Goal: Contribute content: Add original content to the website for others to see

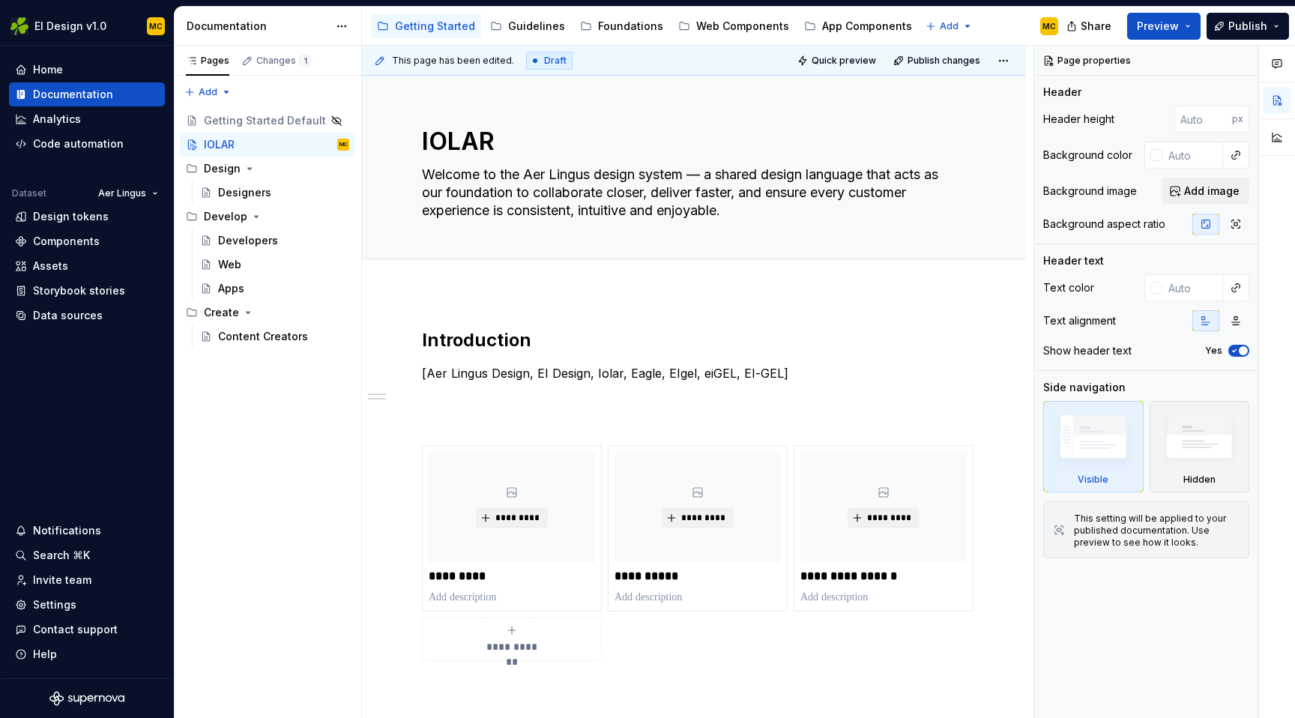
type textarea "*"
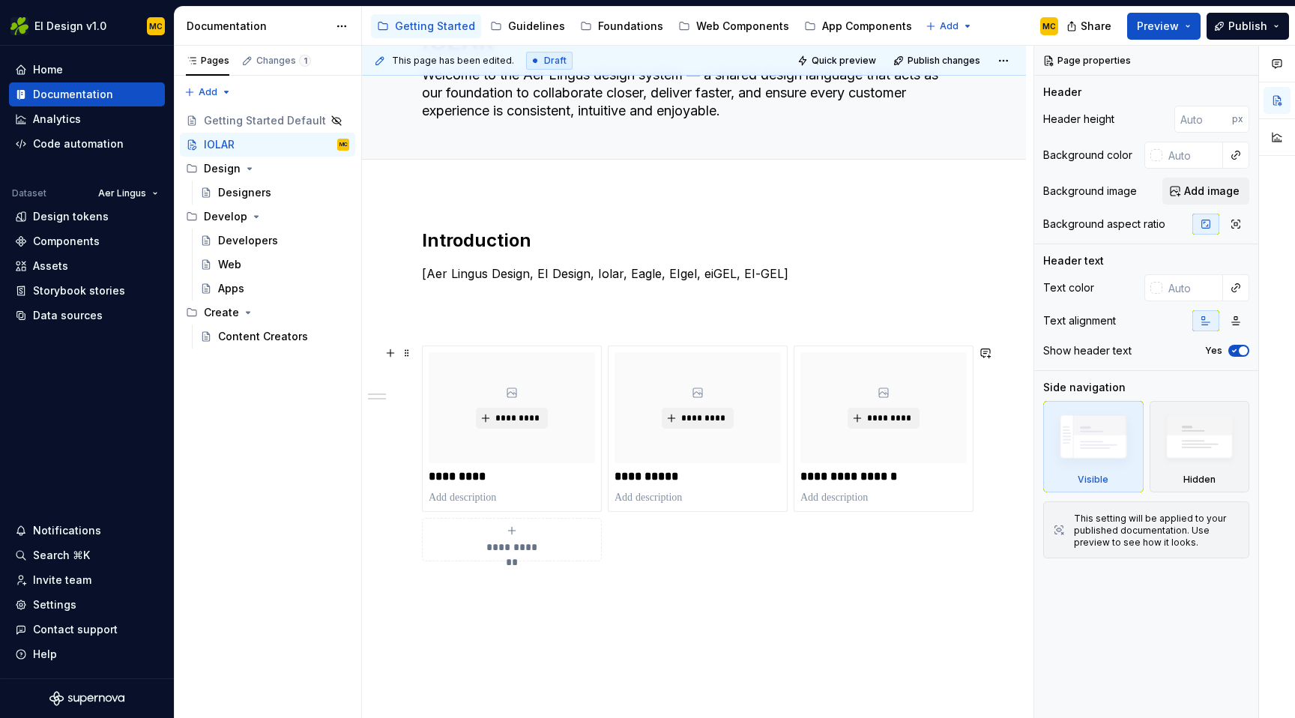
scroll to position [117, 0]
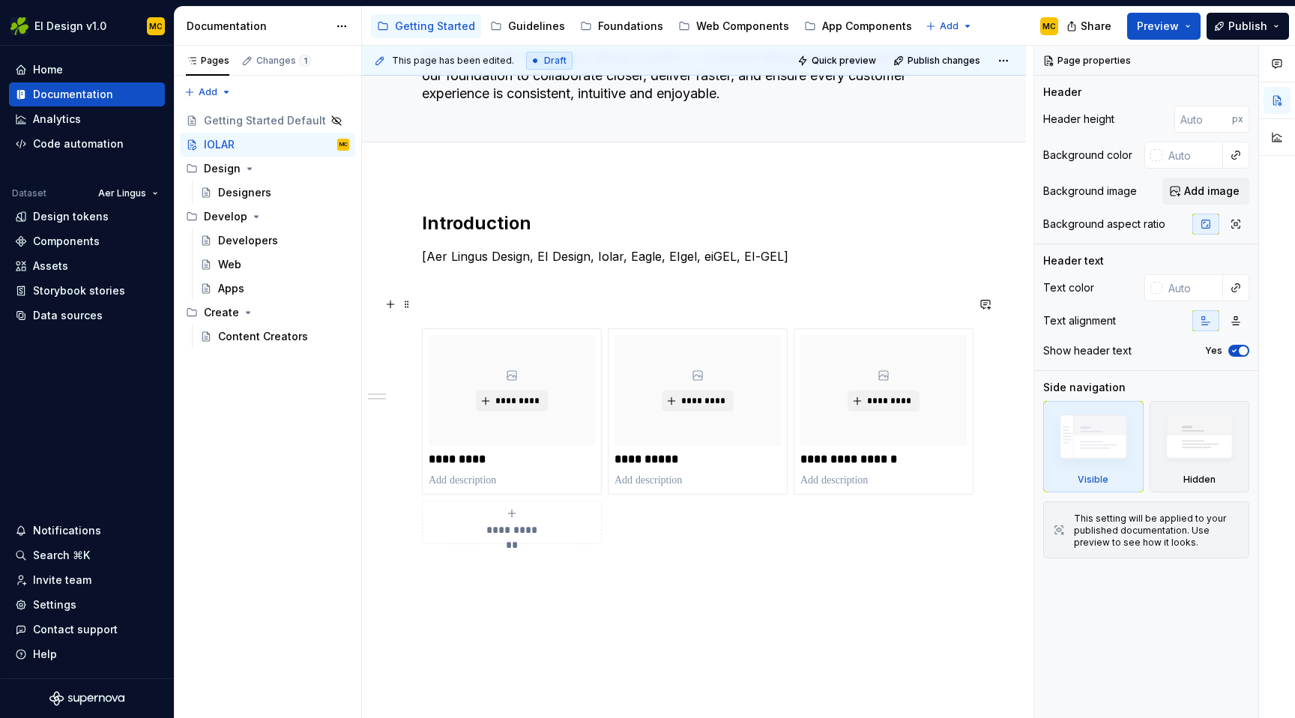
click at [512, 305] on h2 at bounding box center [694, 304] width 544 height 24
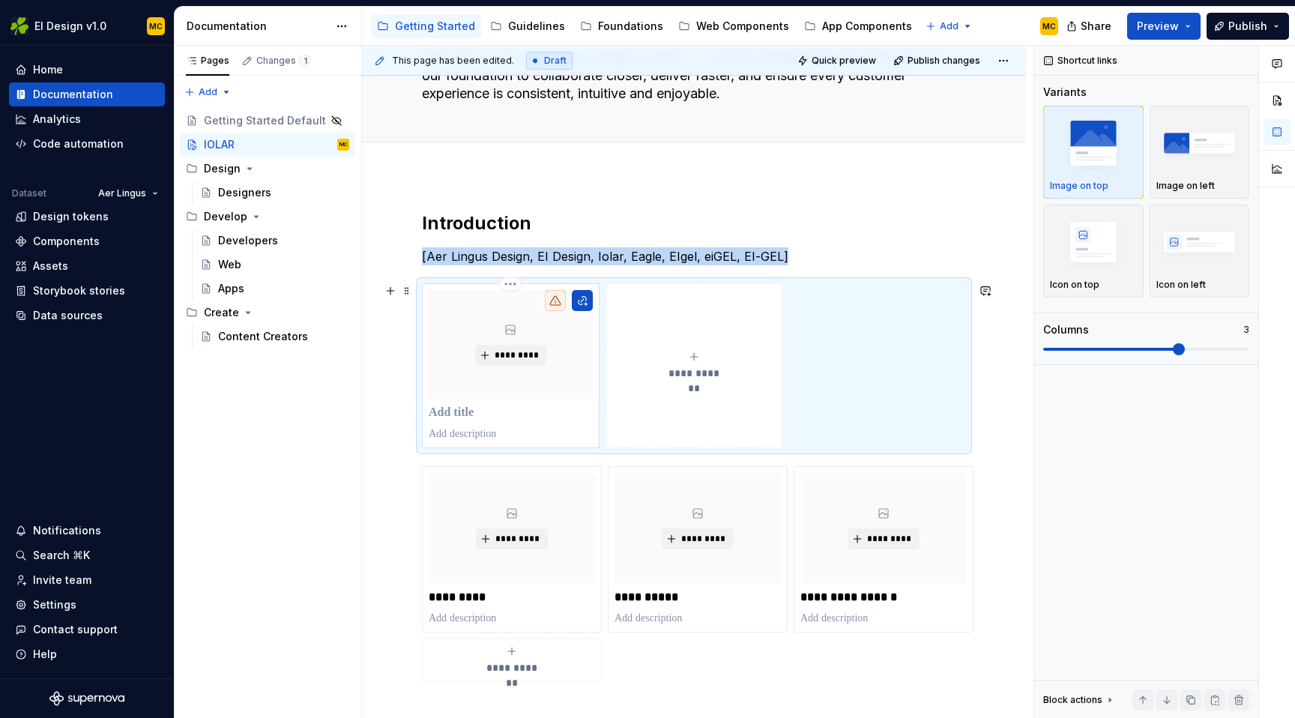
click at [468, 412] on p at bounding box center [511, 412] width 164 height 15
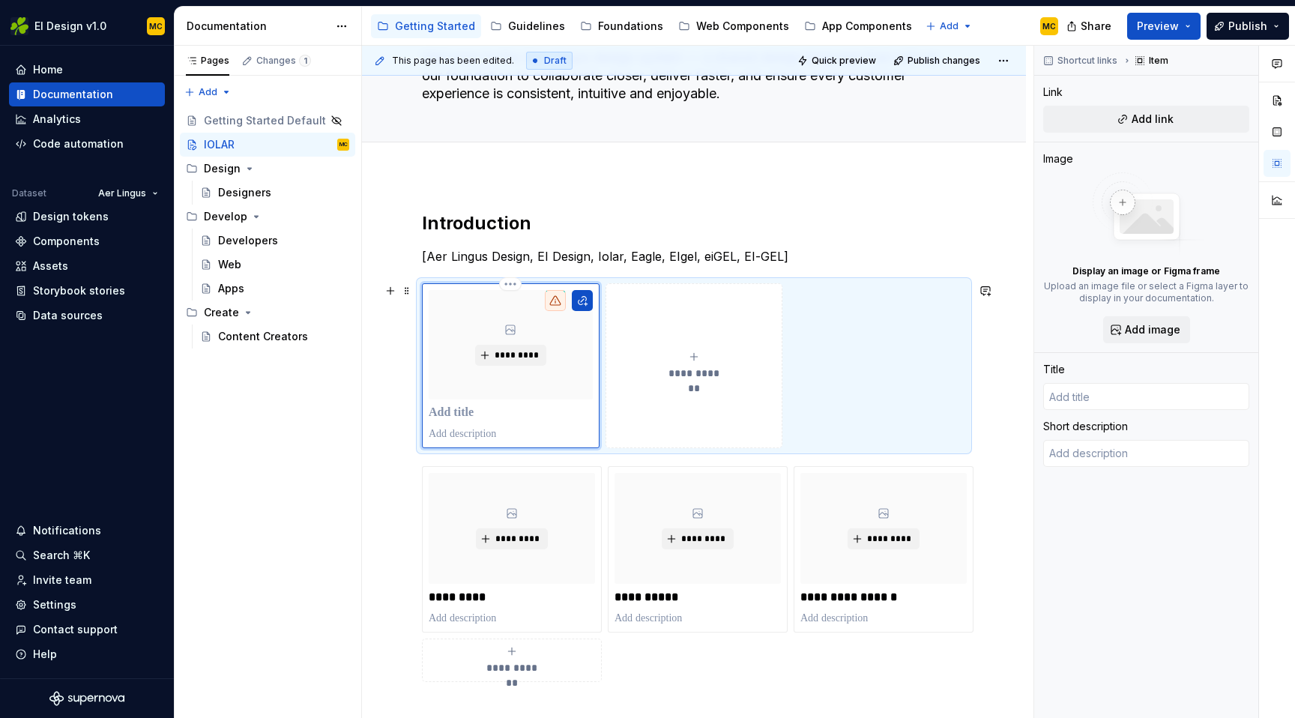
type textarea "*"
type input "F"
type textarea "*"
type input "Fo"
type textarea "*"
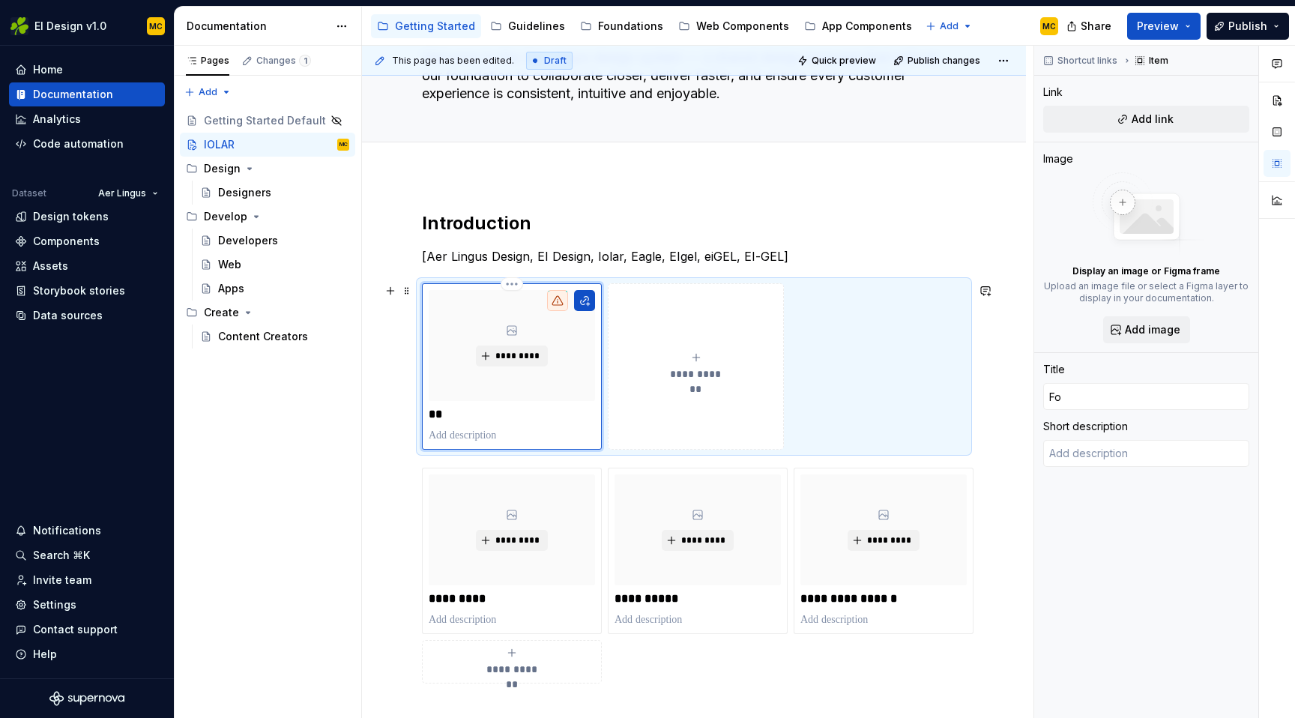
type input "F"
type textarea "*"
type input "B"
type textarea "*"
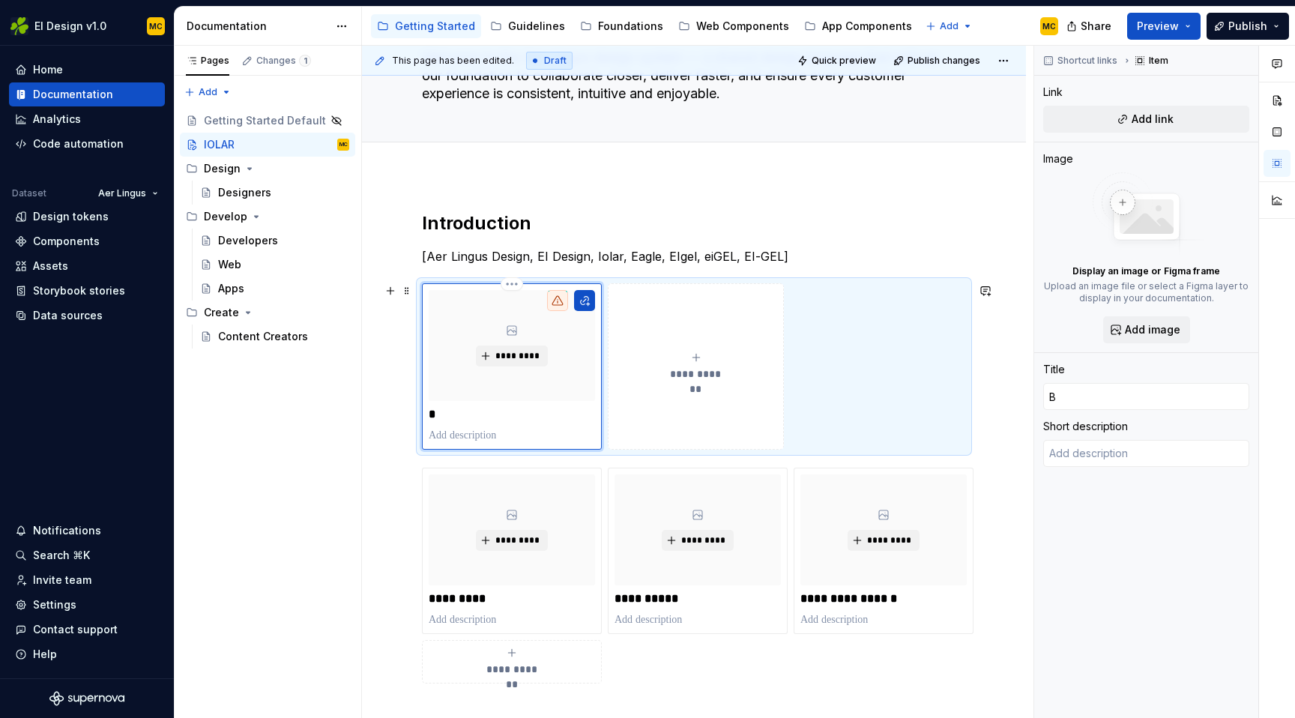
type input "Br"
type textarea "*"
type input "Bra"
type textarea "*"
type input "Bran"
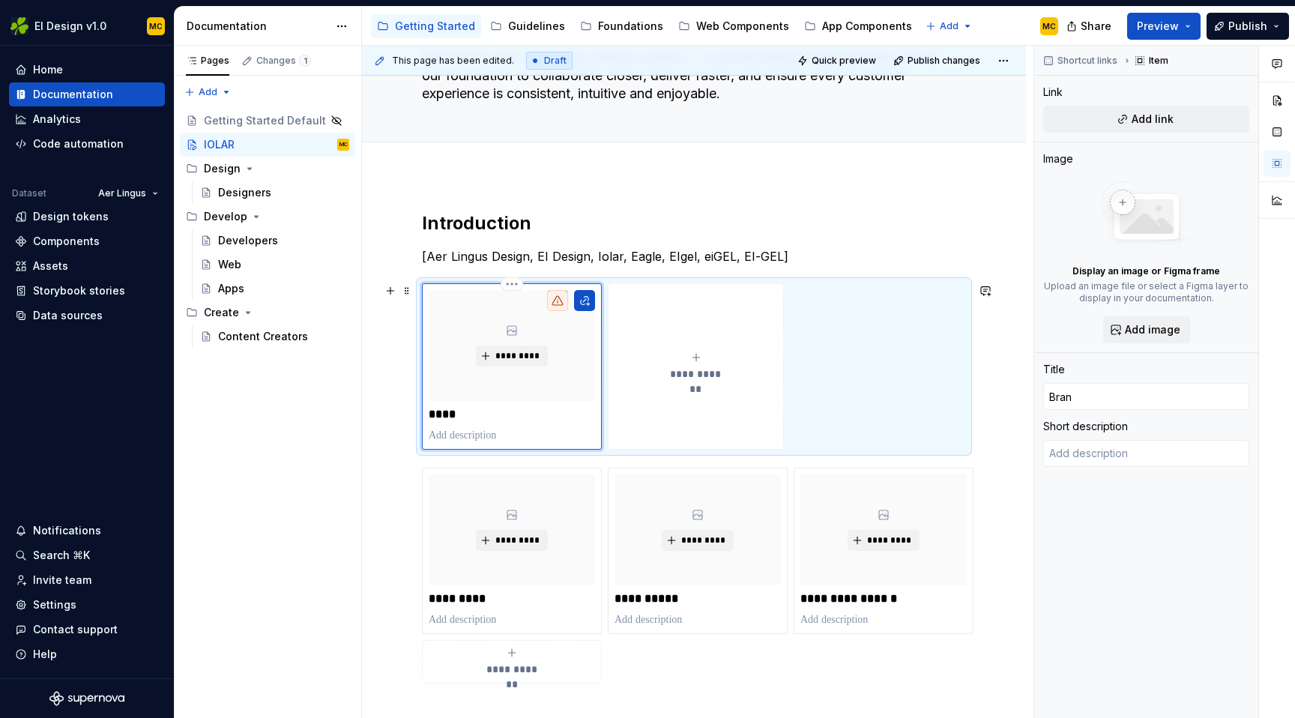
type textarea "*"
type input "Brand"
type textarea "*"
type input "Brand"
type textarea "*"
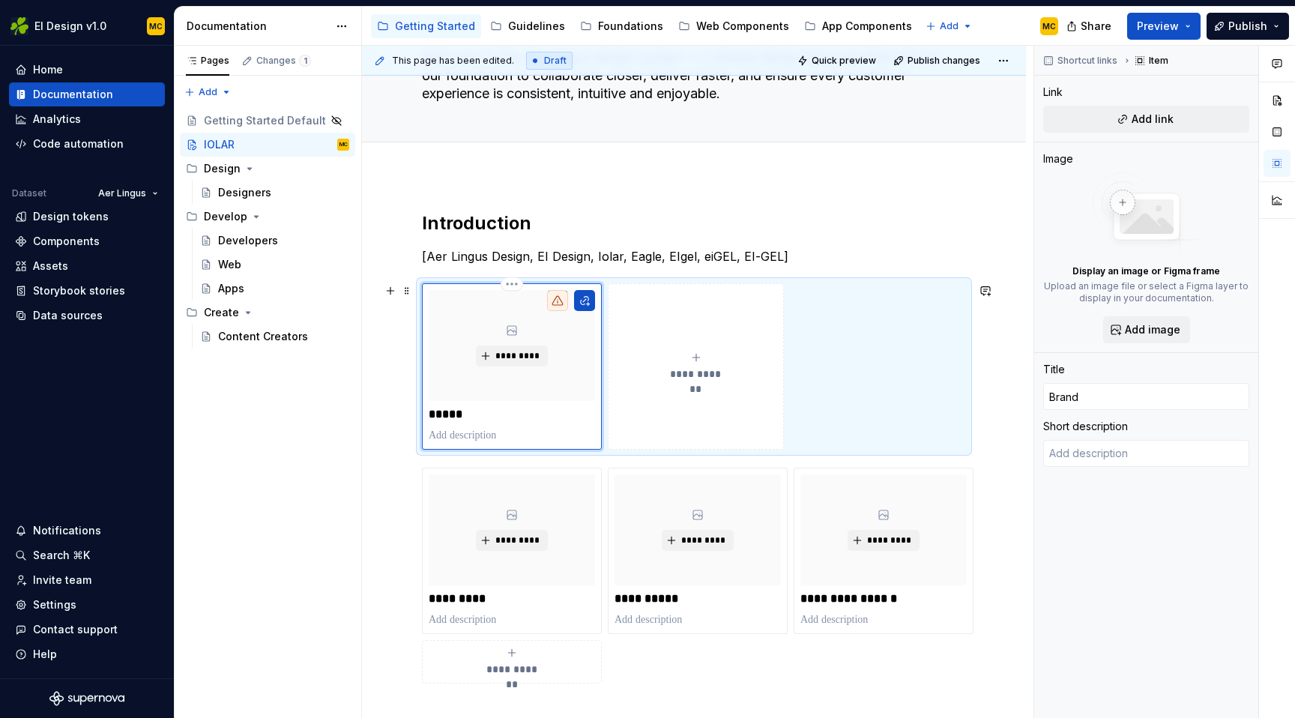
type input "Brand G"
type textarea "*"
type input "Brand Gu"
type textarea "*"
type input "Brand Gui"
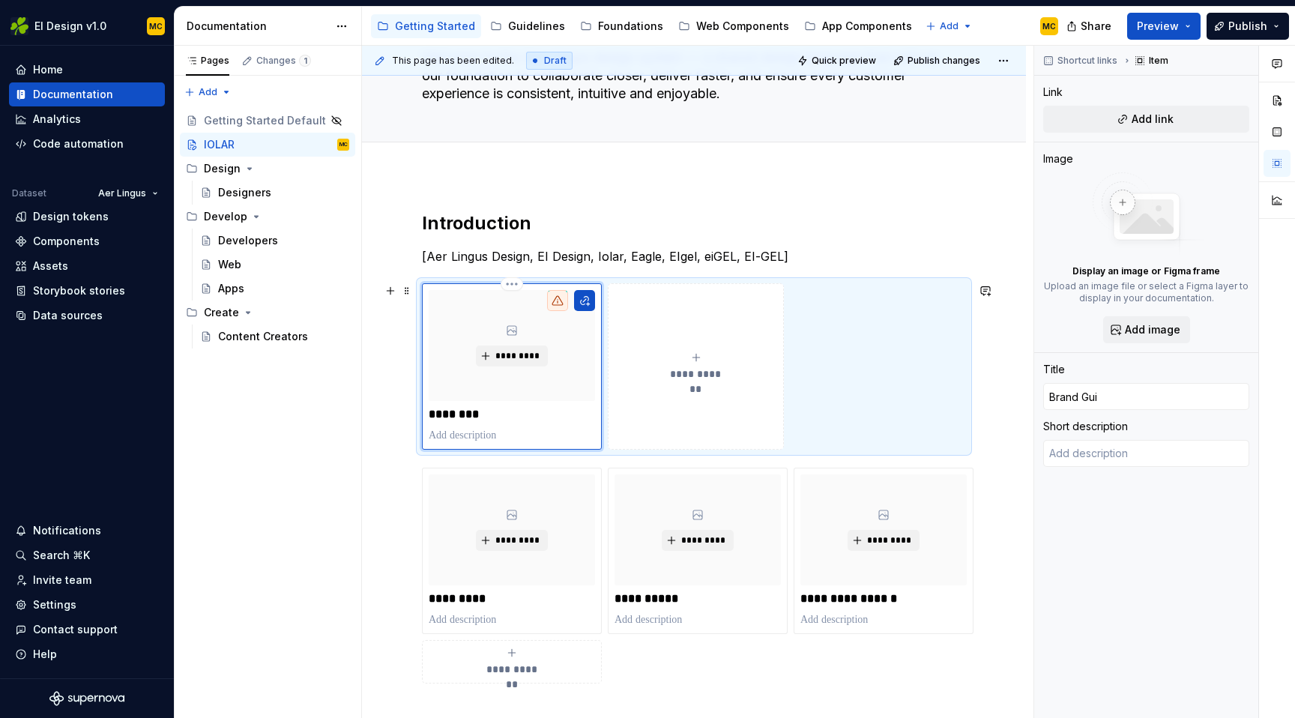
type textarea "*"
type input "Brand Guid"
type textarea "*"
type input "Brand Guidel"
type textarea "*"
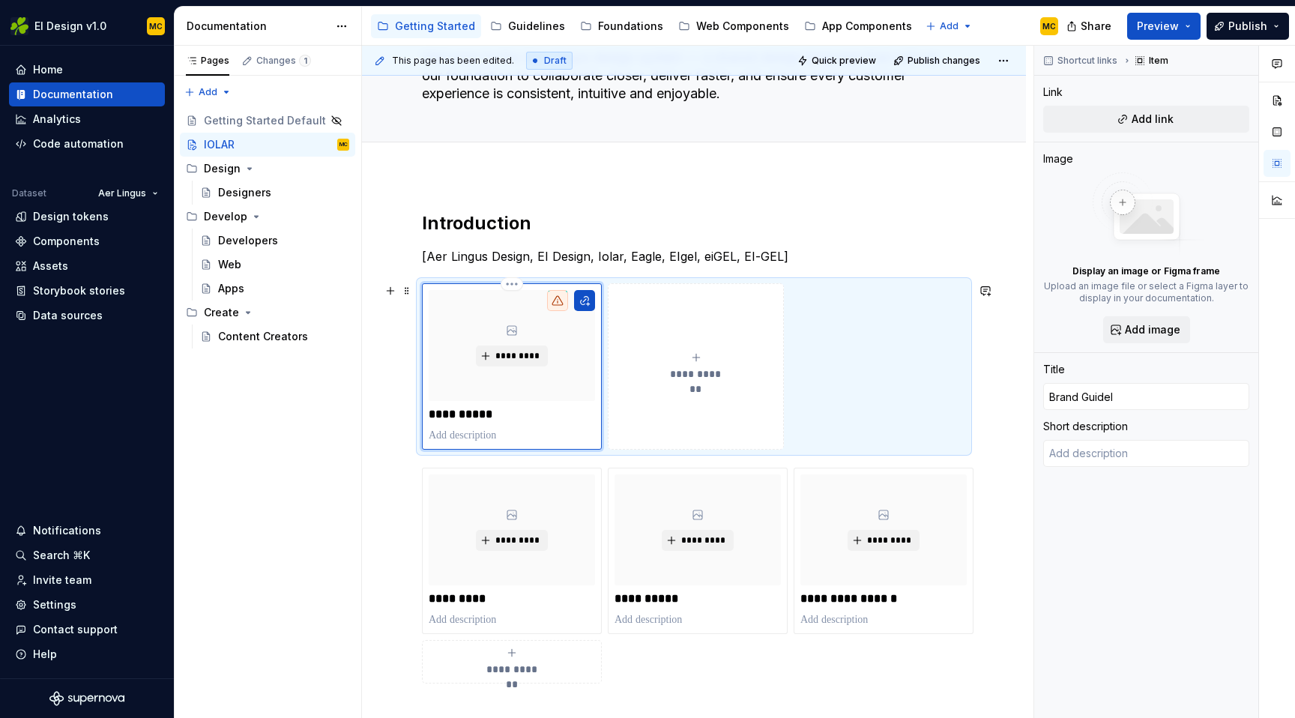
type input "Brand Guideli"
type textarea "*"
type input "Brand Guidelin"
type textarea "*"
type input "Brand Guideline"
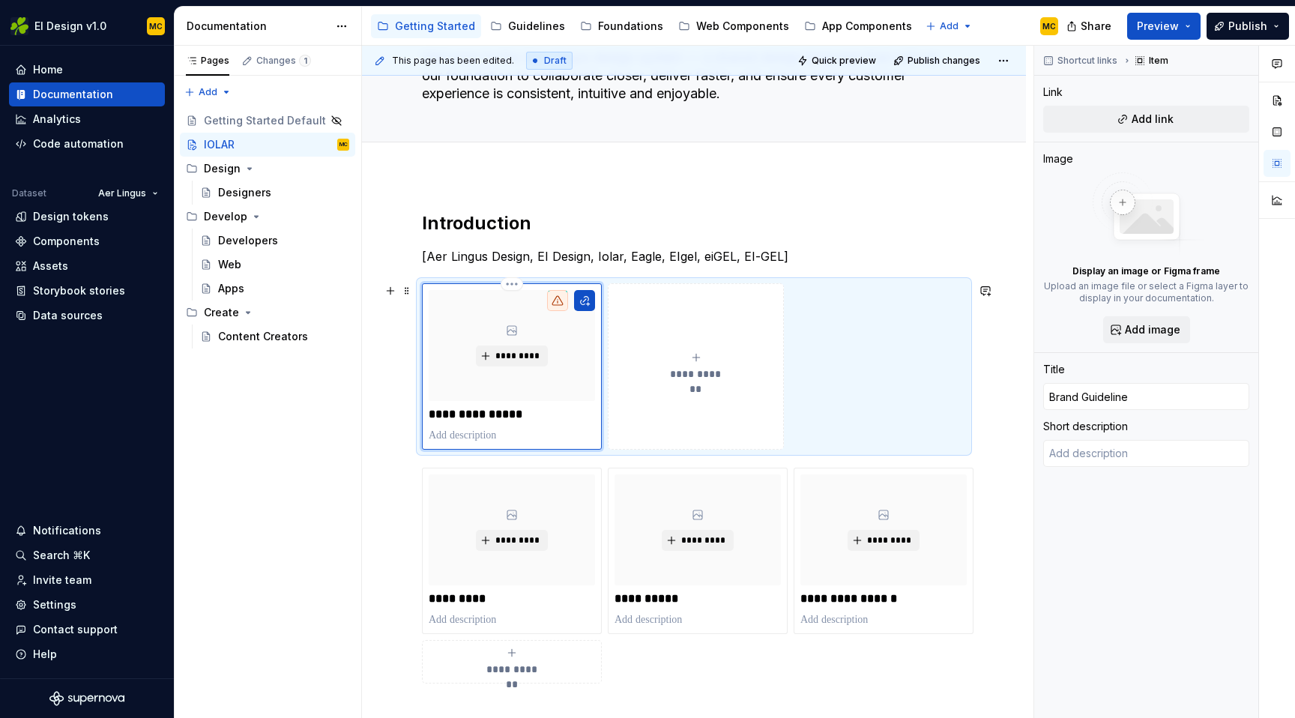
type textarea "*"
type input "Brand Guidelines"
click at [586, 301] on button "button" at bounding box center [584, 300] width 21 height 21
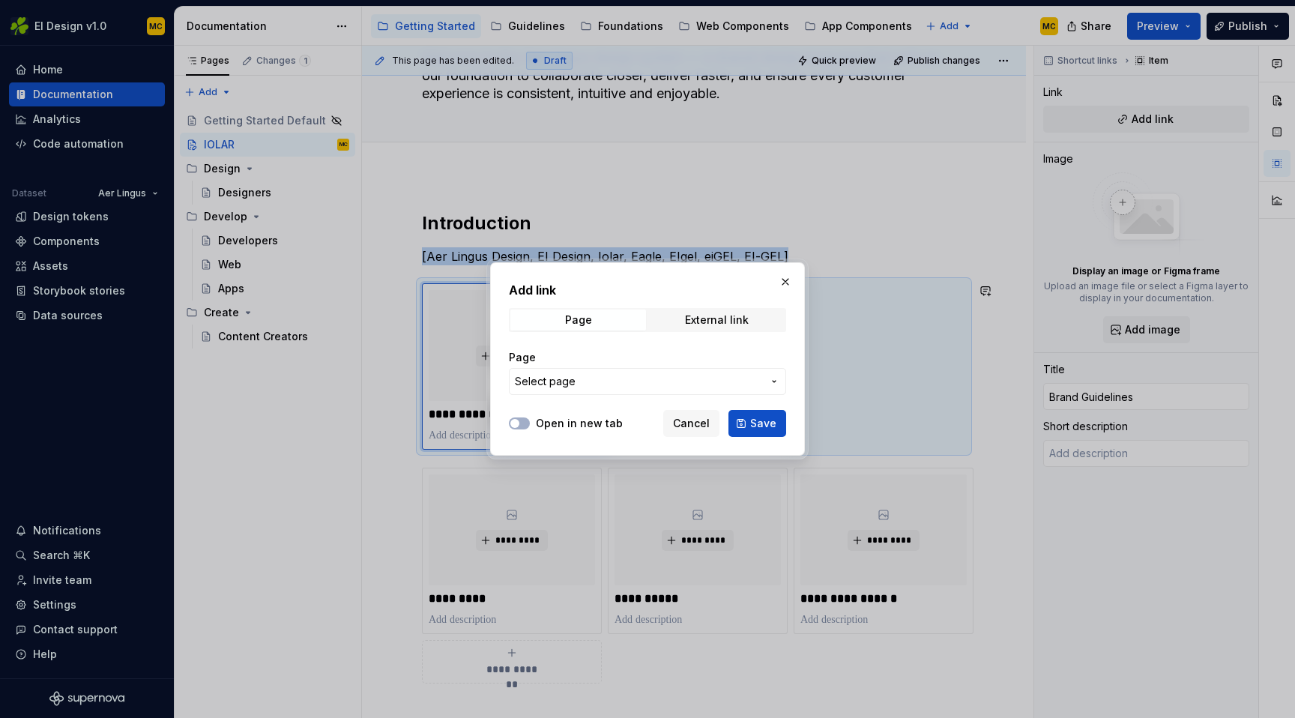
click at [591, 381] on span "Select page" at bounding box center [638, 381] width 247 height 15
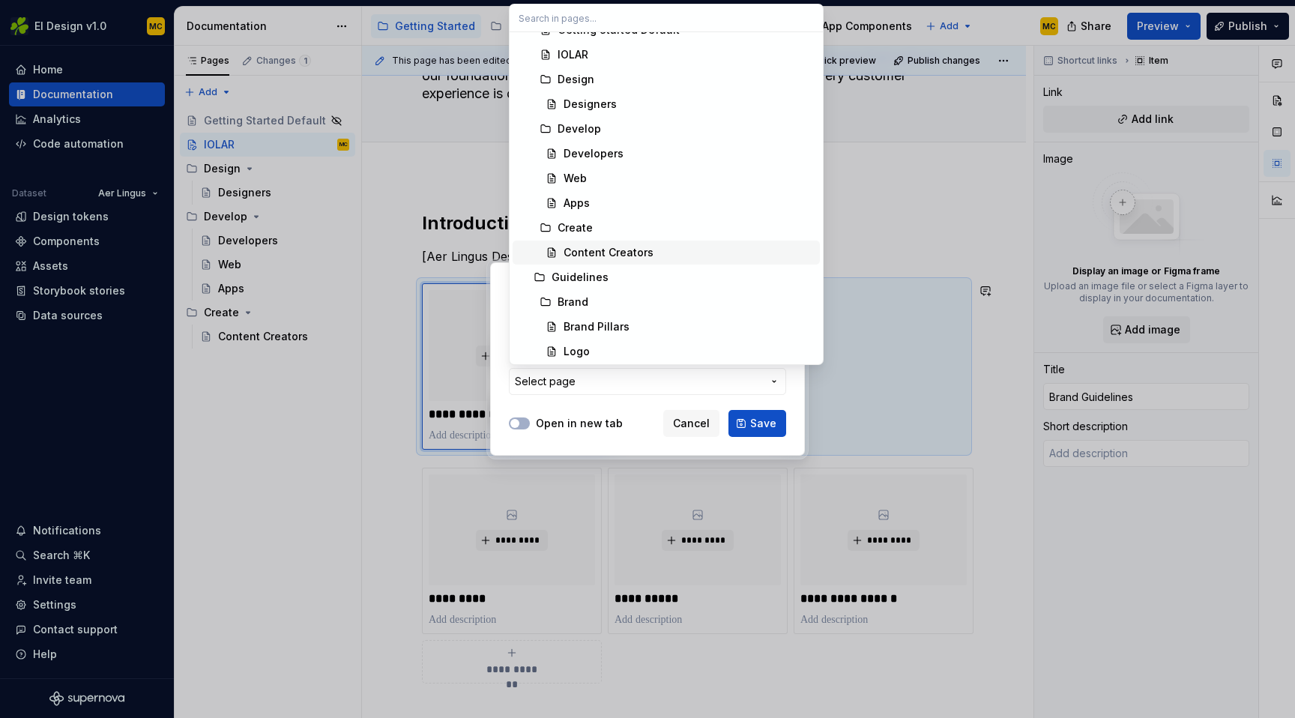
scroll to position [68, 0]
click at [623, 273] on div "Guidelines" at bounding box center [682, 275] width 262 height 15
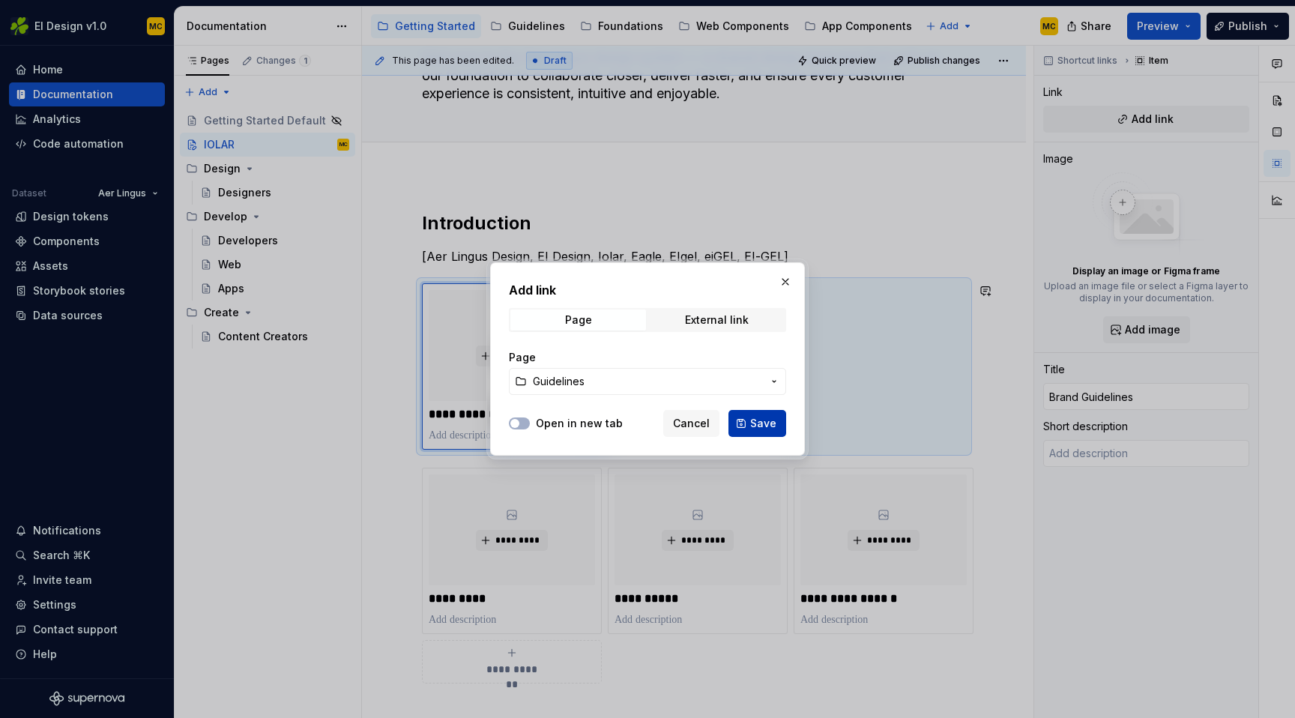
click at [768, 421] on span "Save" at bounding box center [763, 423] width 26 height 15
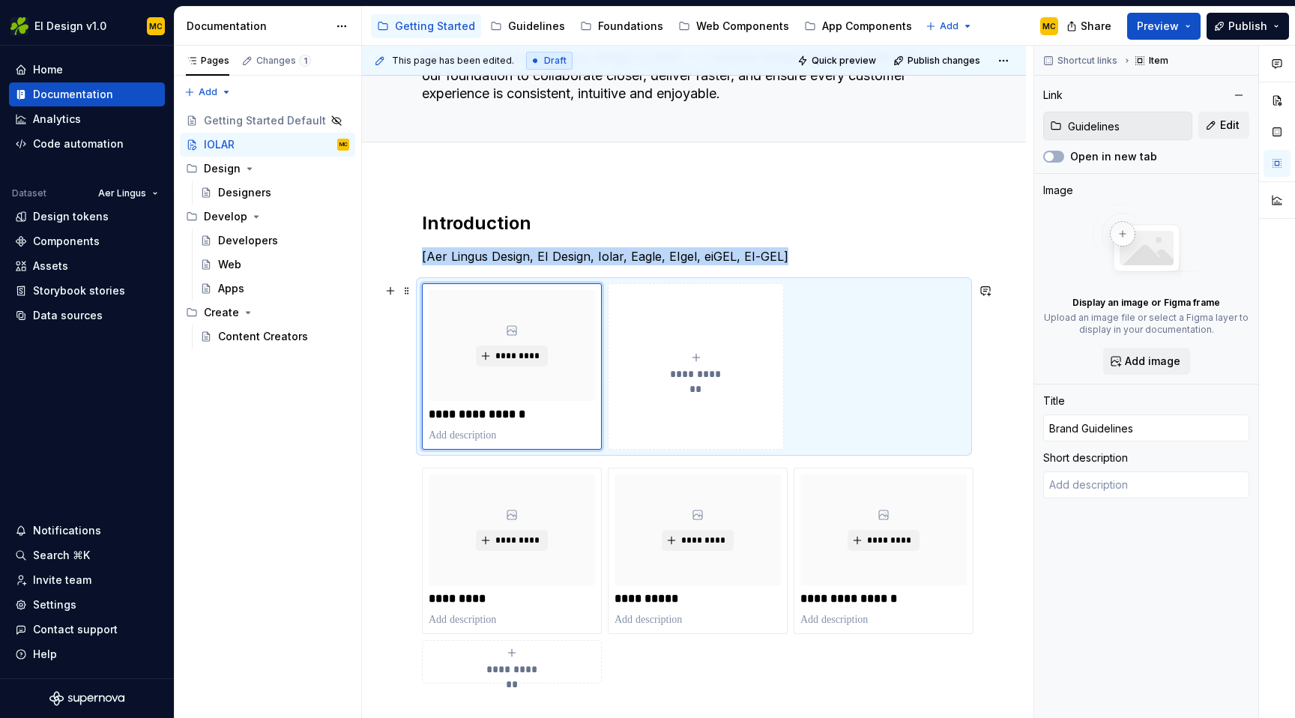
click at [706, 369] on span "**********" at bounding box center [695, 373] width 65 height 15
type textarea "*"
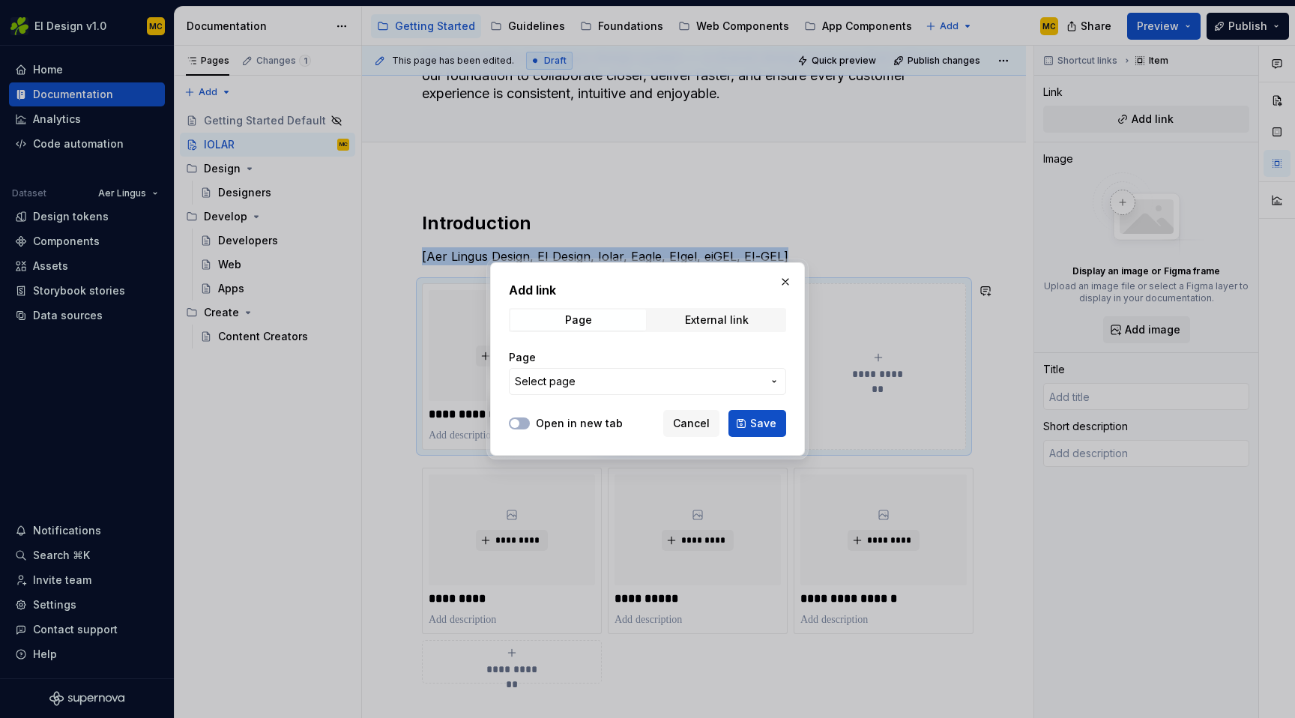
click at [602, 384] on span "Select page" at bounding box center [638, 381] width 247 height 15
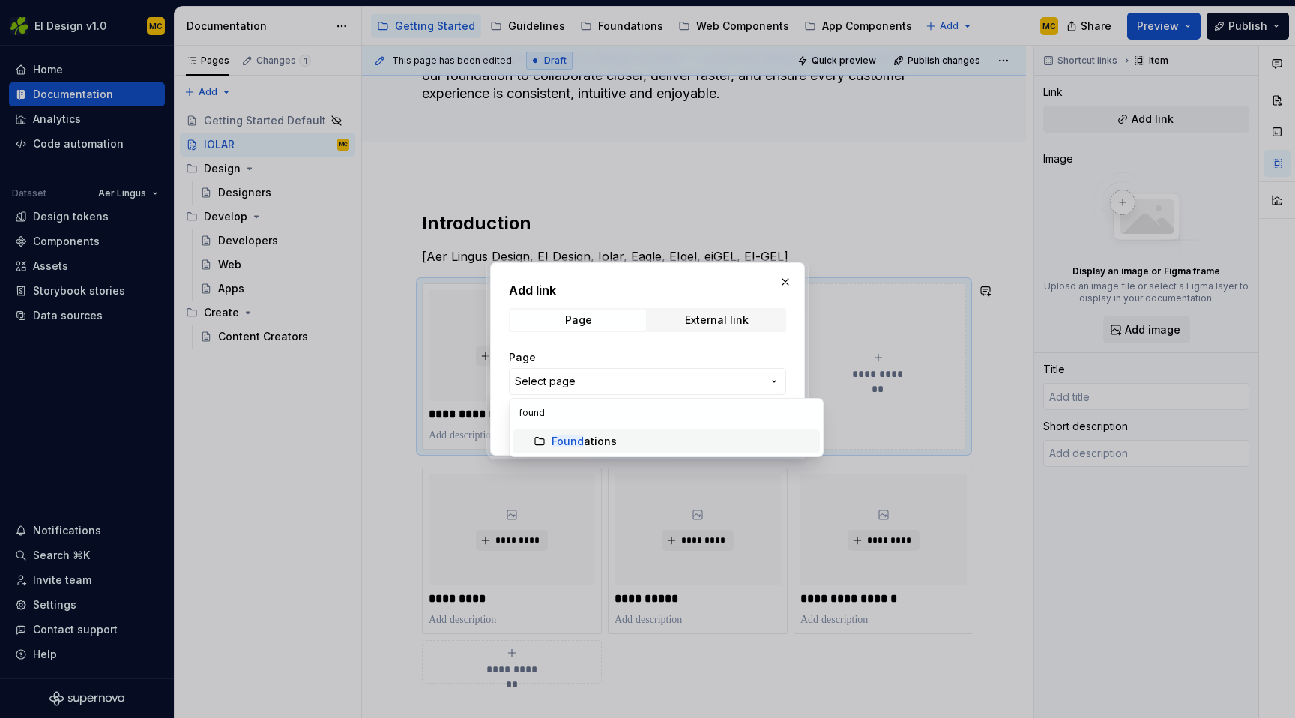
type input "found"
click at [614, 439] on div "Found ations" at bounding box center [682, 441] width 262 height 15
click at [754, 427] on span "Save" at bounding box center [763, 423] width 26 height 15
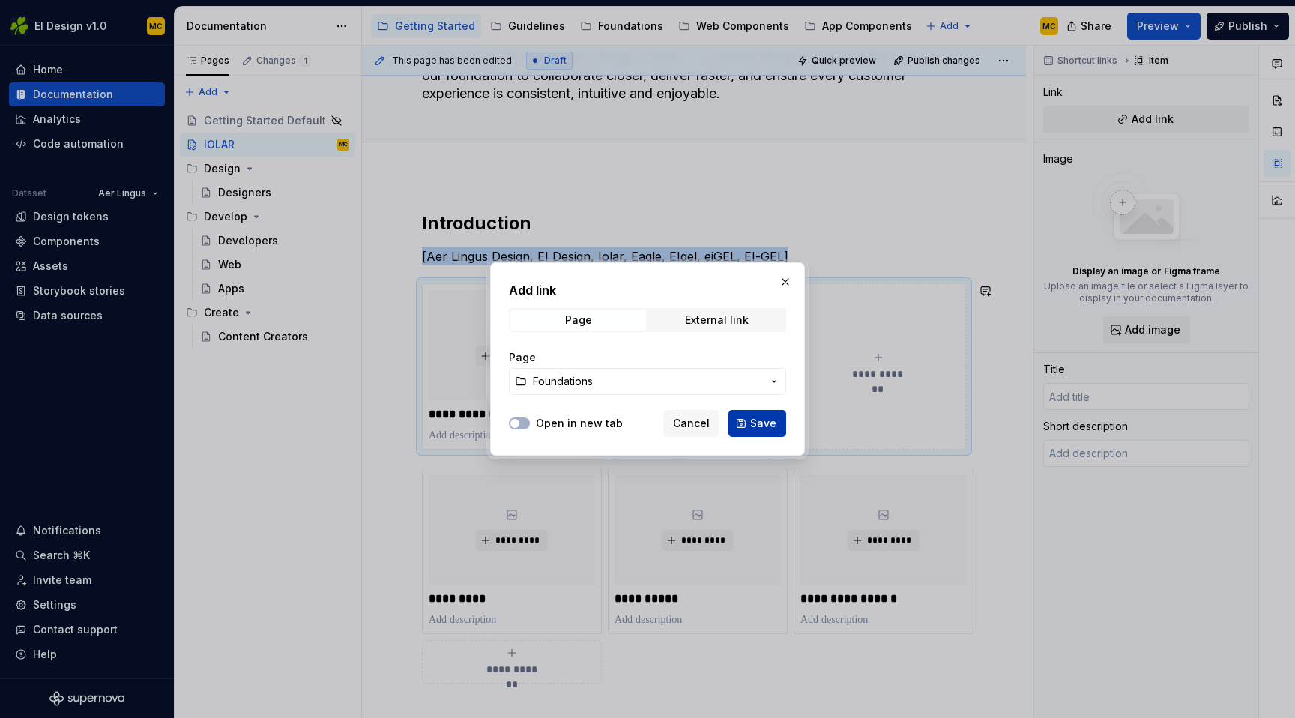
type textarea "*"
type input "Foundations"
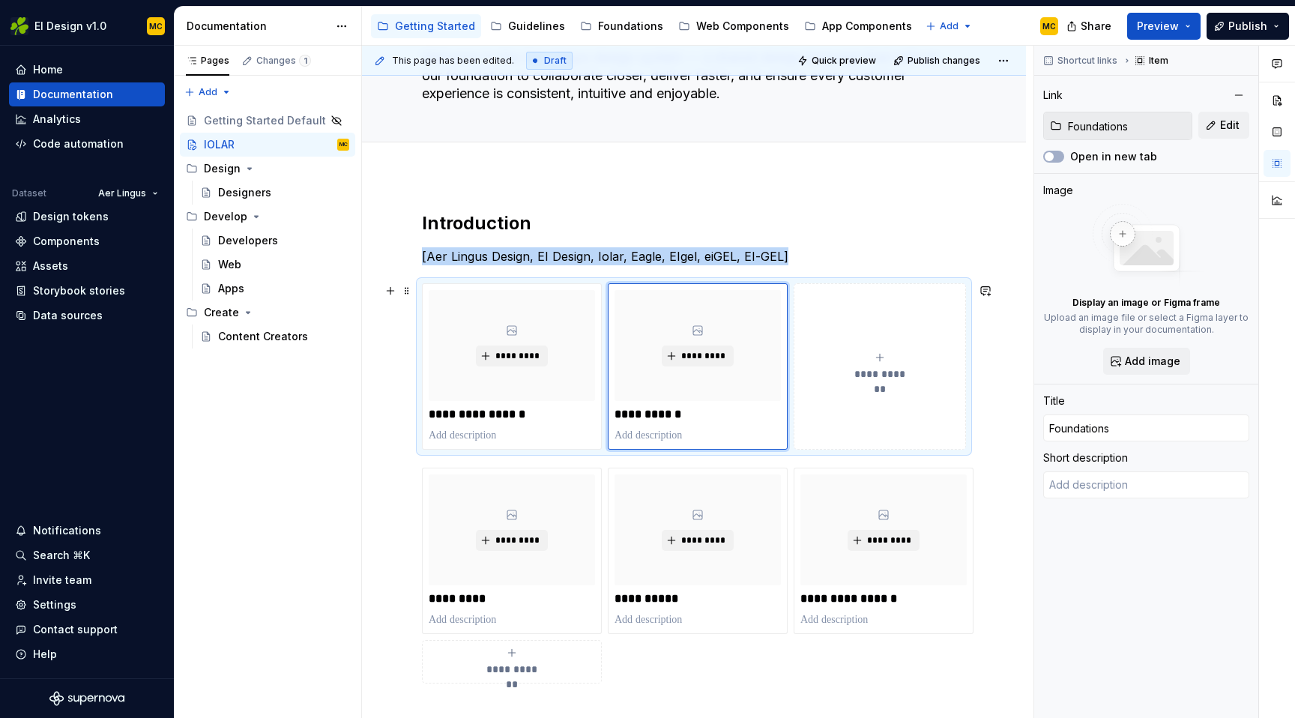
click at [882, 363] on div "**********" at bounding box center [879, 366] width 159 height 30
type textarea "*"
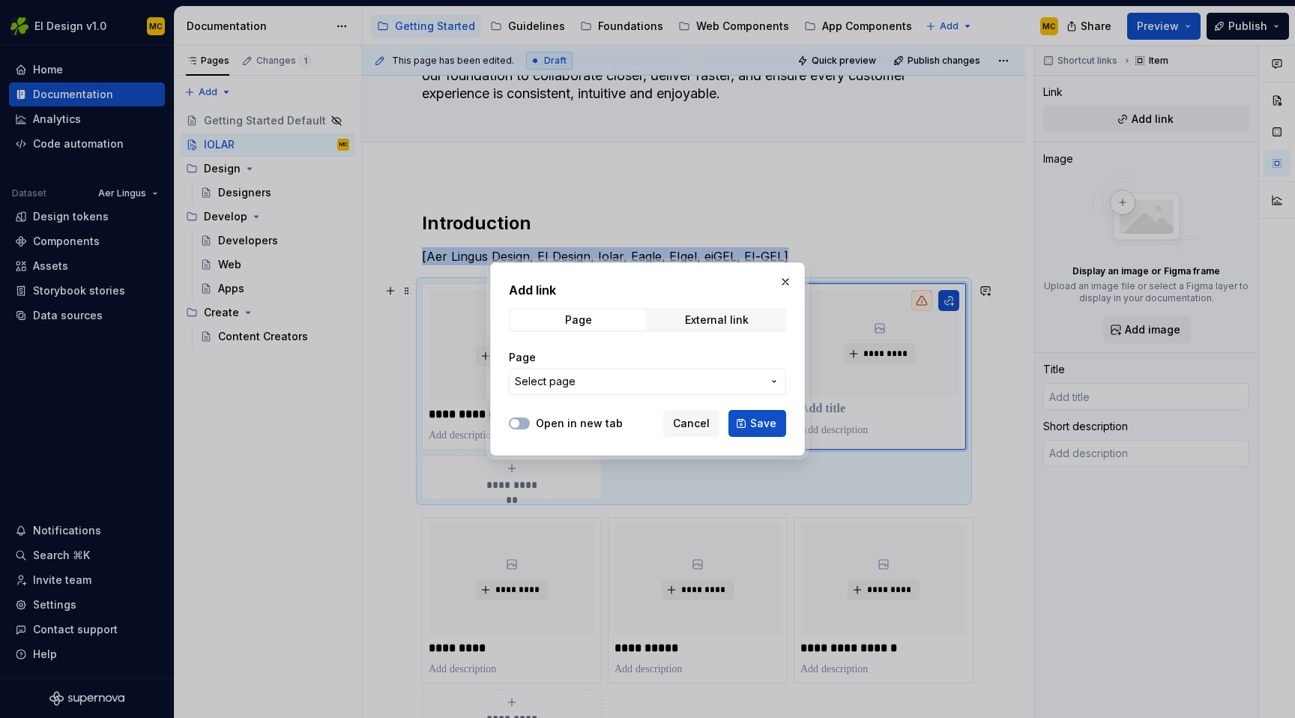
type textarea "*"
click at [681, 381] on span "Select page" at bounding box center [638, 381] width 247 height 15
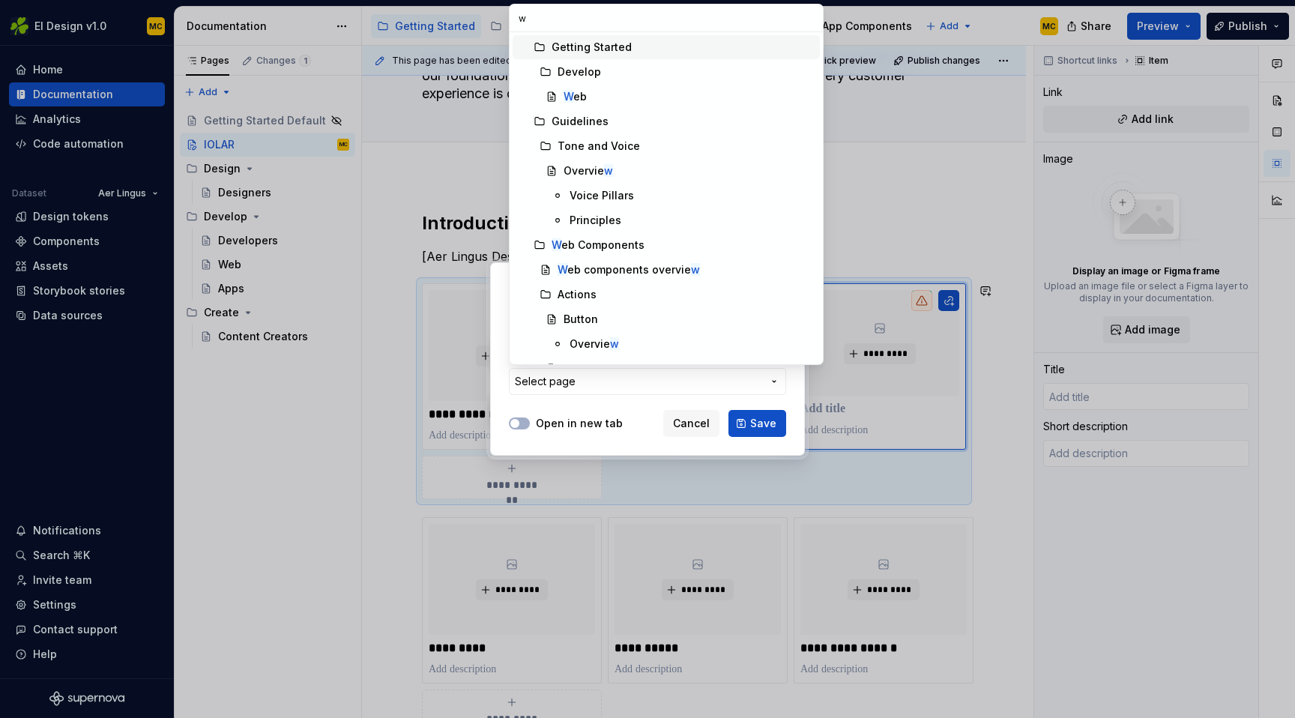
type input "we"
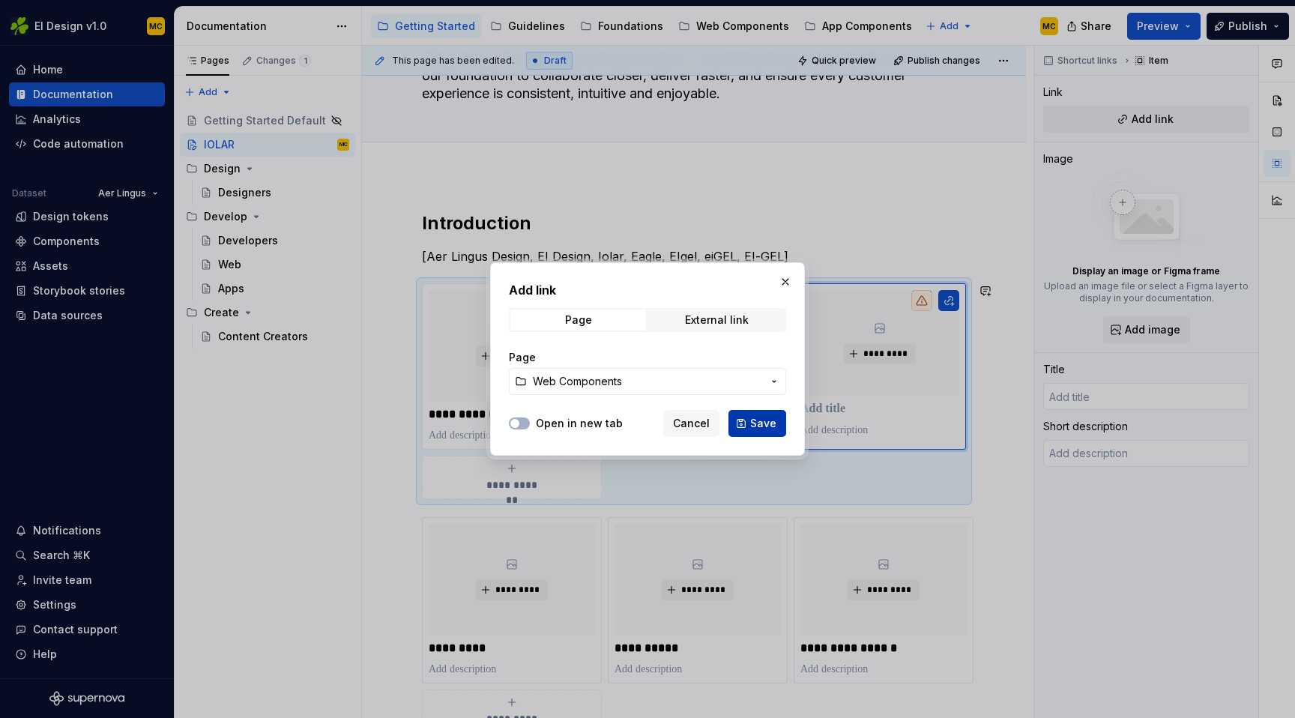
click at [759, 416] on span "Save" at bounding box center [763, 423] width 26 height 15
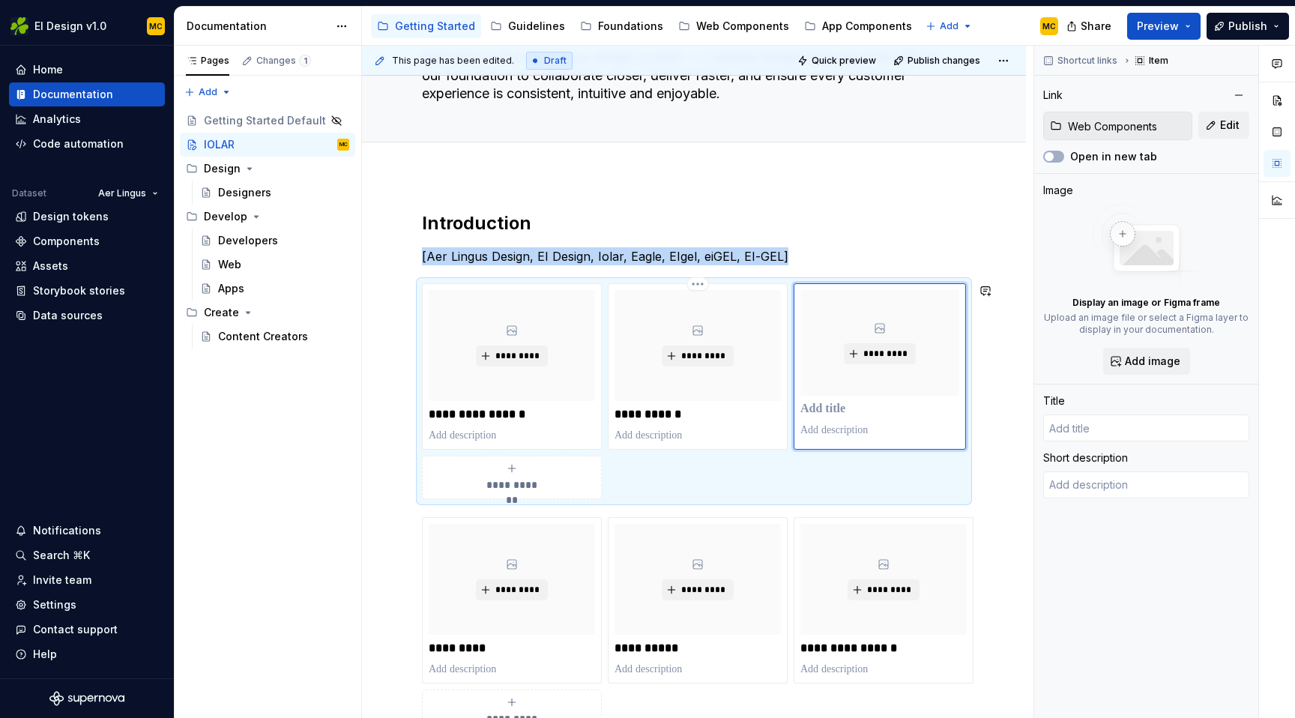
type textarea "*"
type input "Web Components"
click at [538, 467] on div "**********" at bounding box center [512, 477] width 166 height 30
type textarea "*"
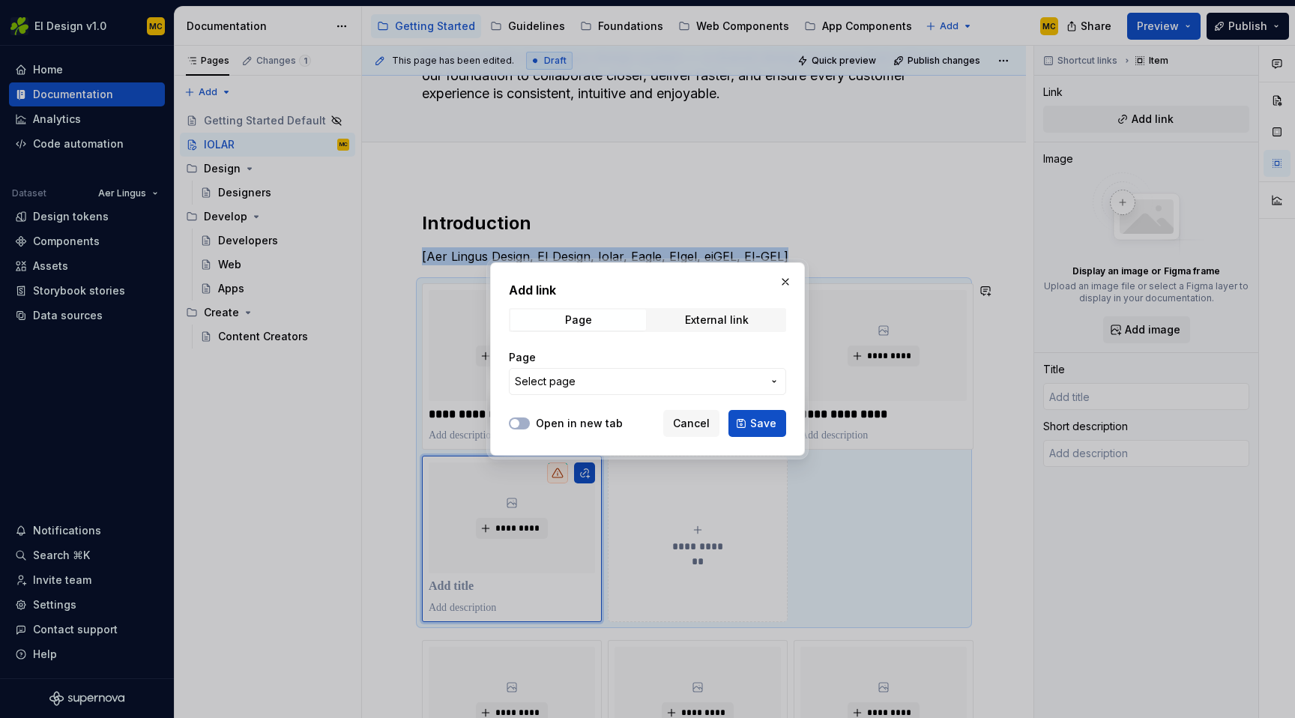
click at [589, 383] on span "Select page" at bounding box center [638, 381] width 247 height 15
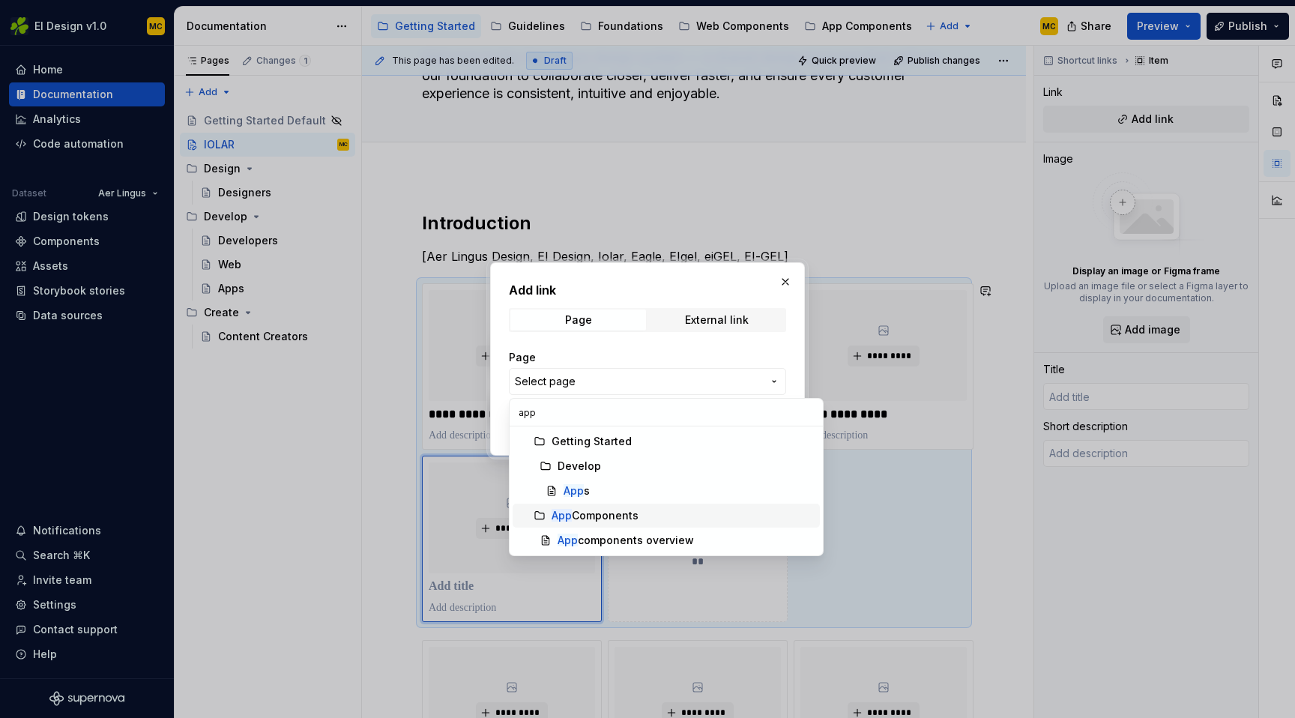
type input "app"
click at [607, 516] on div "App Components" at bounding box center [594, 515] width 87 height 15
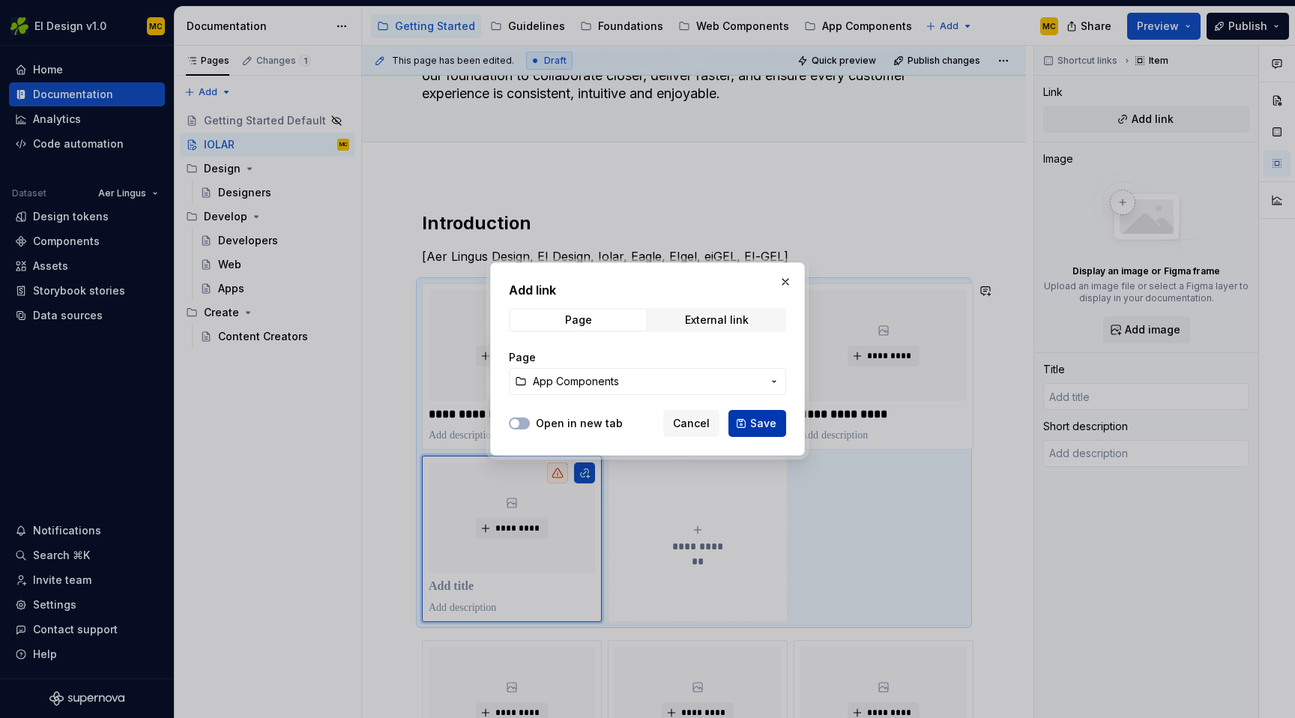
click at [775, 427] on span "Save" at bounding box center [763, 423] width 26 height 15
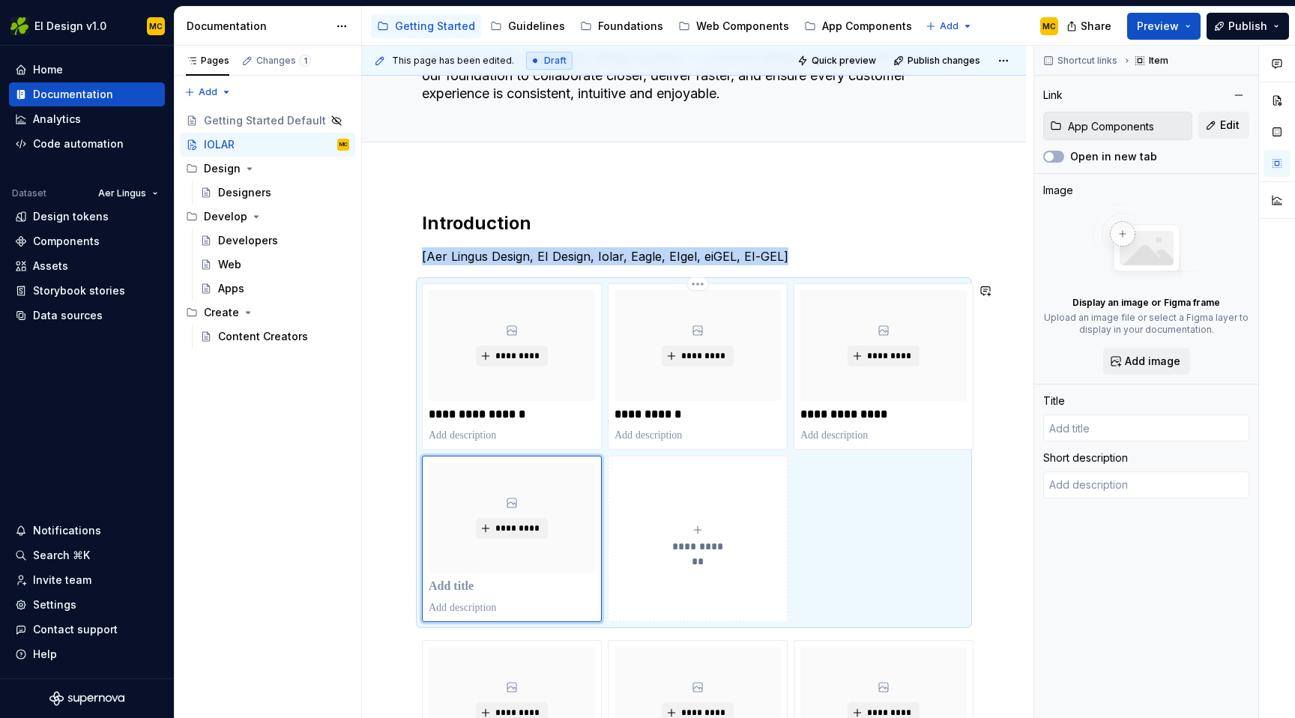
type textarea "*"
type input "App Components"
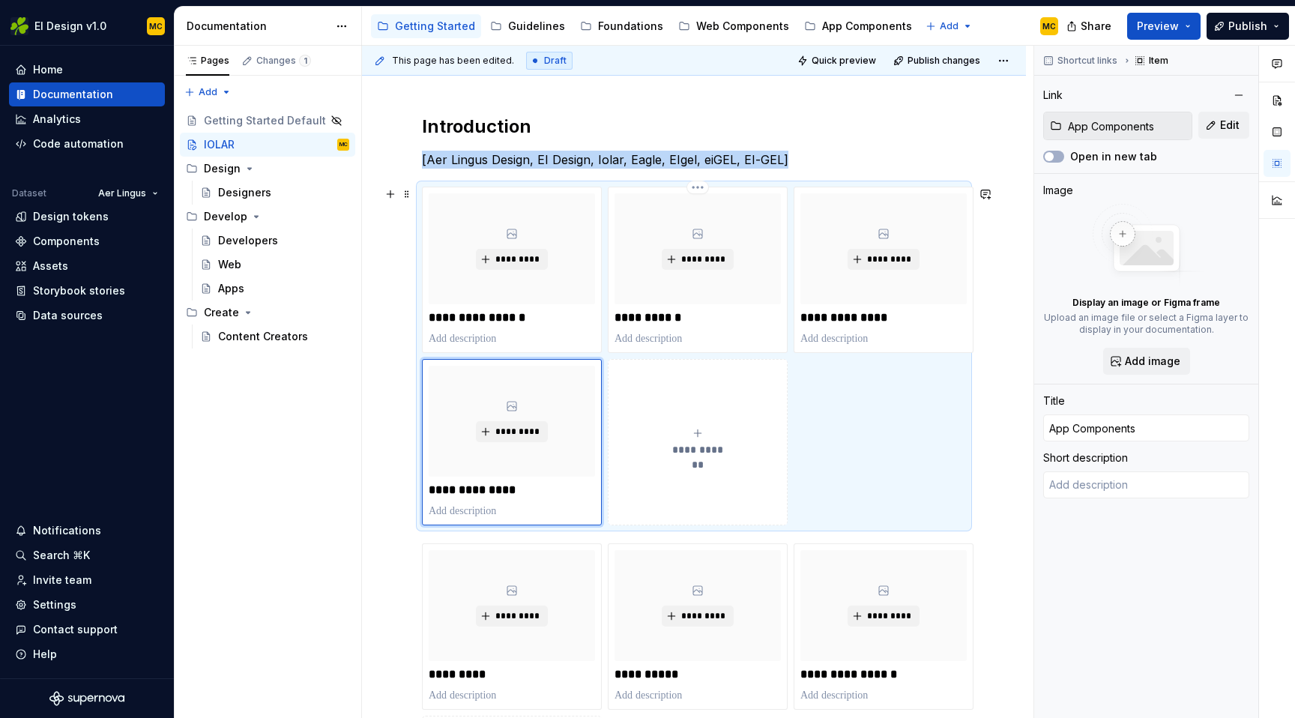
scroll to position [223, 0]
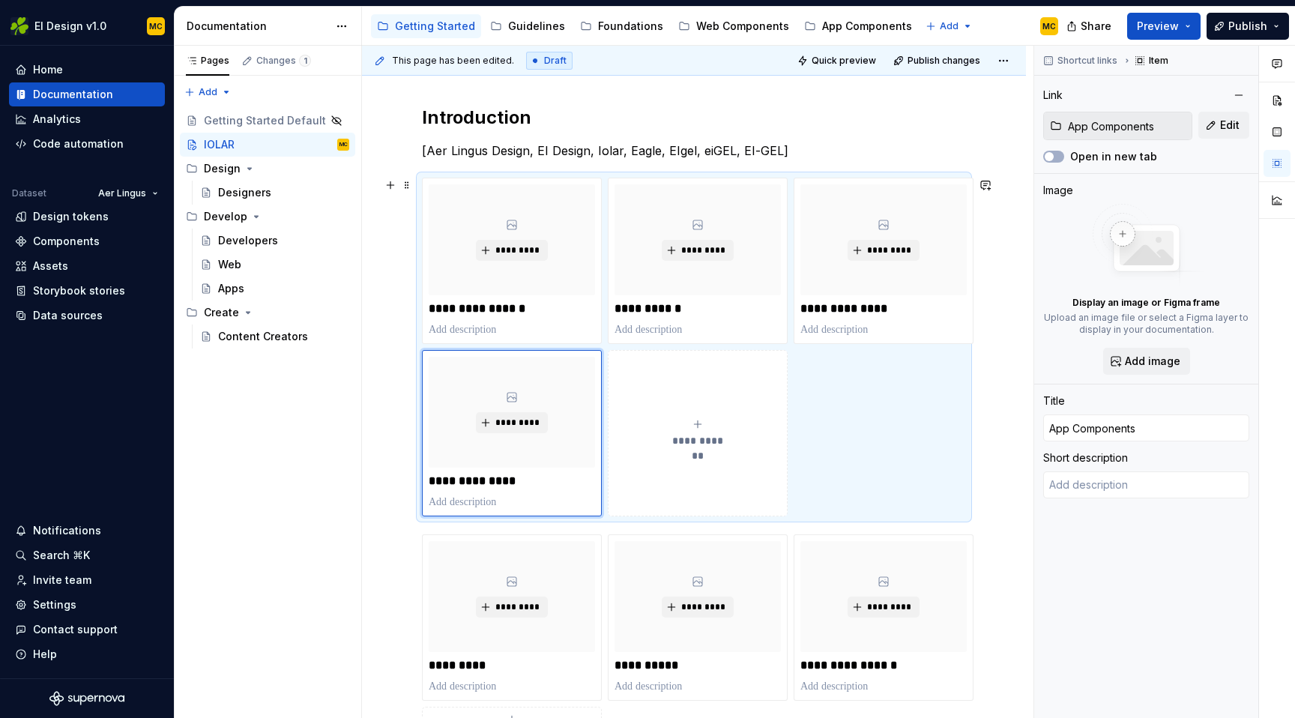
click at [881, 448] on div "**********" at bounding box center [694, 347] width 544 height 339
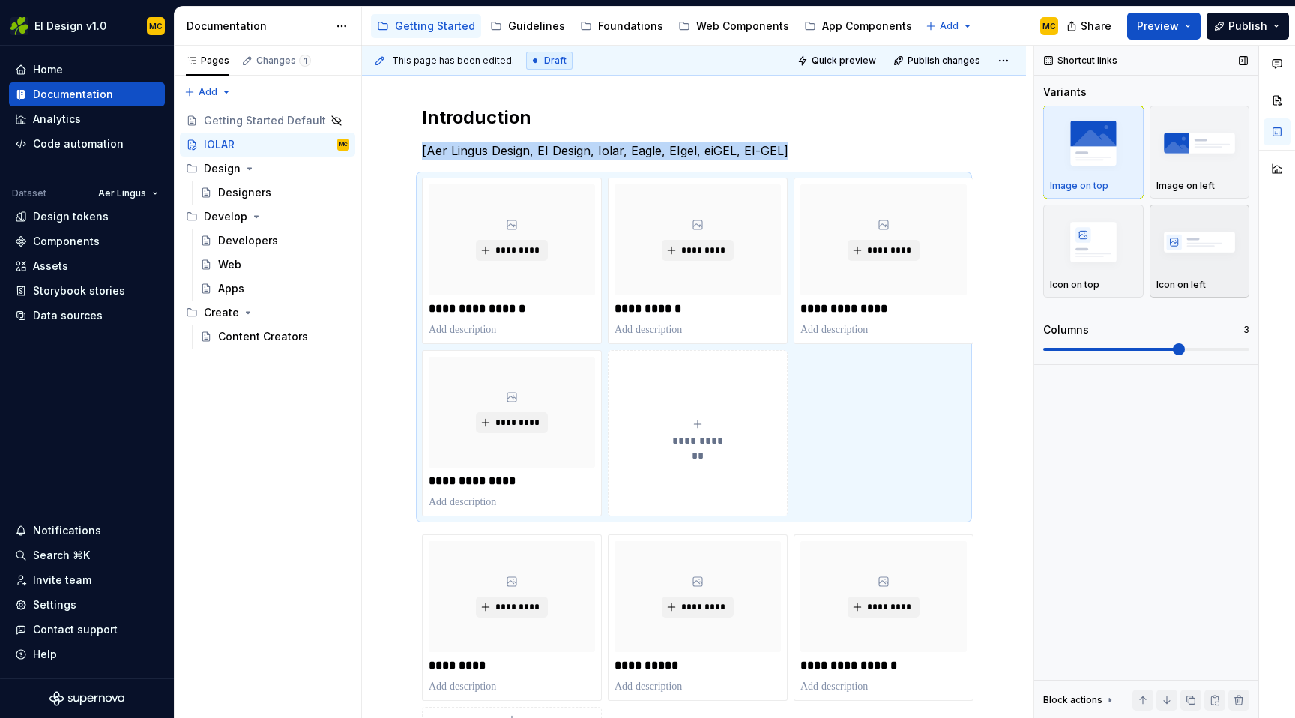
click at [1193, 234] on img "button" at bounding box center [1199, 241] width 87 height 55
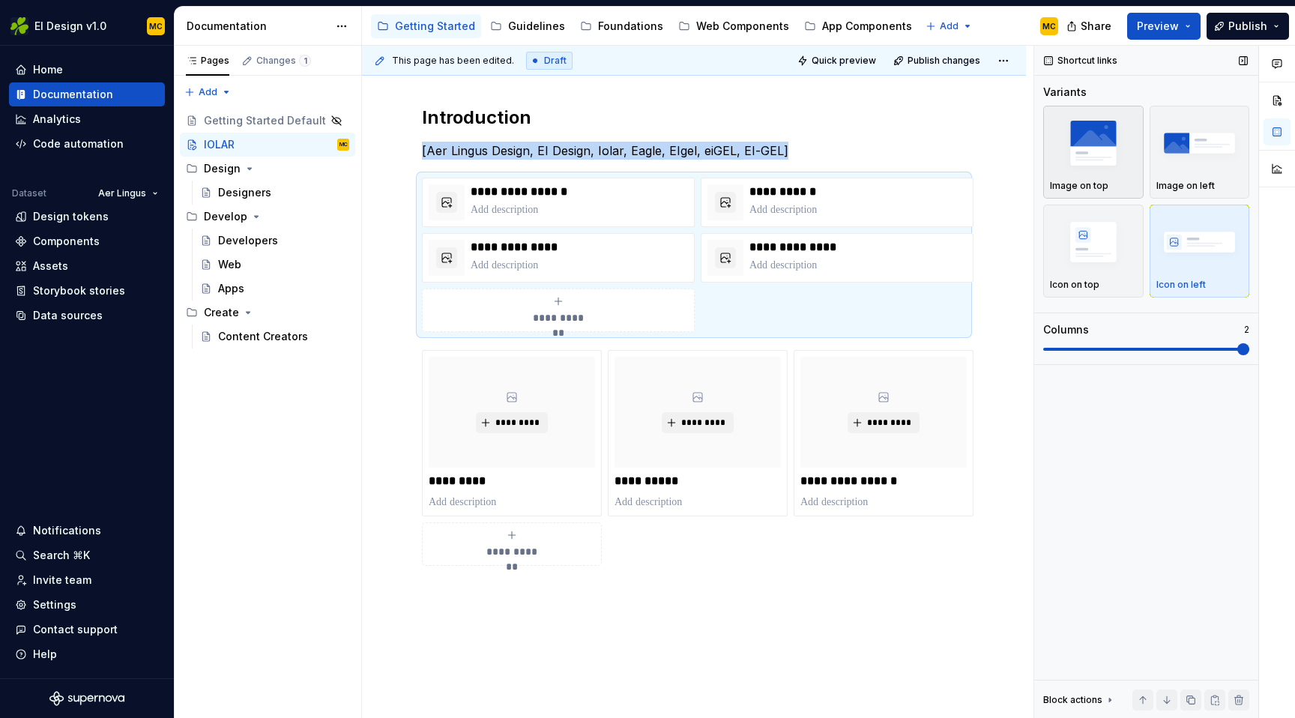
click at [1120, 168] on img "button" at bounding box center [1093, 142] width 87 height 55
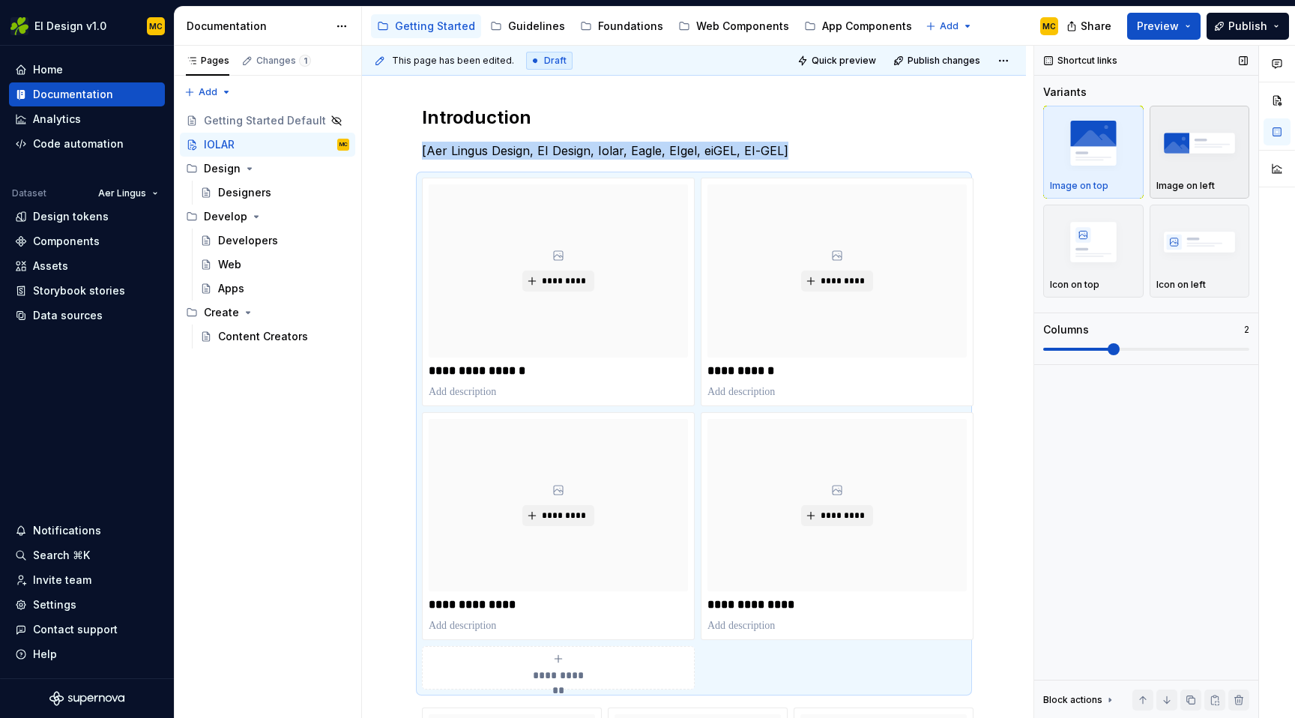
click at [1187, 169] on img "button" at bounding box center [1199, 142] width 87 height 55
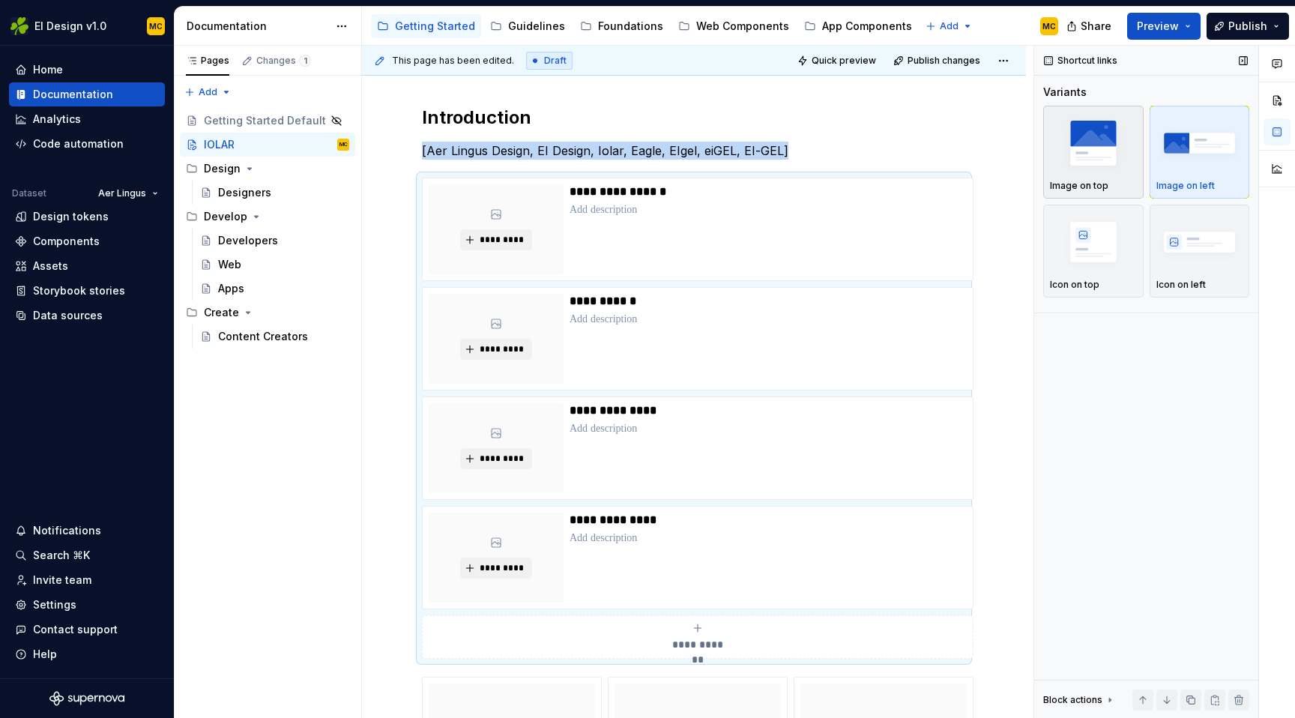
click at [1101, 175] on div "Image on top" at bounding box center [1093, 151] width 87 height 79
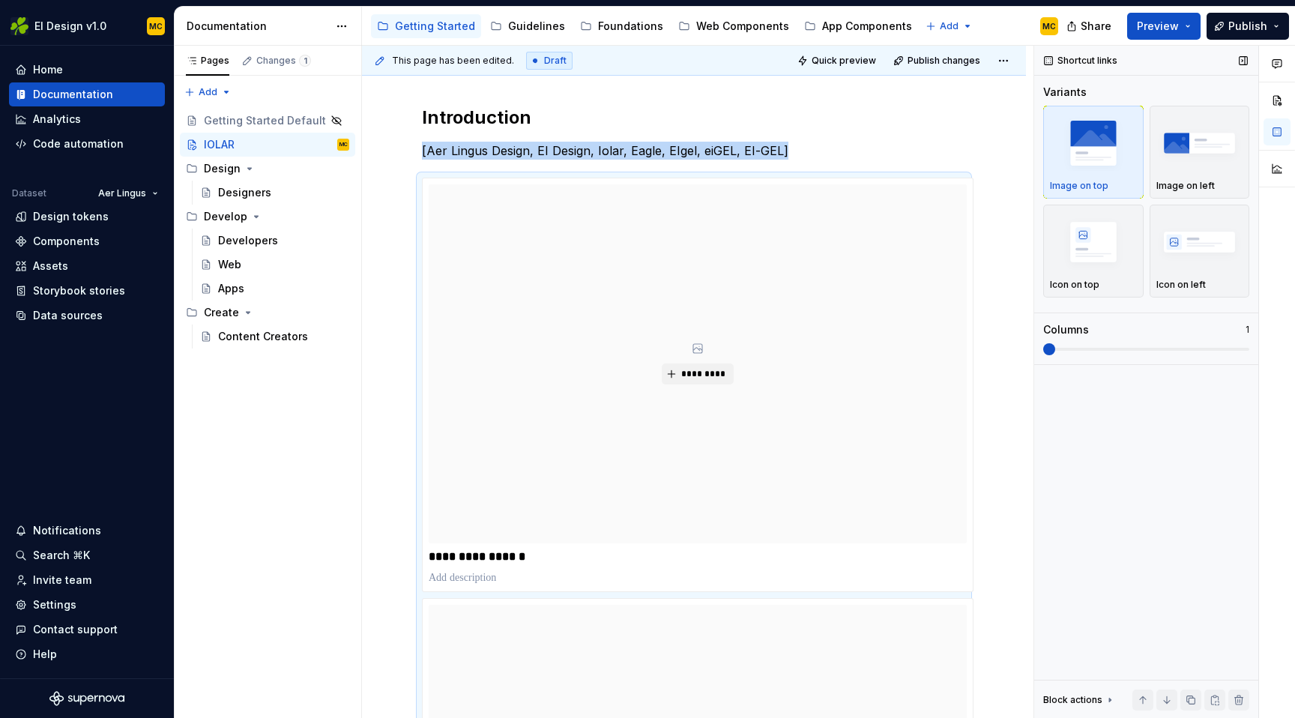
scroll to position [354, 0]
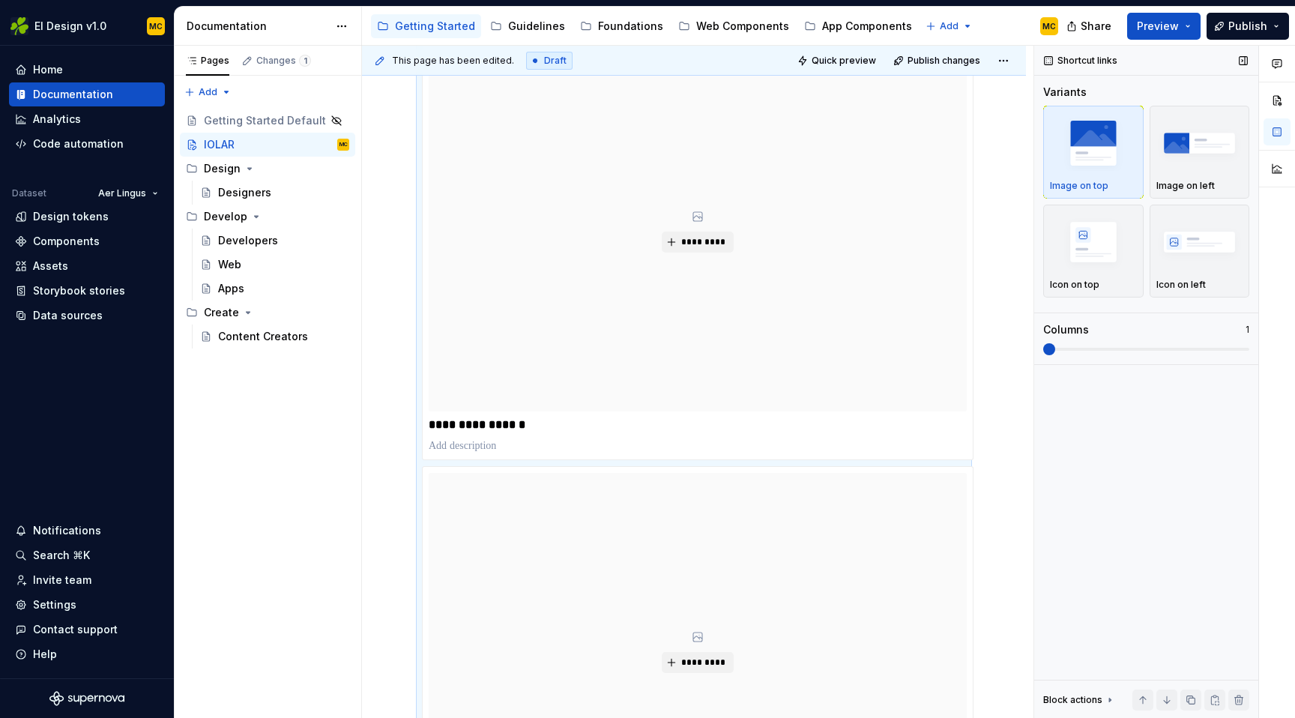
click at [1101, 175] on div "Image on top" at bounding box center [1093, 151] width 87 height 79
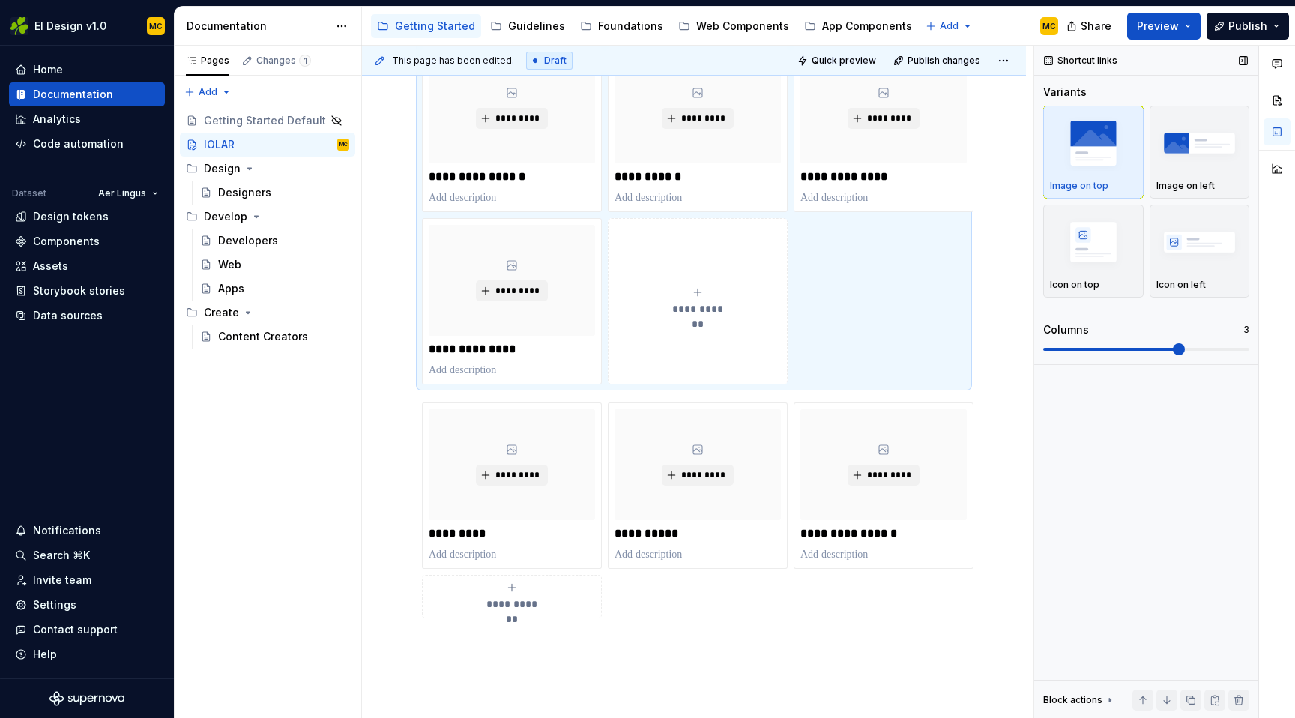
scroll to position [333, 0]
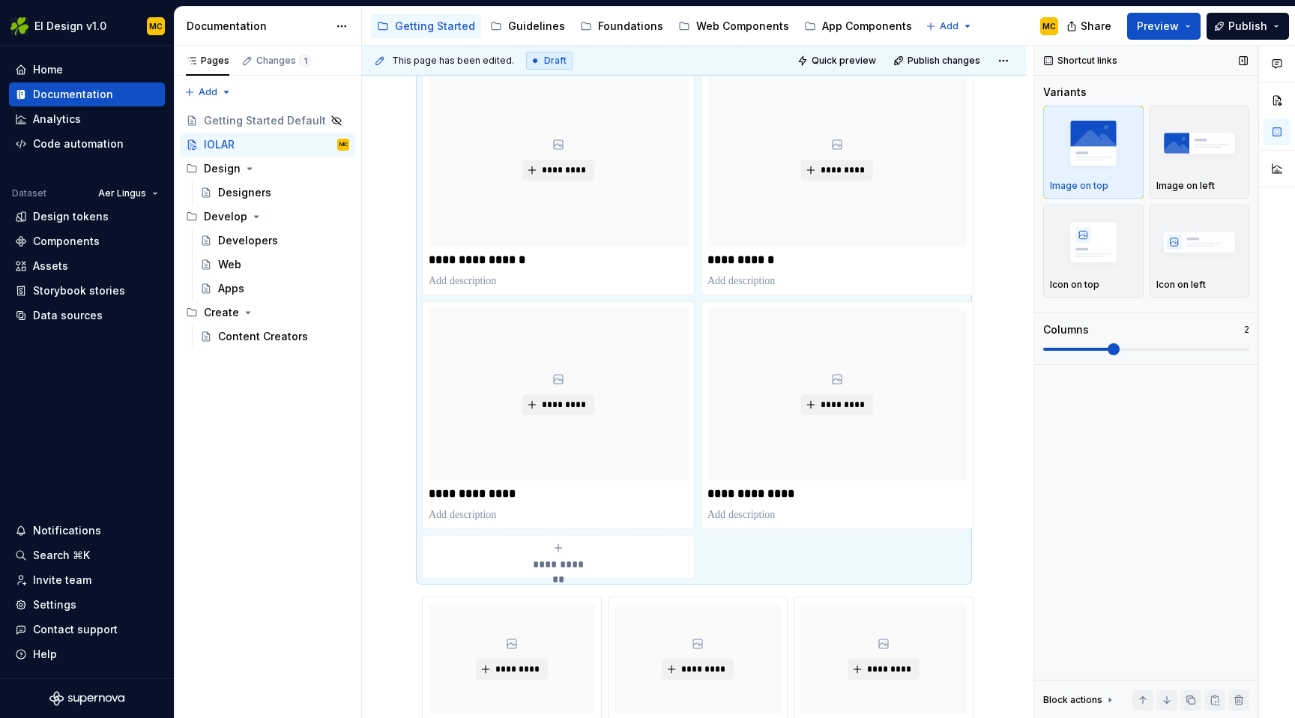
click at [1119, 353] on span at bounding box center [1113, 349] width 12 height 12
click at [1234, 31] on span "Publish" at bounding box center [1247, 26] width 39 height 15
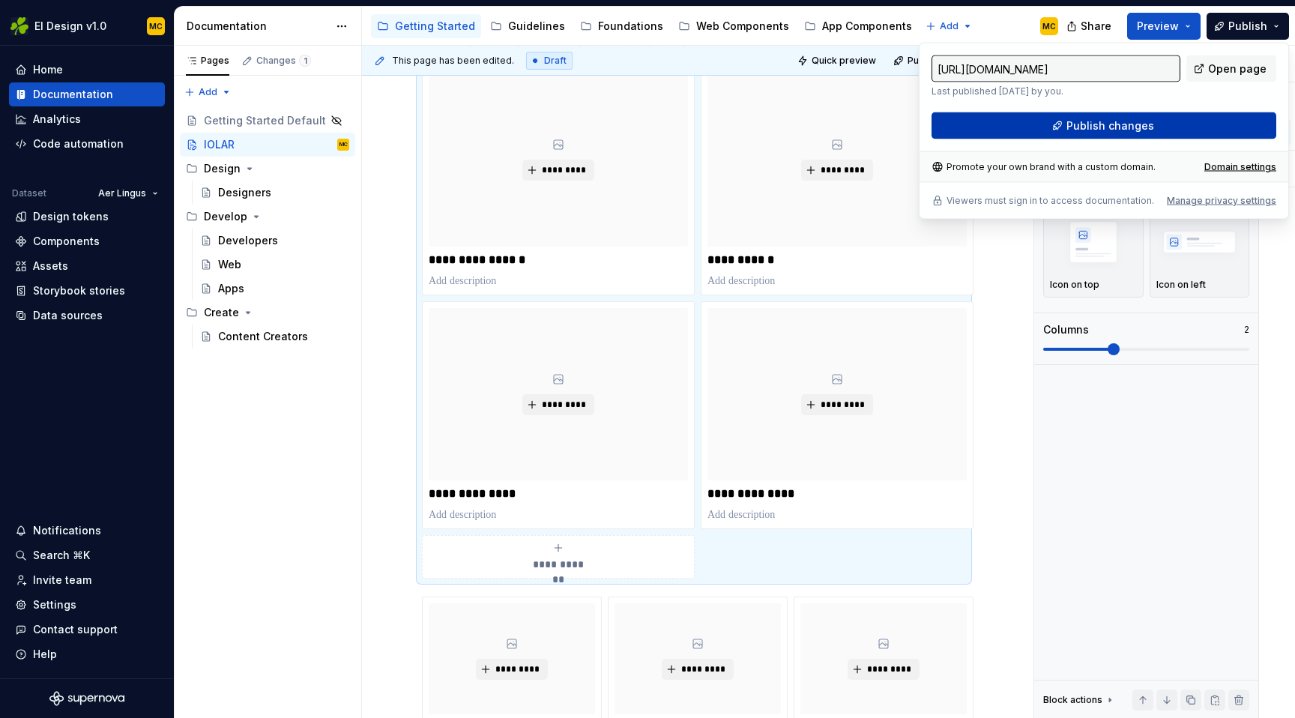
click at [1133, 118] on span "Publish changes" at bounding box center [1110, 125] width 88 height 15
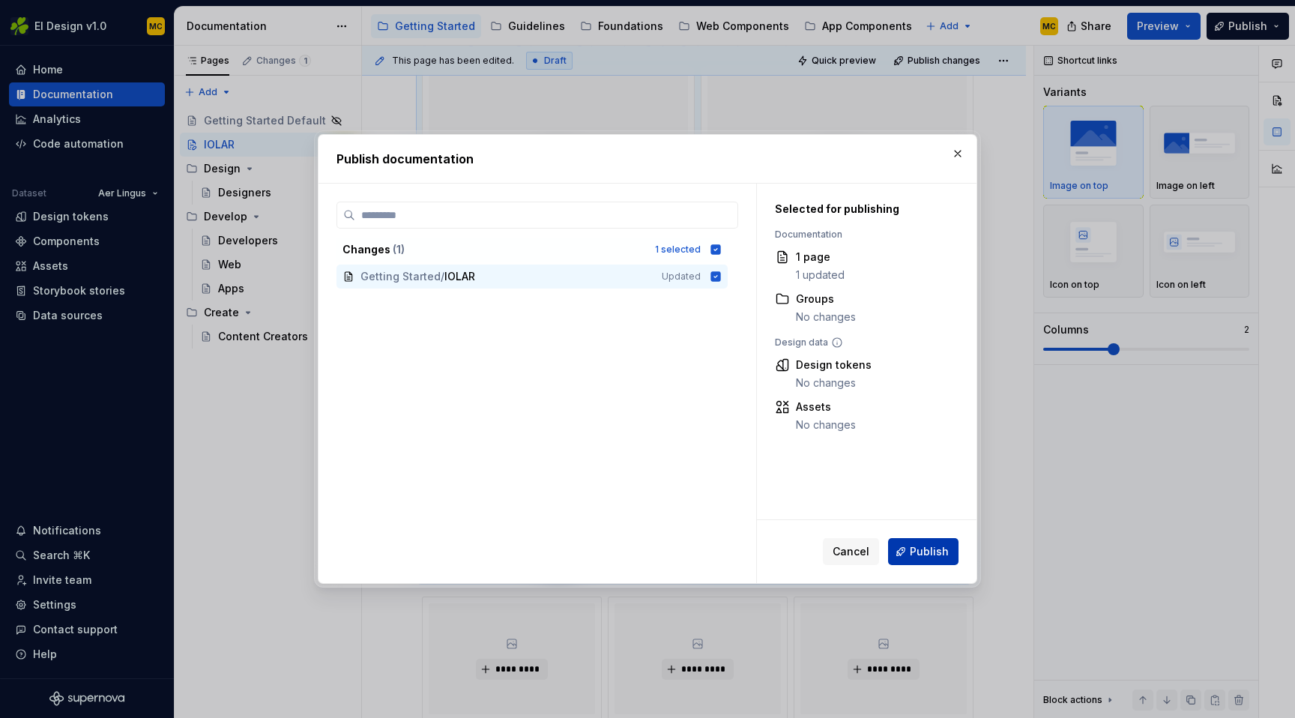
click at [948, 548] on button "Publish" at bounding box center [923, 551] width 70 height 27
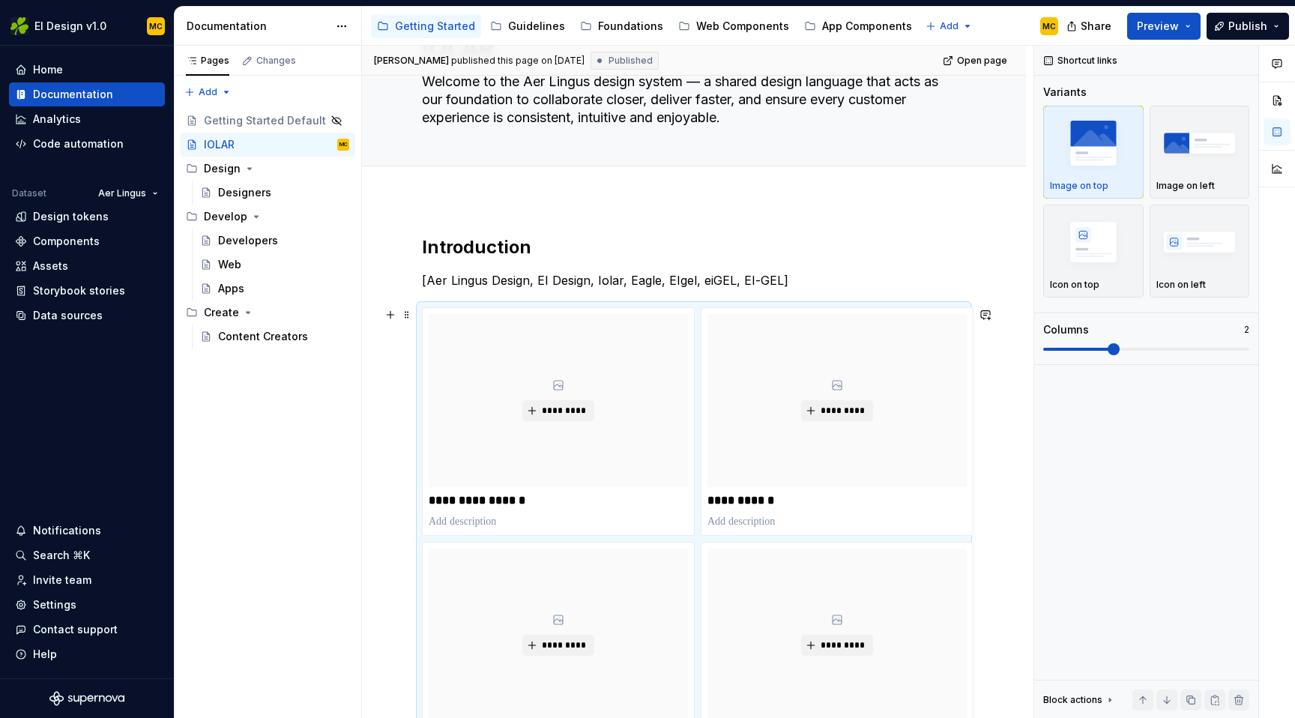
scroll to position [0, 0]
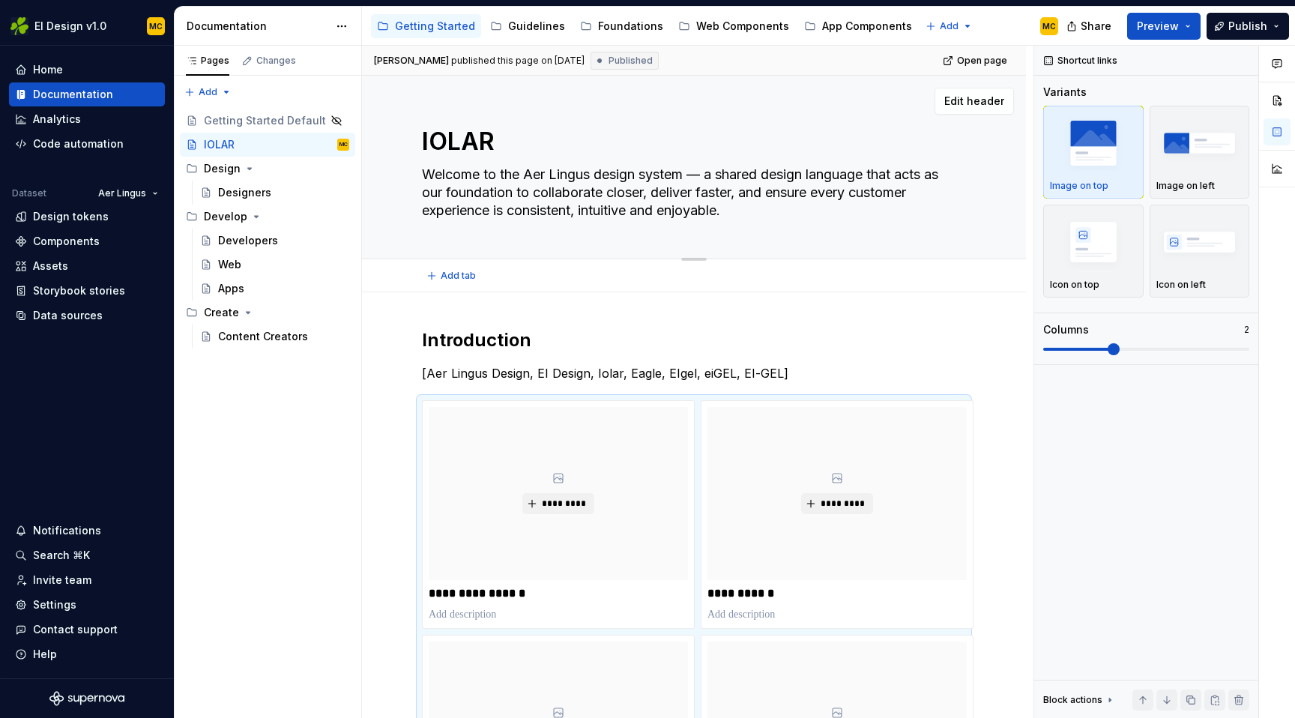
click at [505, 140] on textarea "IOLAR" at bounding box center [691, 142] width 544 height 36
click at [512, 143] on textarea "IOLAR" at bounding box center [691, 142] width 544 height 36
type textarea "*"
type textarea "IOLAR"
type textarea "*"
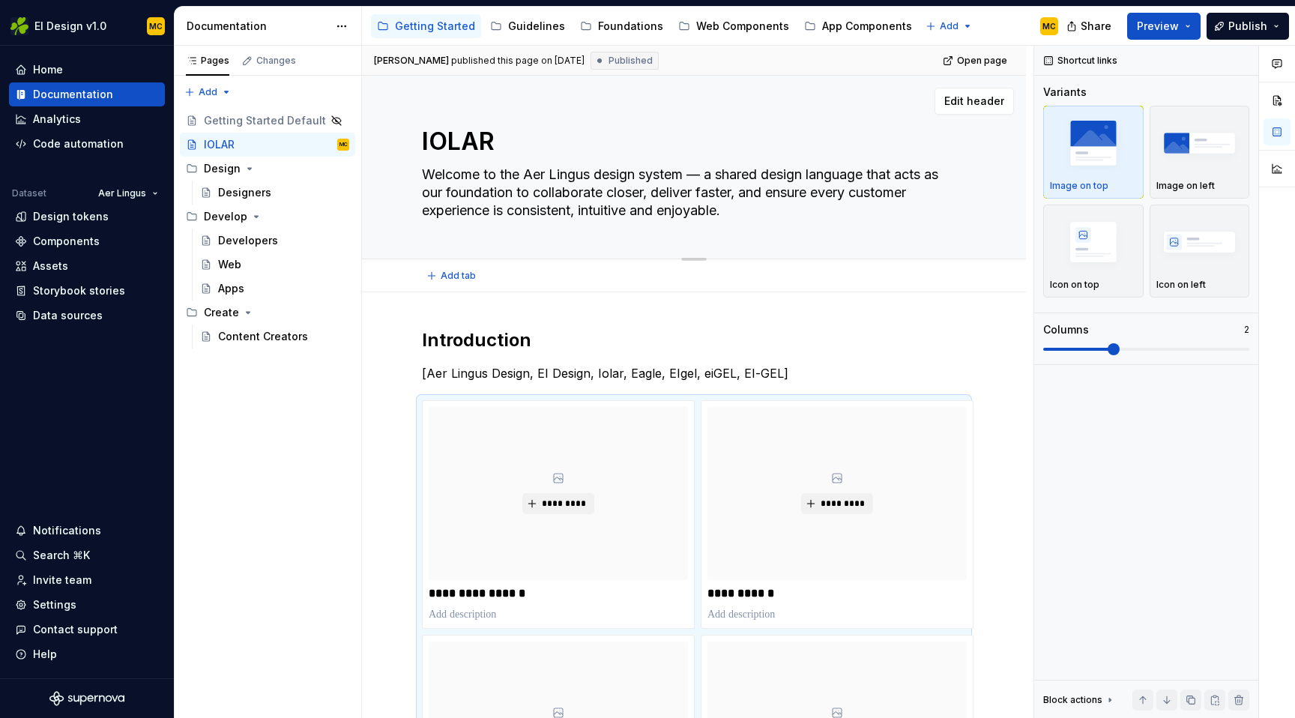
type textarea "IOLAR 9"
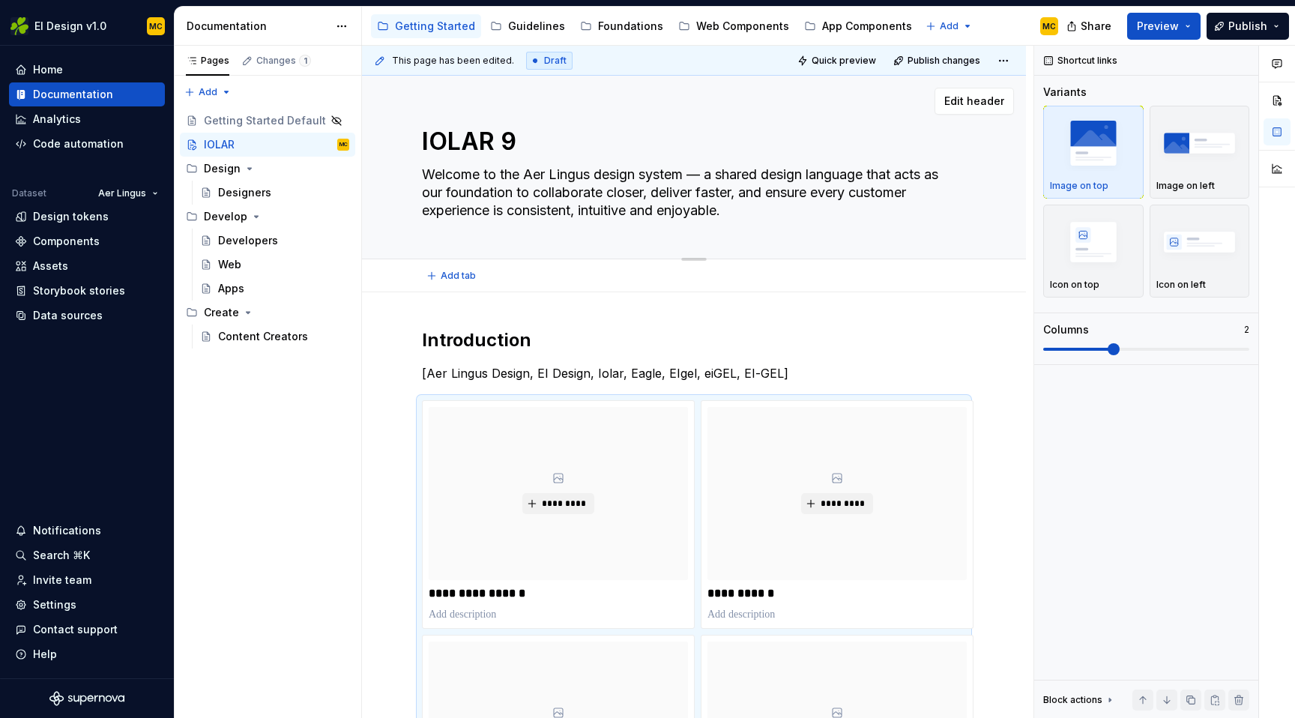
type textarea "*"
type textarea "IOLAR 9)"
type textarea "*"
type textarea "IOLAR 9"
type textarea "*"
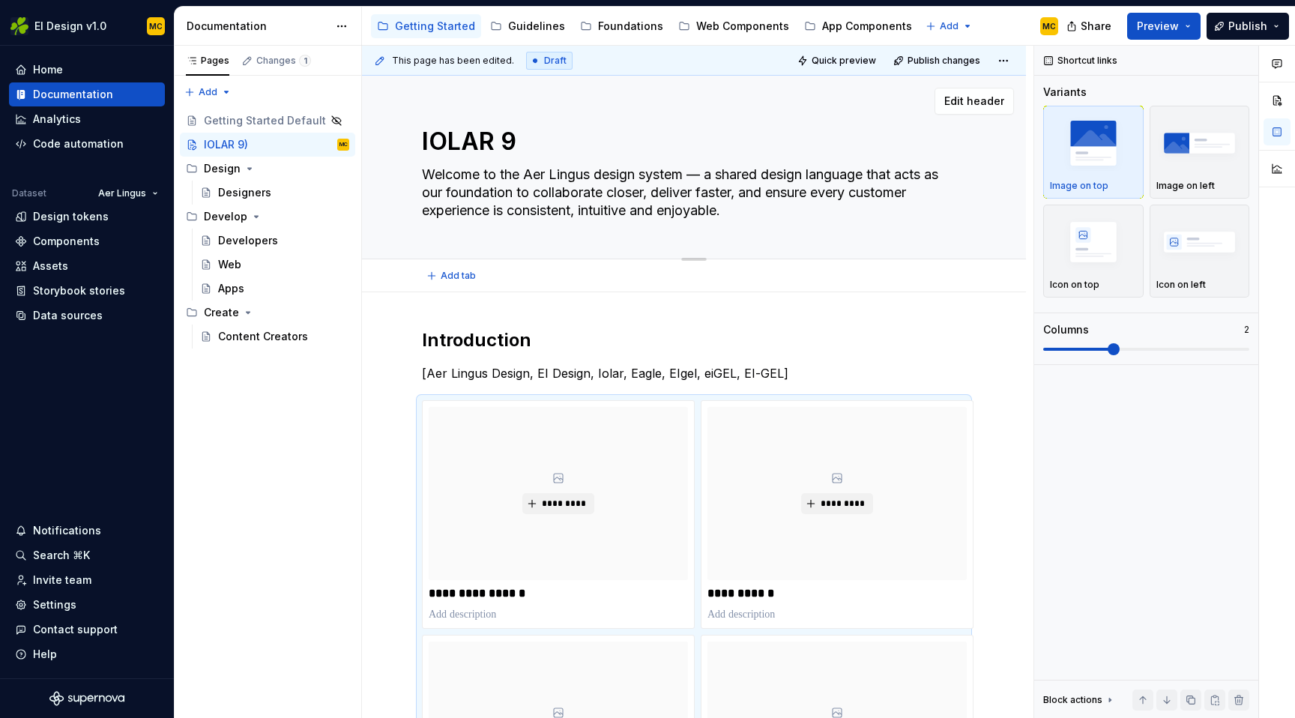
type textarea "IOLAR"
type textarea "*"
type textarea "IOLAR ("
type textarea "*"
type textarea "IOLAR ()"
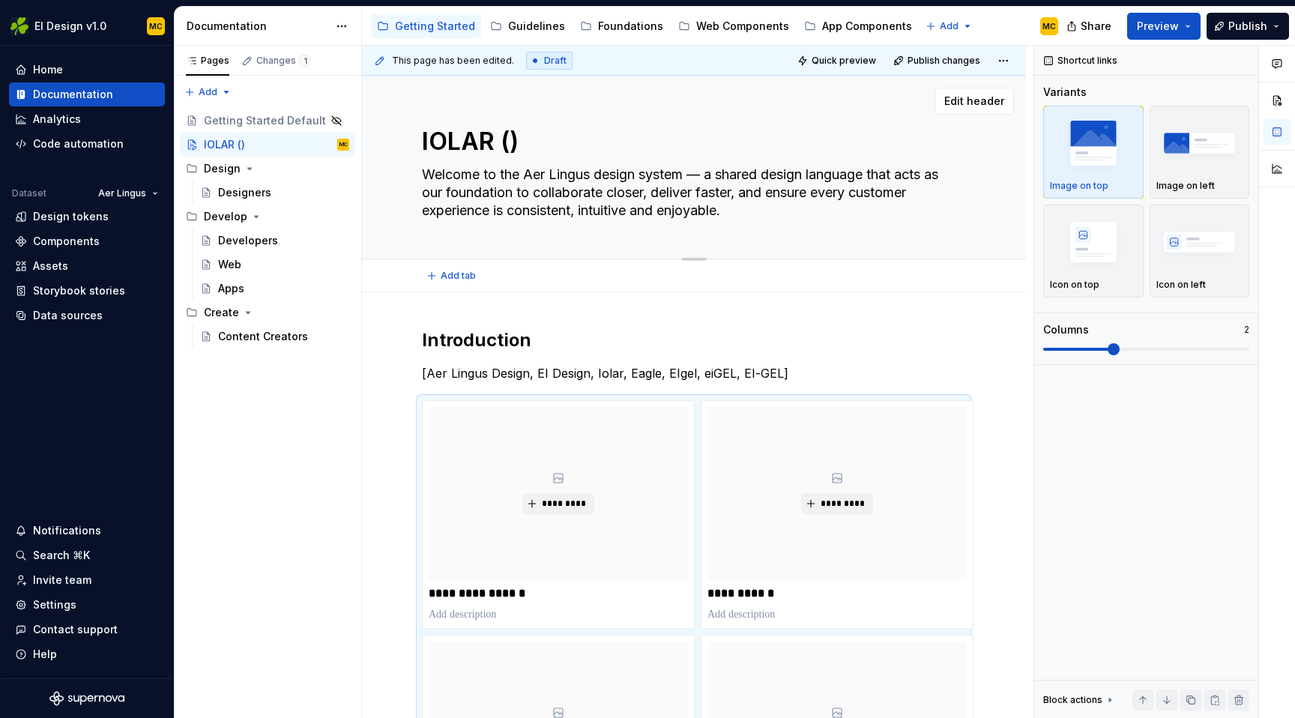
type textarea "*"
type textarea "IOLAR (e)"
type textarea "*"
type textarea "IOLAR (ea)"
type textarea "*"
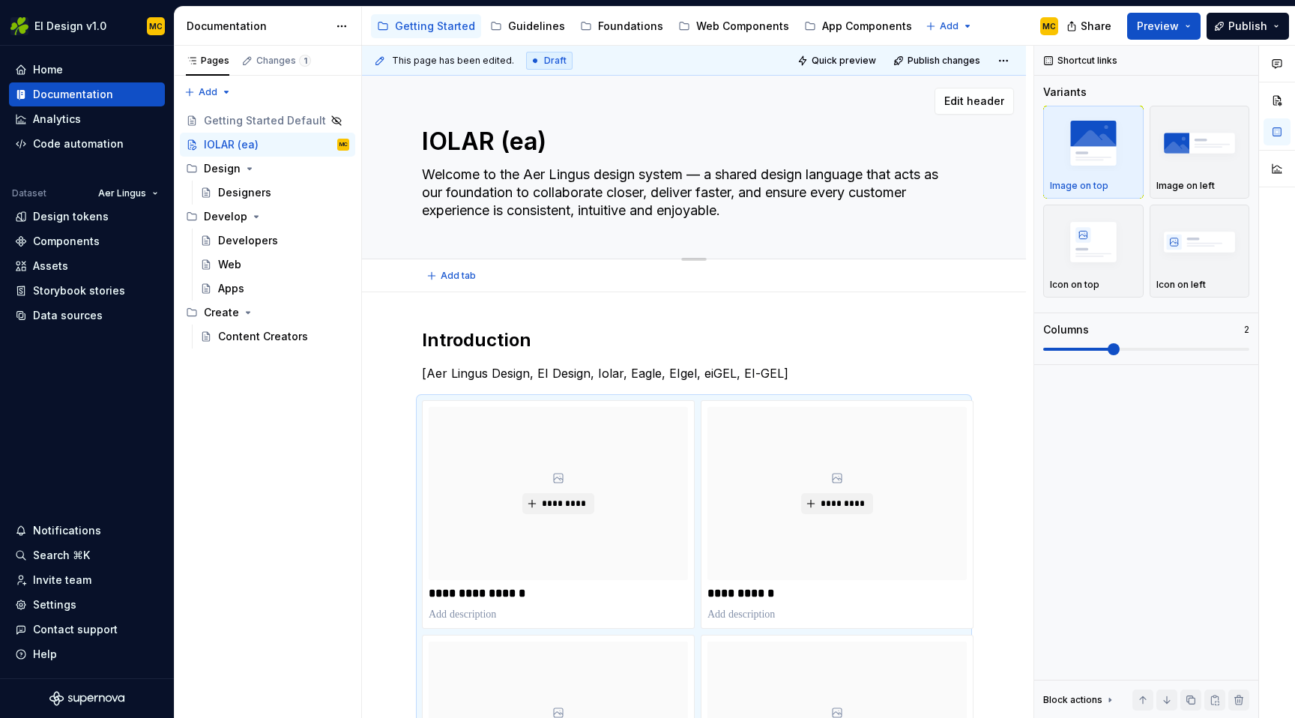
type textarea "IOLAR (eag)"
type textarea "*"
type textarea "IOLAR (eagl)"
type textarea "*"
type textarea "IOLAR (eagle)"
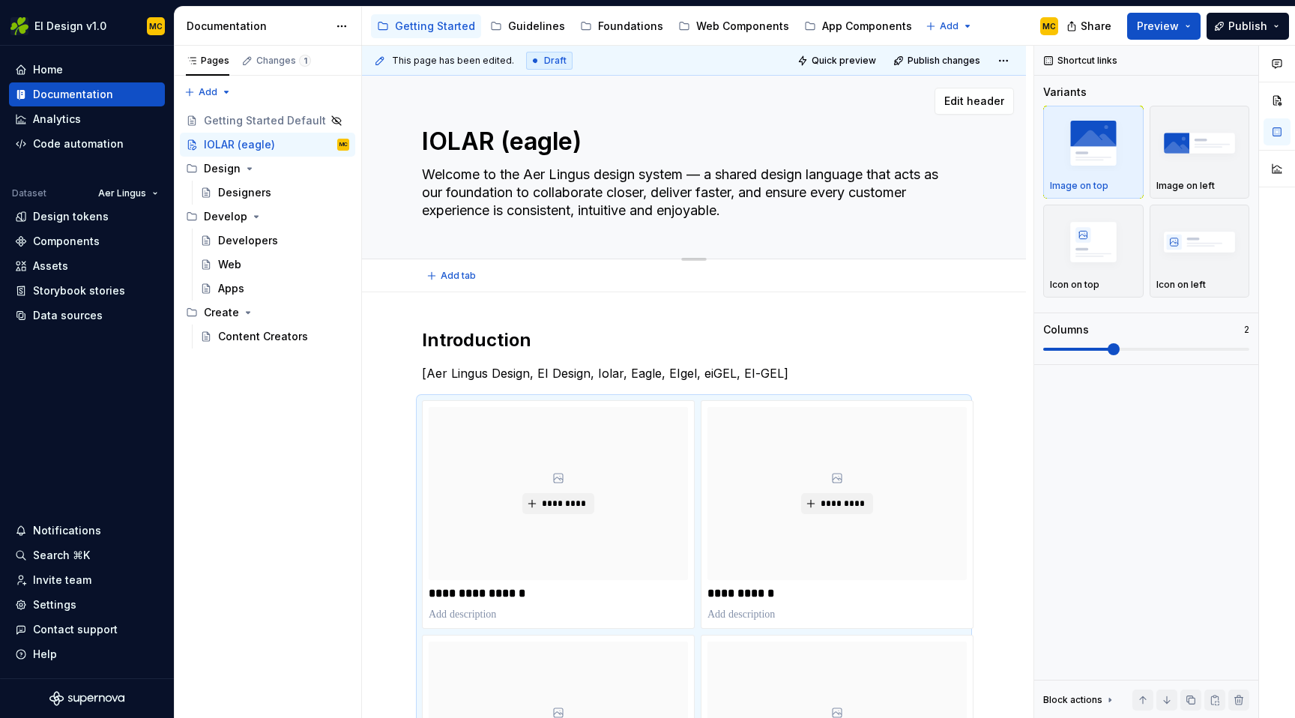
type textarea "*"
type textarea "IOLAR"
type textarea "*"
type textarea "IOLAR"
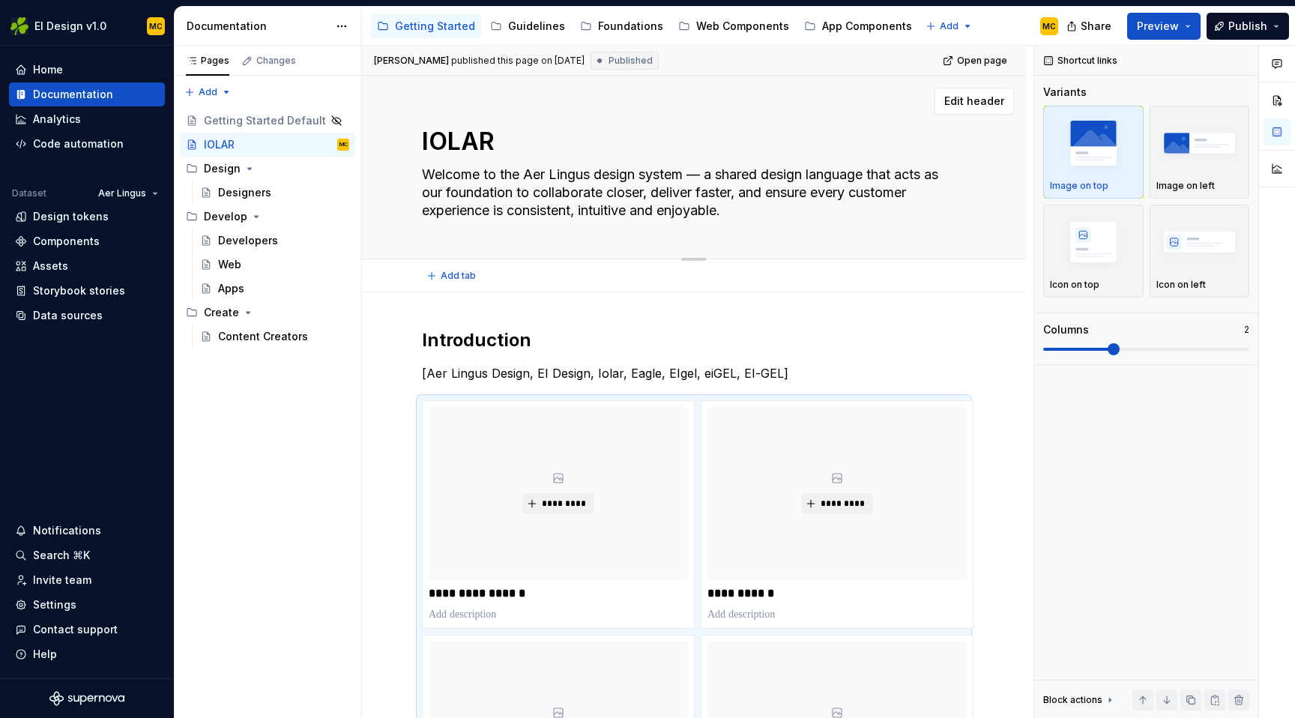
type textarea "*"
type textarea "i"
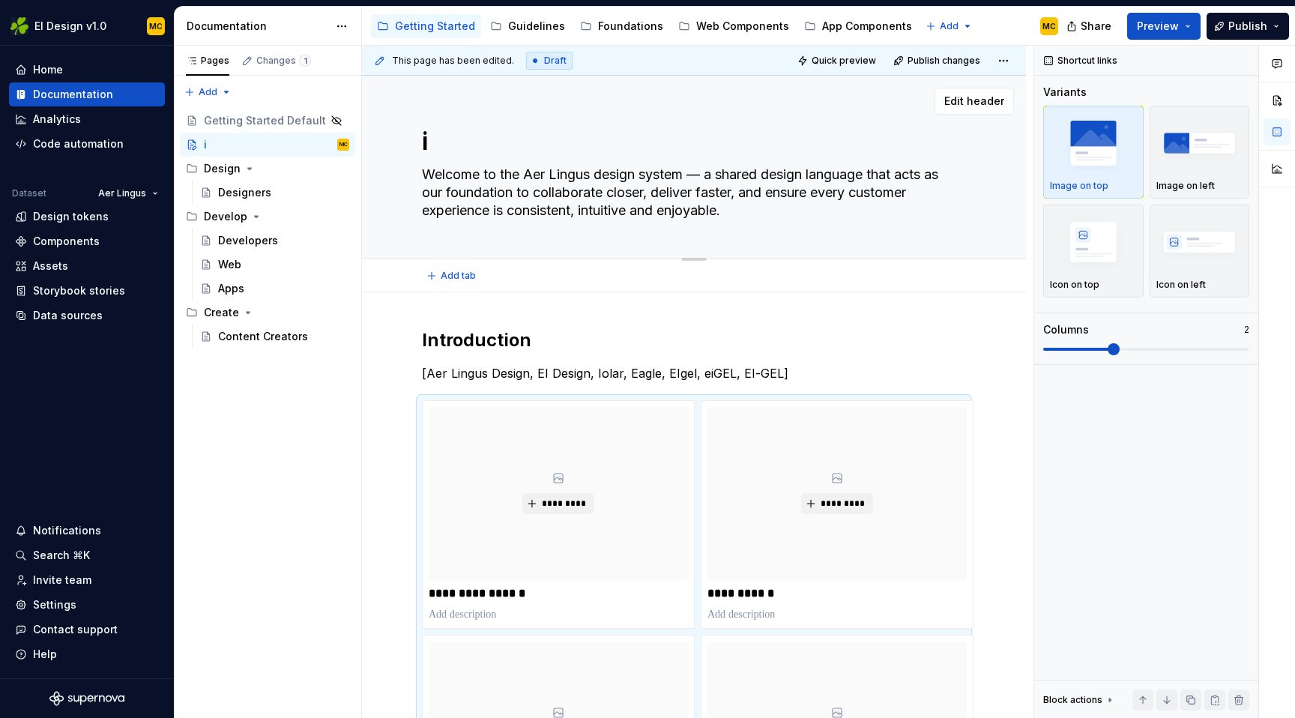
type textarea "*"
type textarea "io"
type textarea "*"
type textarea "iol"
type textarea "*"
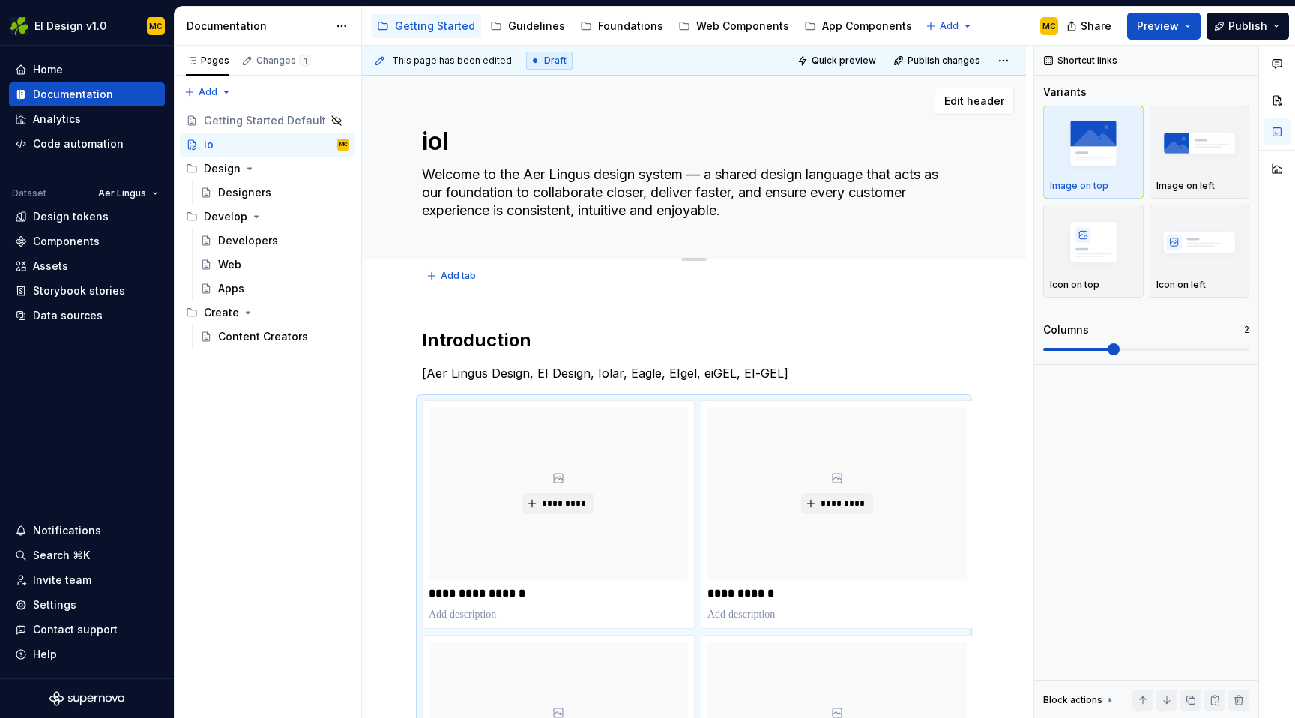
type textarea "[PERSON_NAME]"
type textarea "*"
type textarea "iolar"
type textarea "*"
type textarea "iolar"
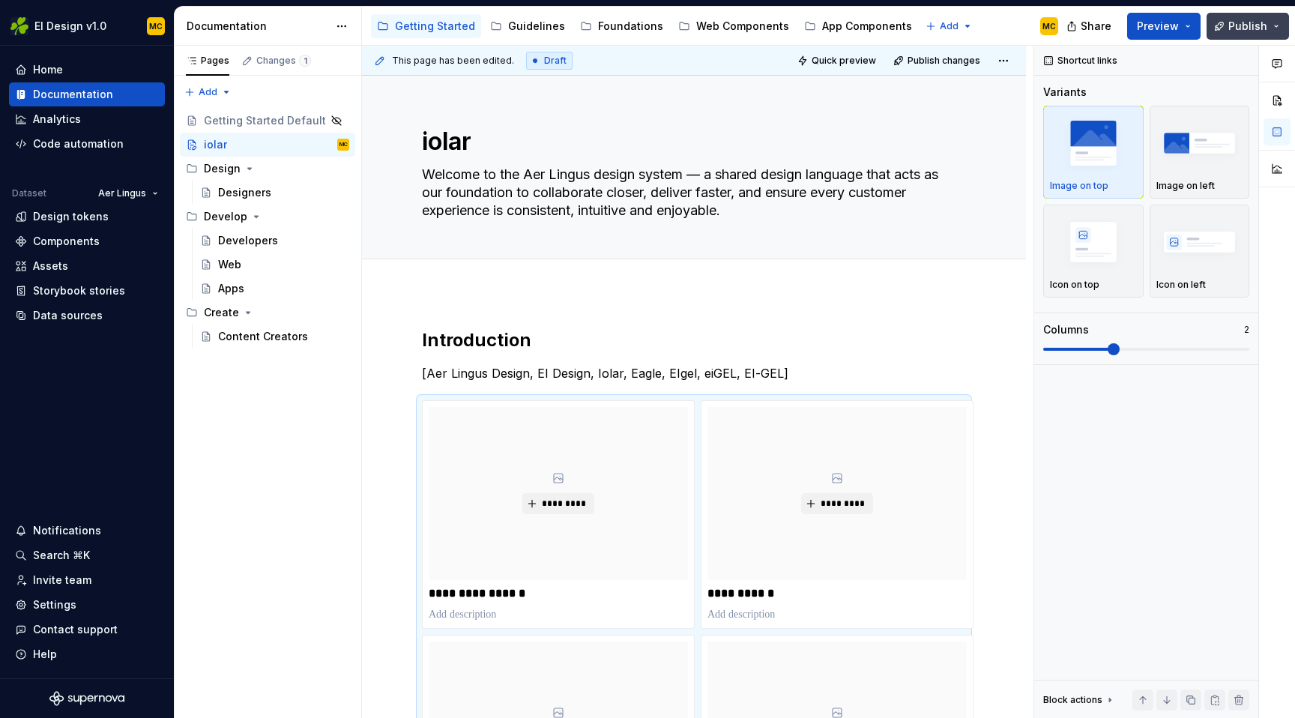
click at [1238, 22] on span "Publish" at bounding box center [1247, 26] width 39 height 15
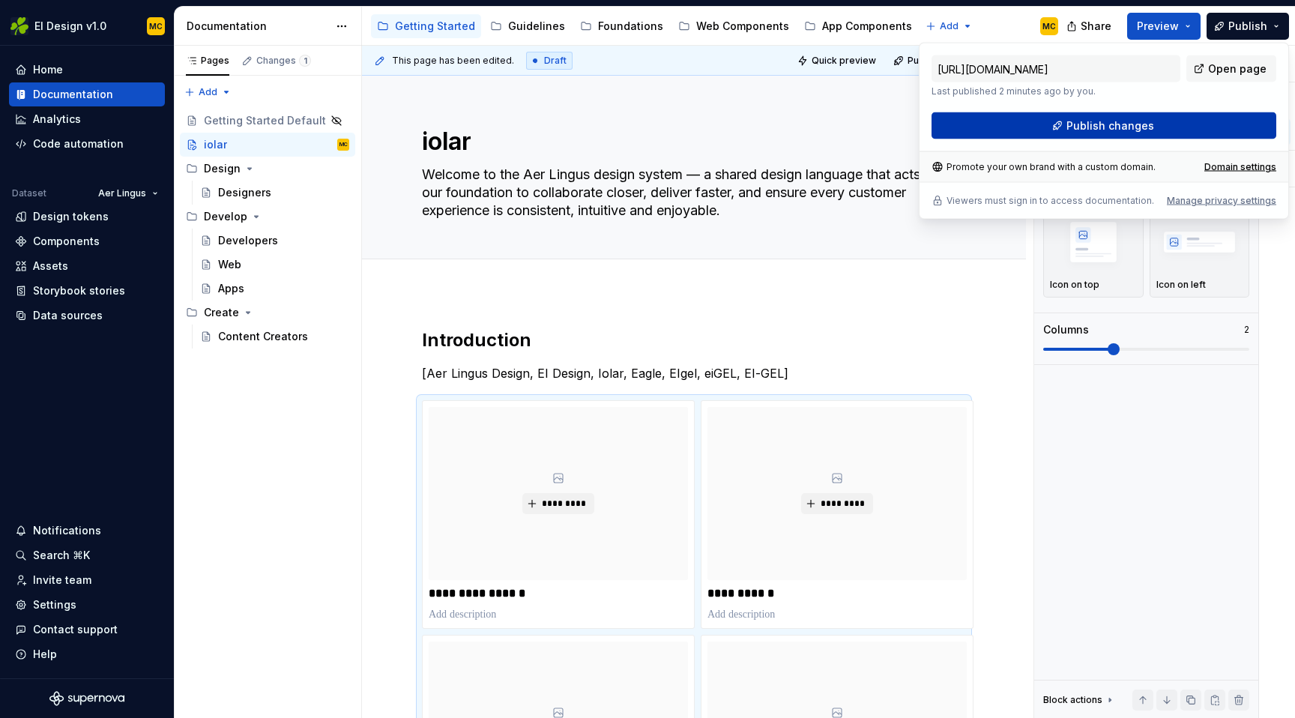
click at [1095, 127] on span "Publish changes" at bounding box center [1110, 125] width 88 height 15
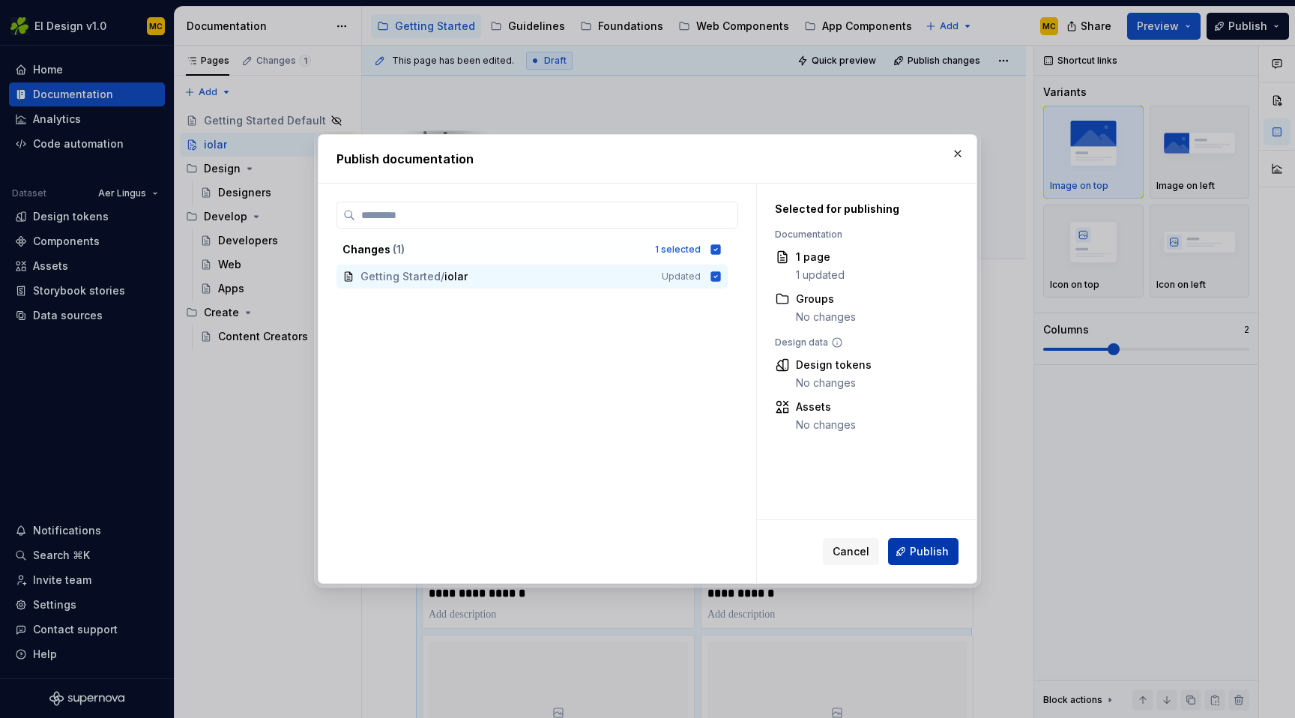
click at [921, 551] on span "Publish" at bounding box center [928, 551] width 39 height 15
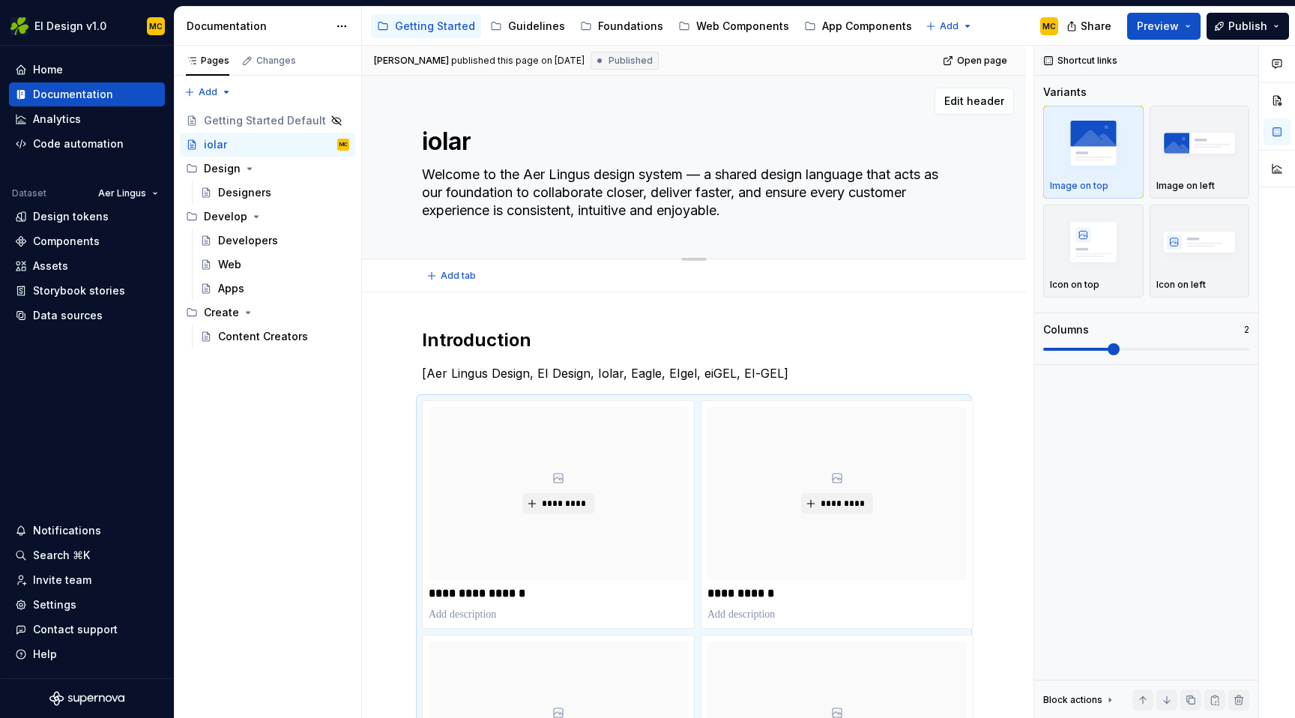
click at [469, 143] on textarea "iolar" at bounding box center [691, 142] width 544 height 36
type textarea "*"
type textarea "A"
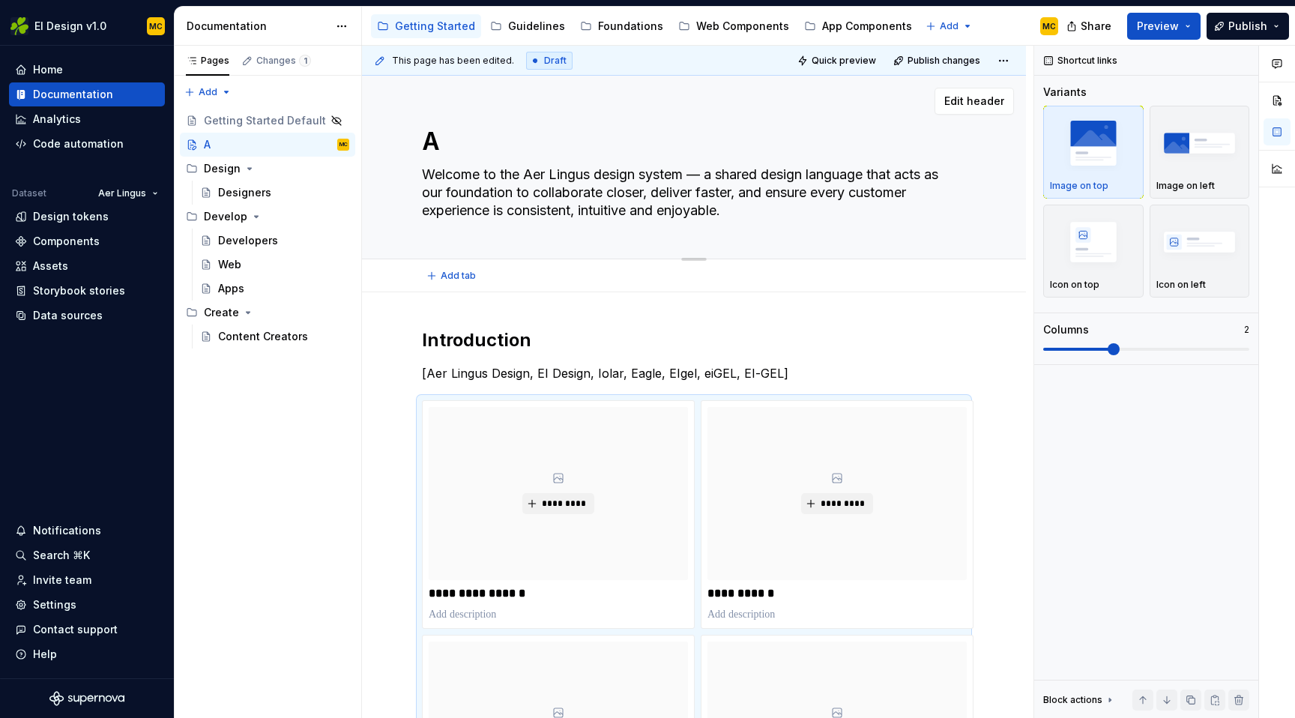
type textarea "*"
type textarea "Ae"
type textarea "*"
type textarea "Aer"
type textarea "*"
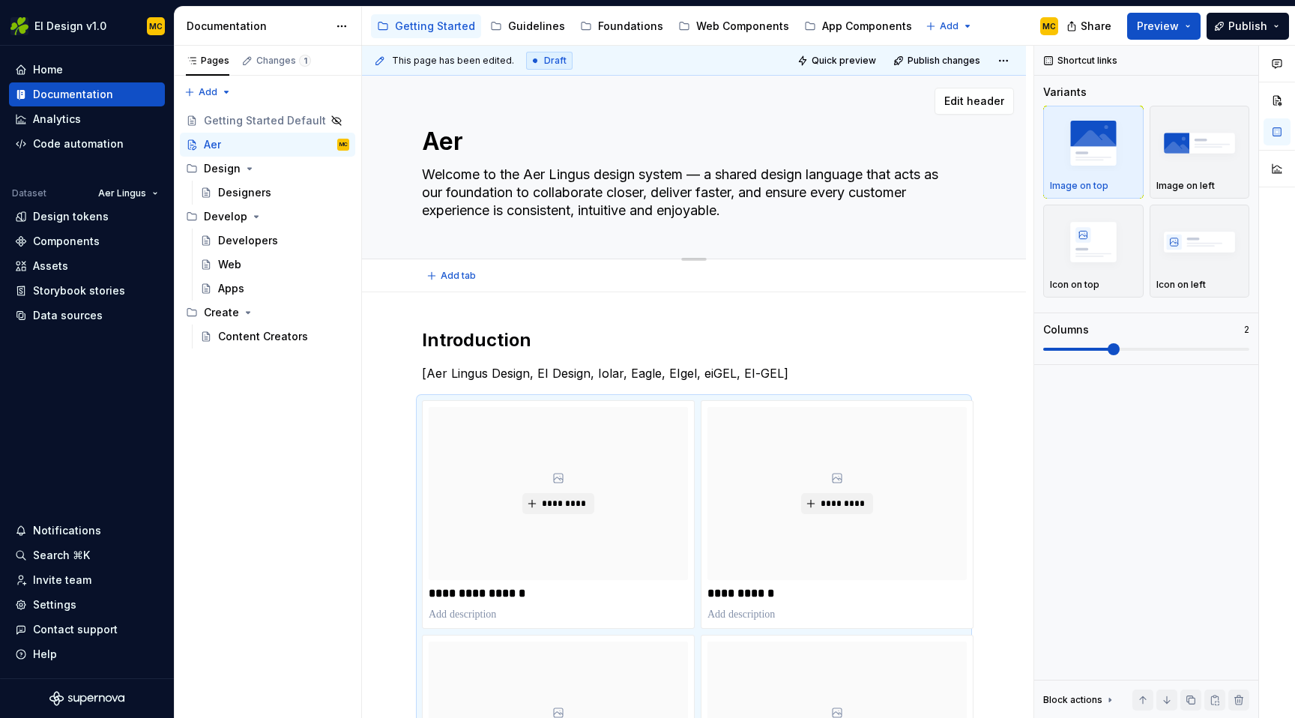
type textarea "Aer"
type textarea "*"
type textarea "Aer L"
type textarea "*"
type textarea "Aer Li"
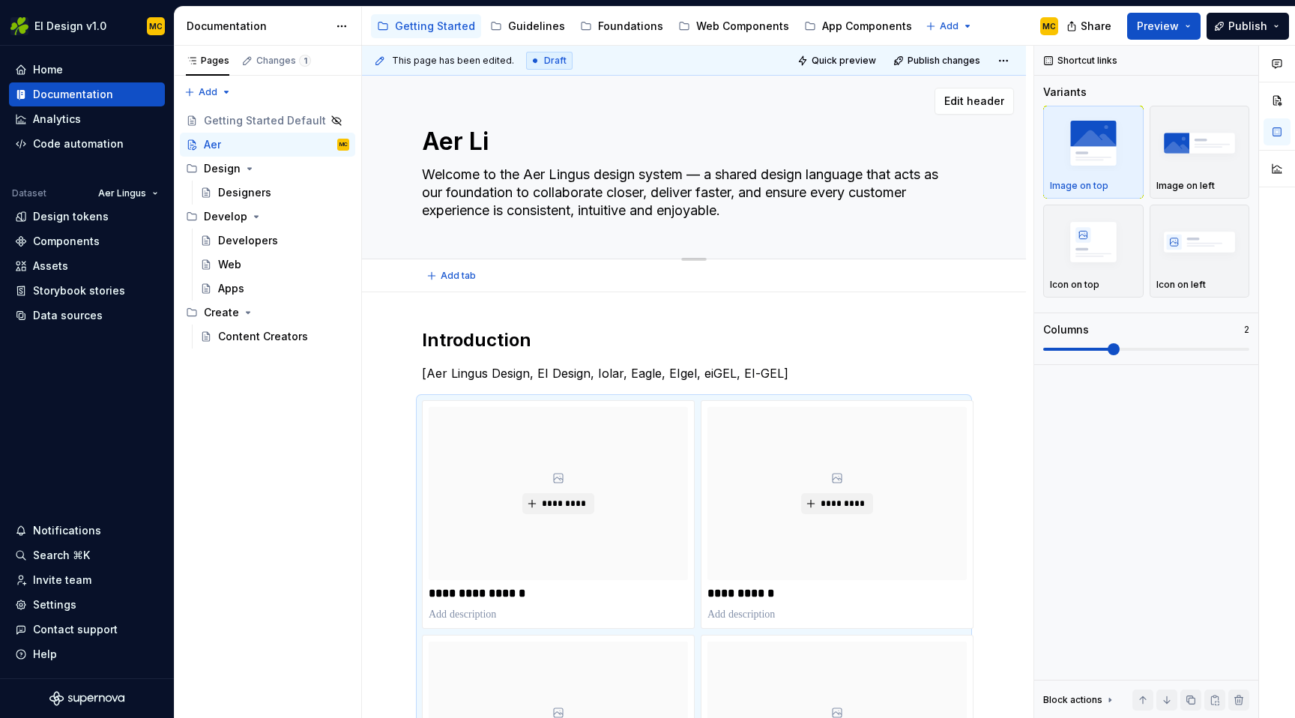
type textarea "*"
type textarea "[PERSON_NAME]"
type textarea "*"
type textarea "[PERSON_NAME]"
type textarea "*"
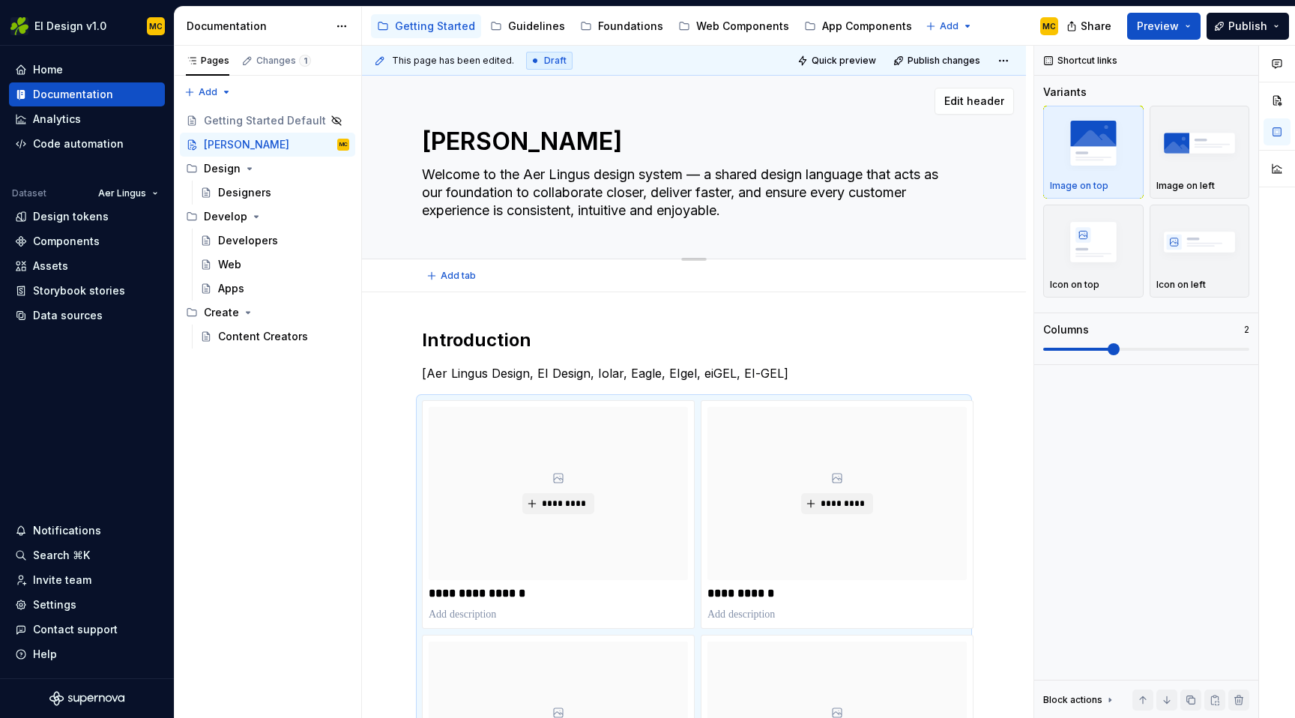
type textarea "[PERSON_NAME]"
type textarea "*"
type textarea "Aer Lingus"
type textarea "*"
type textarea "Aer Lingus"
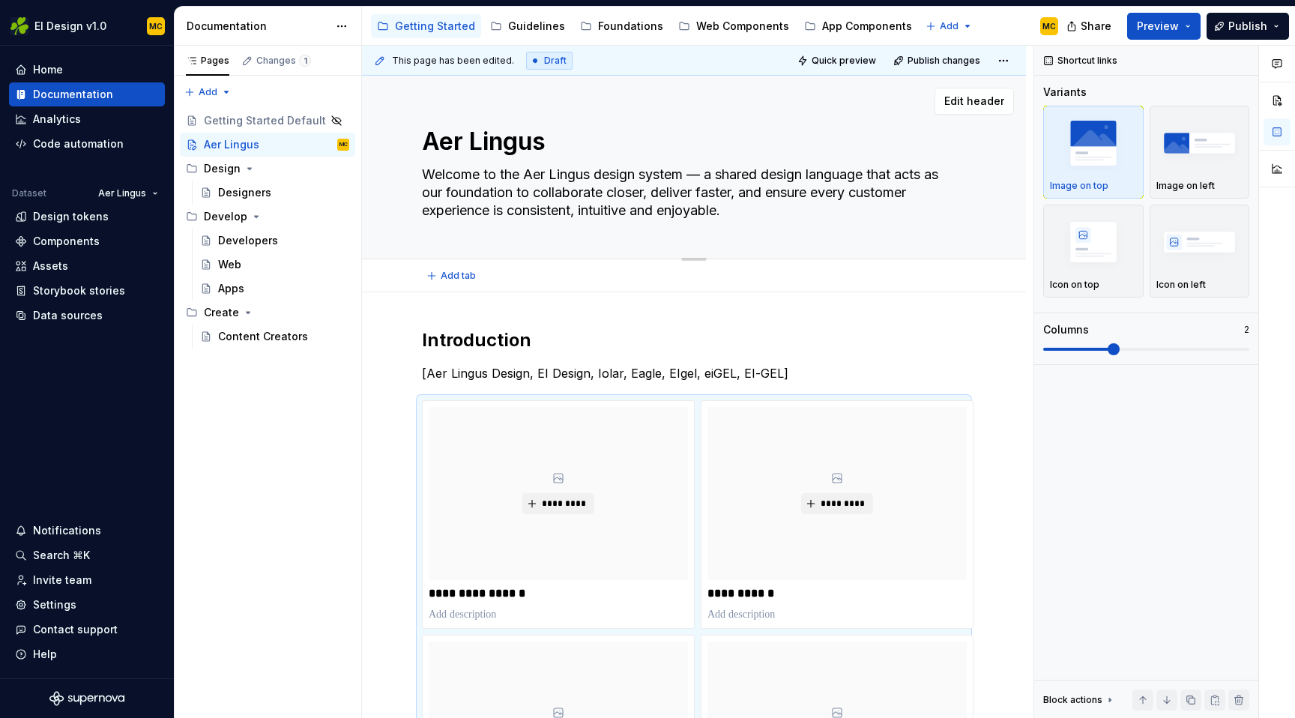
type textarea "*"
type textarea "Aer Lingus D"
type textarea "*"
type textarea "Aer Lingus De"
type textarea "*"
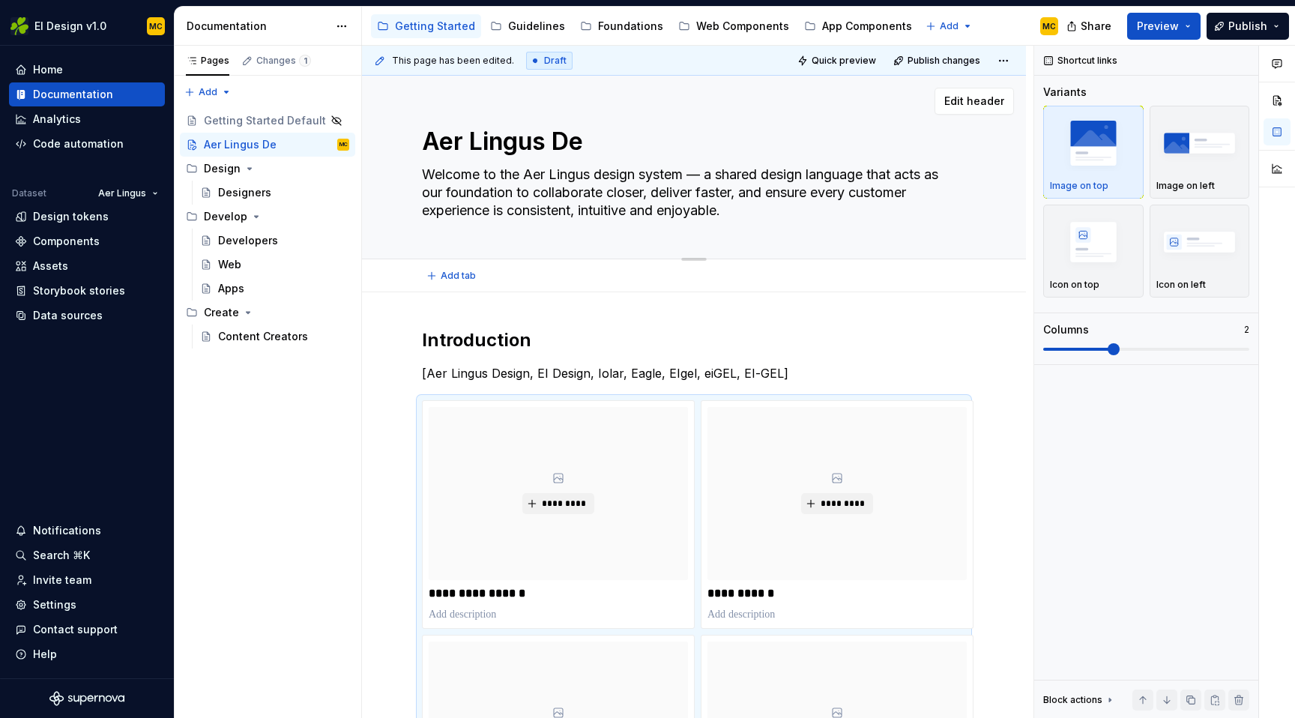
type textarea "Aer Lingus Des"
type textarea "*"
type textarea "Aer Lingus Desi"
type textarea "*"
type textarea "Aer Lingus Desig"
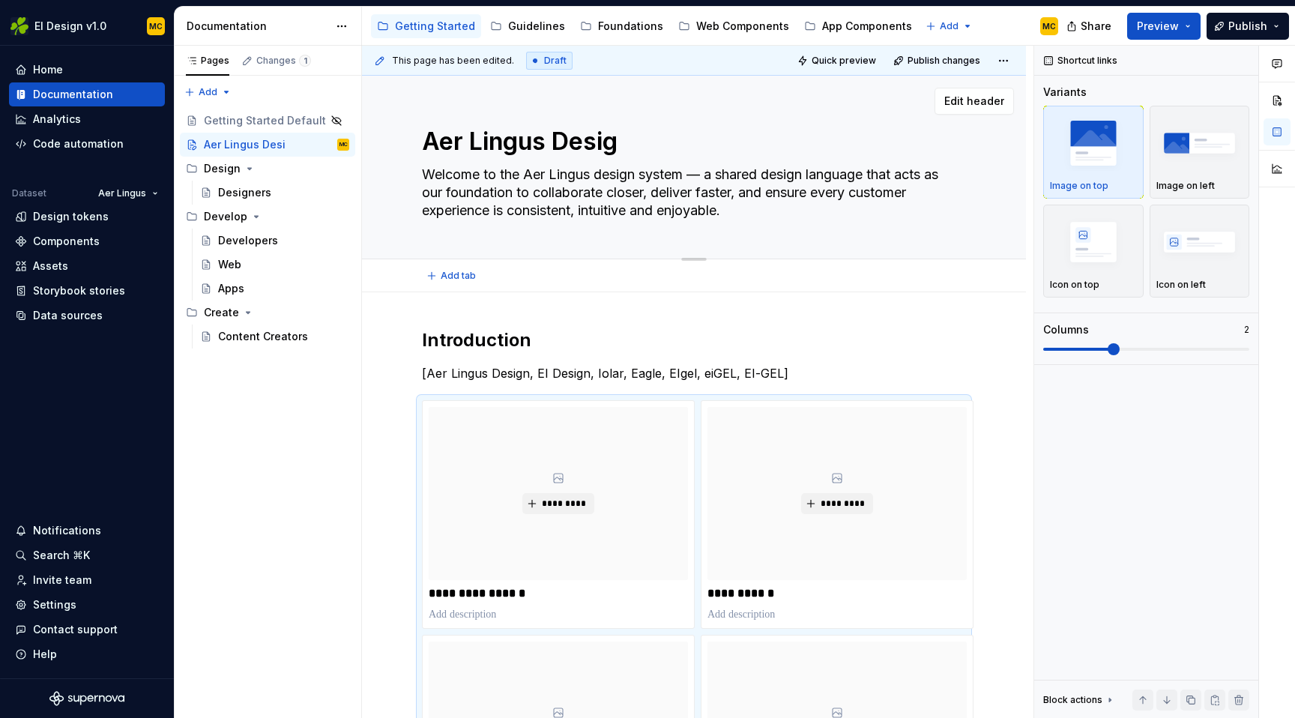
type textarea "*"
type textarea "Aer Lingus Design"
type textarea "*"
type textarea "Aer Lingus Design"
click at [1245, 10] on div "Share Preview Publish" at bounding box center [1182, 26] width 225 height 38
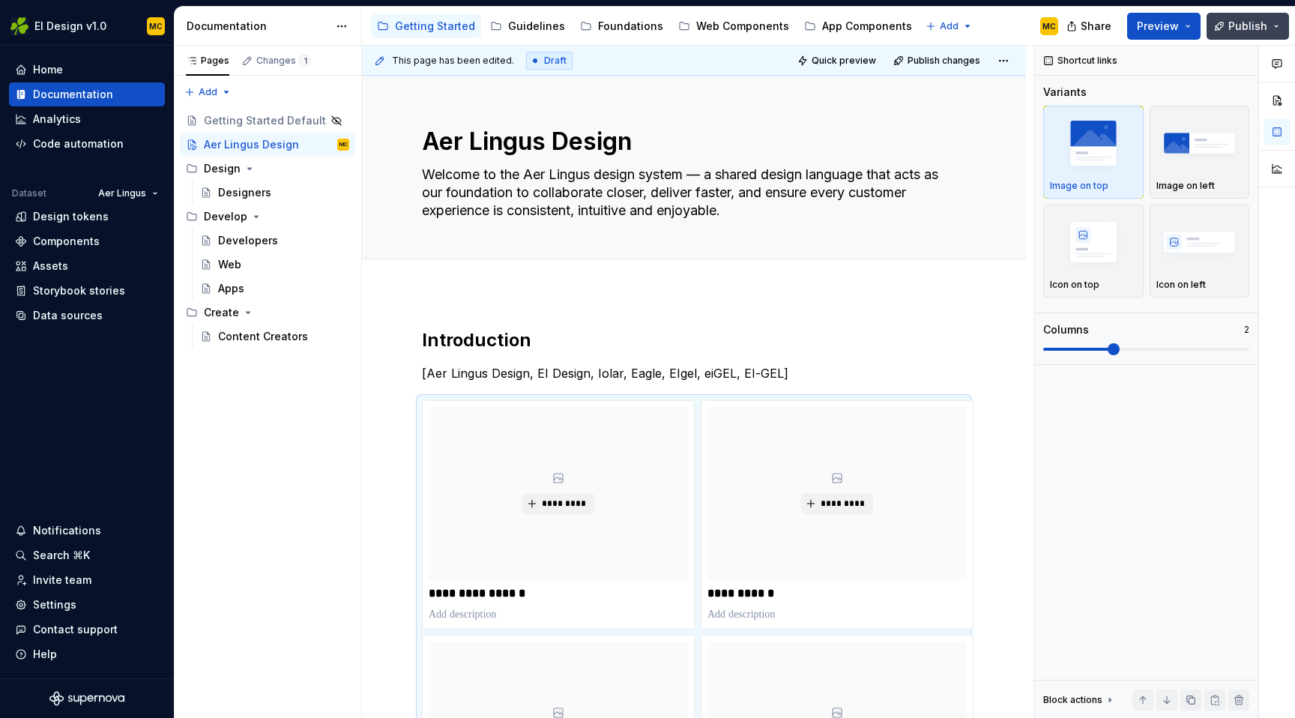
type textarea "*"
click at [1243, 22] on span "Publish" at bounding box center [1247, 26] width 39 height 15
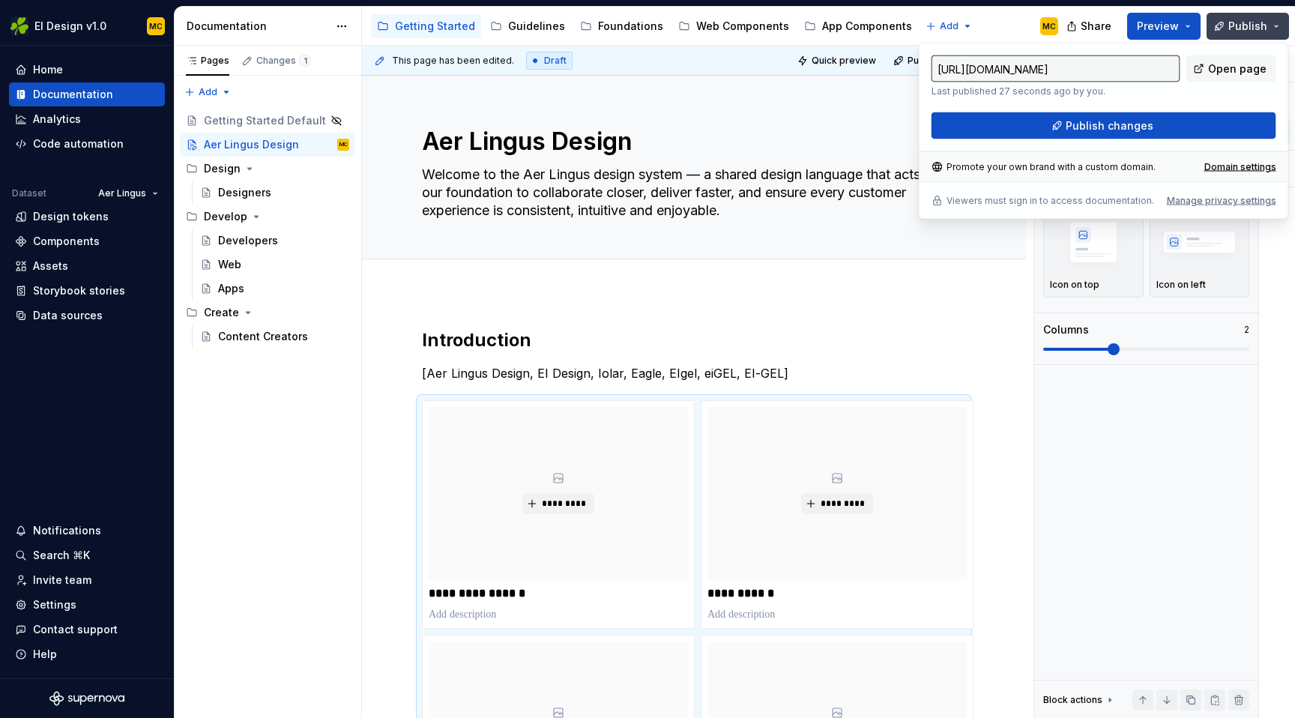
type input "[URL][DOMAIN_NAME]"
type textarea "*"
type input "[URL][DOMAIN_NAME]"
click at [1105, 124] on span "Publish changes" at bounding box center [1110, 125] width 88 height 15
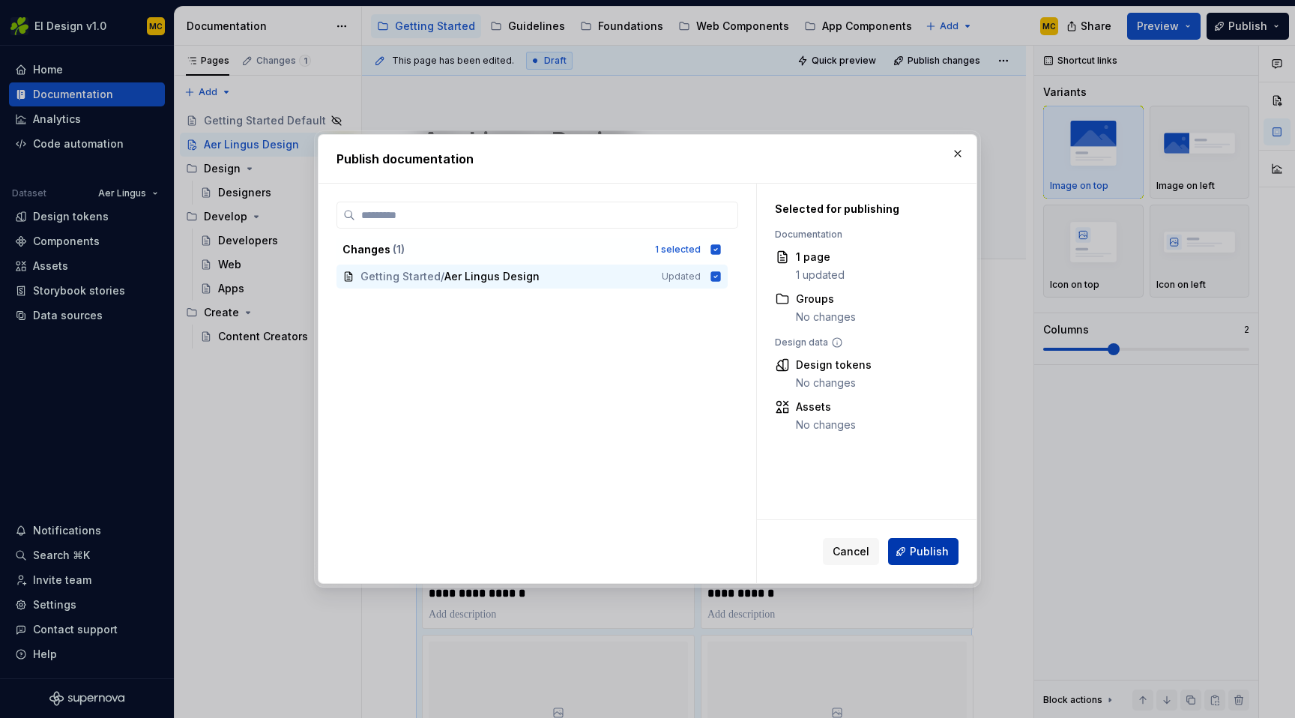
click at [924, 548] on span "Publish" at bounding box center [928, 551] width 39 height 15
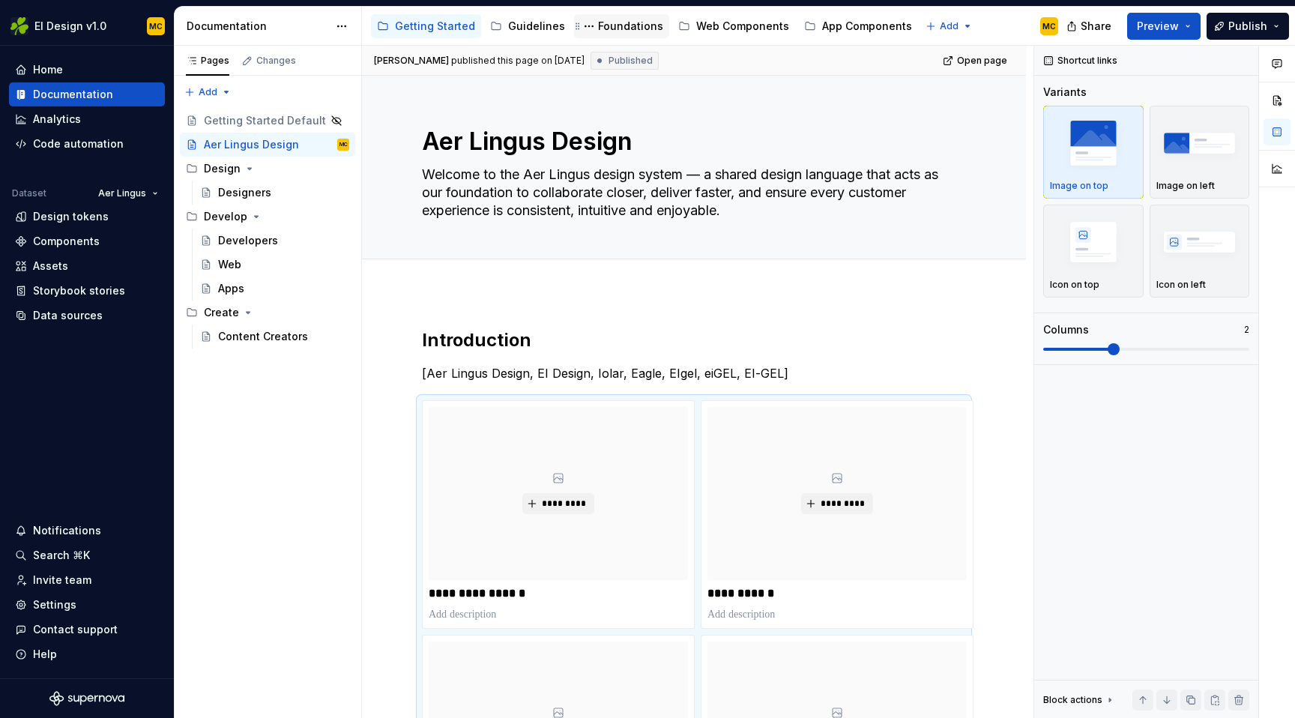
click at [610, 28] on div "Foundations" at bounding box center [630, 26] width 65 height 15
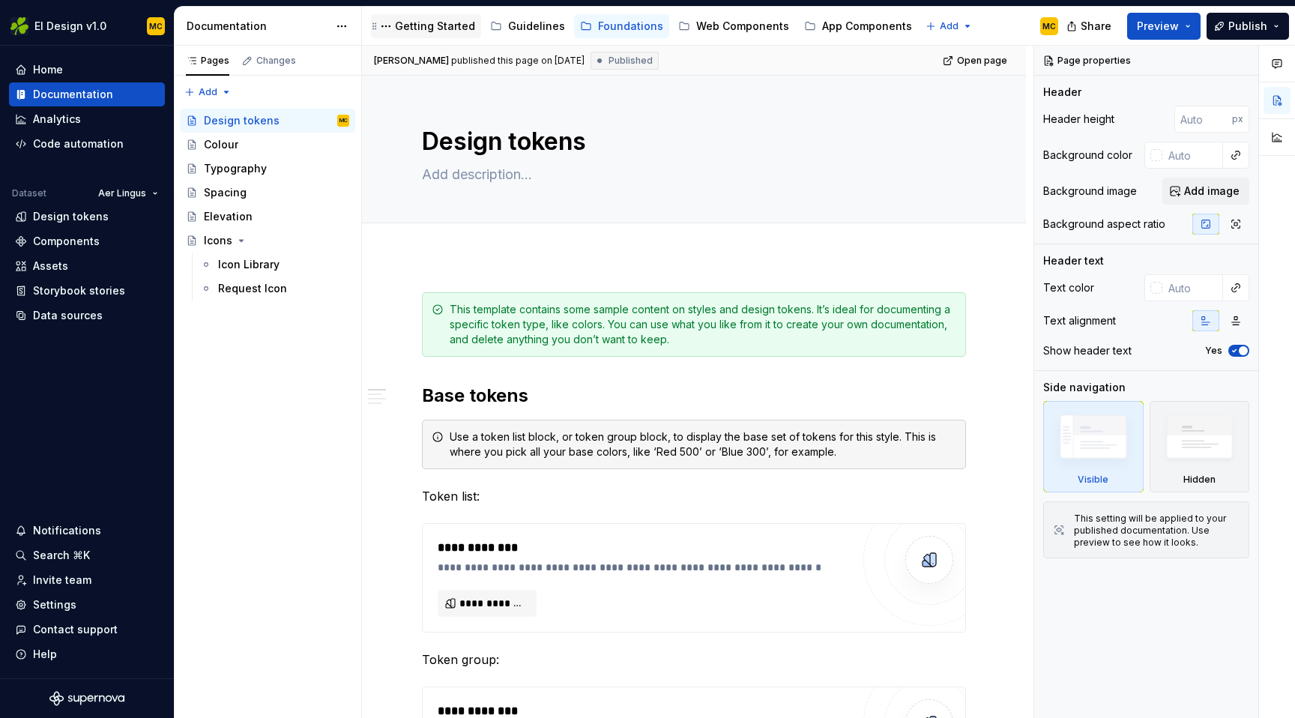
click at [402, 24] on div "Getting Started" at bounding box center [435, 26] width 80 height 15
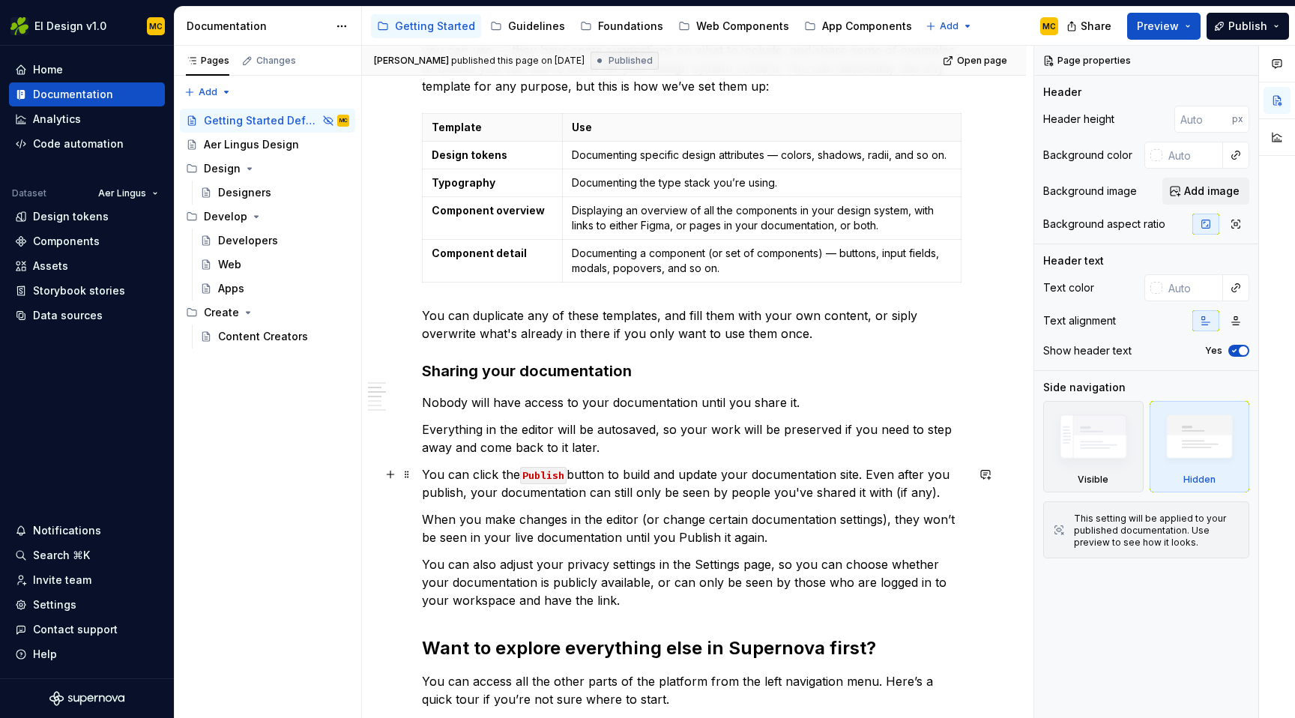
scroll to position [734, 0]
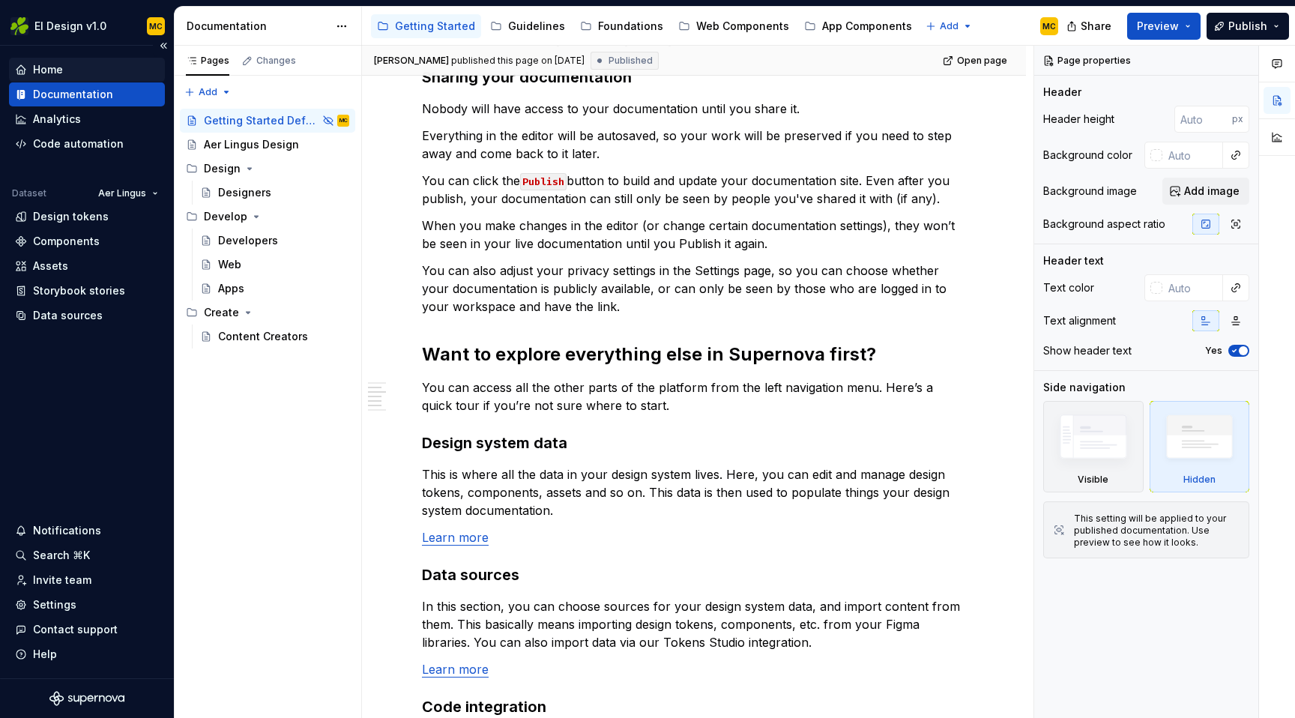
click at [80, 66] on div "Home" at bounding box center [87, 69] width 144 height 15
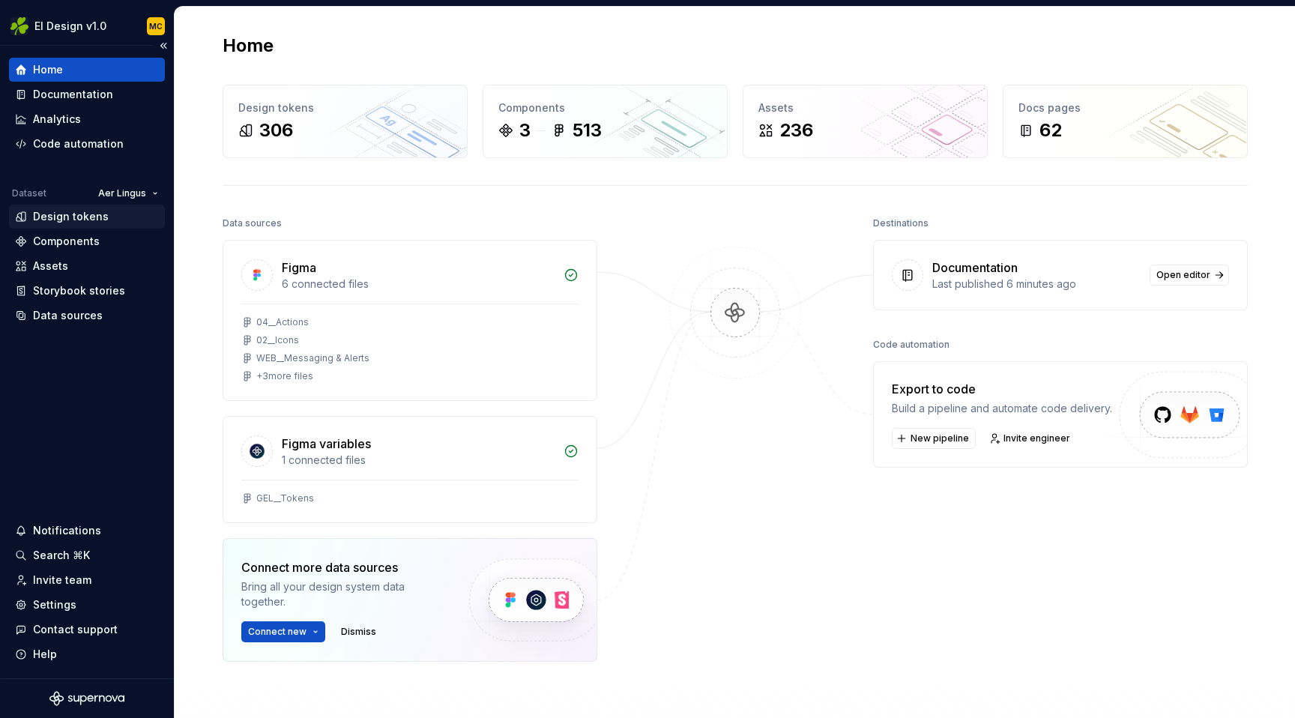
click at [79, 213] on div "Design tokens" at bounding box center [71, 216] width 76 height 15
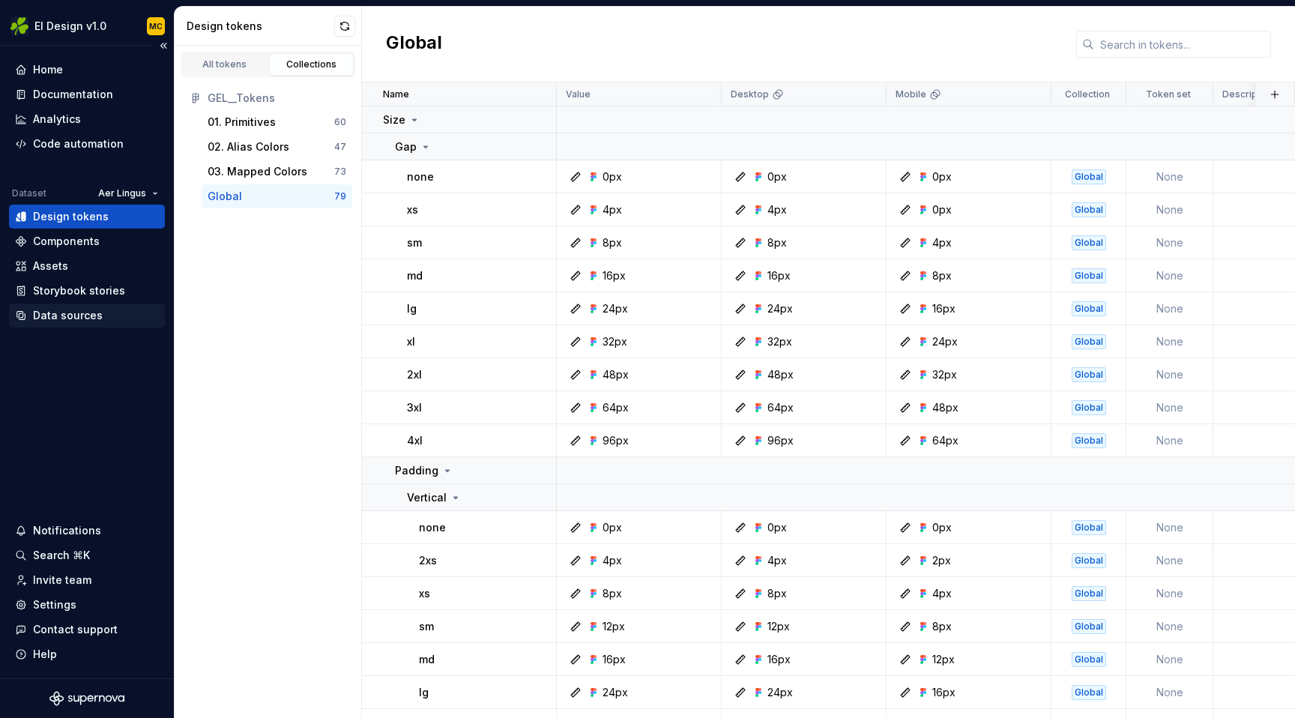
click at [85, 312] on div "Data sources" at bounding box center [68, 315] width 70 height 15
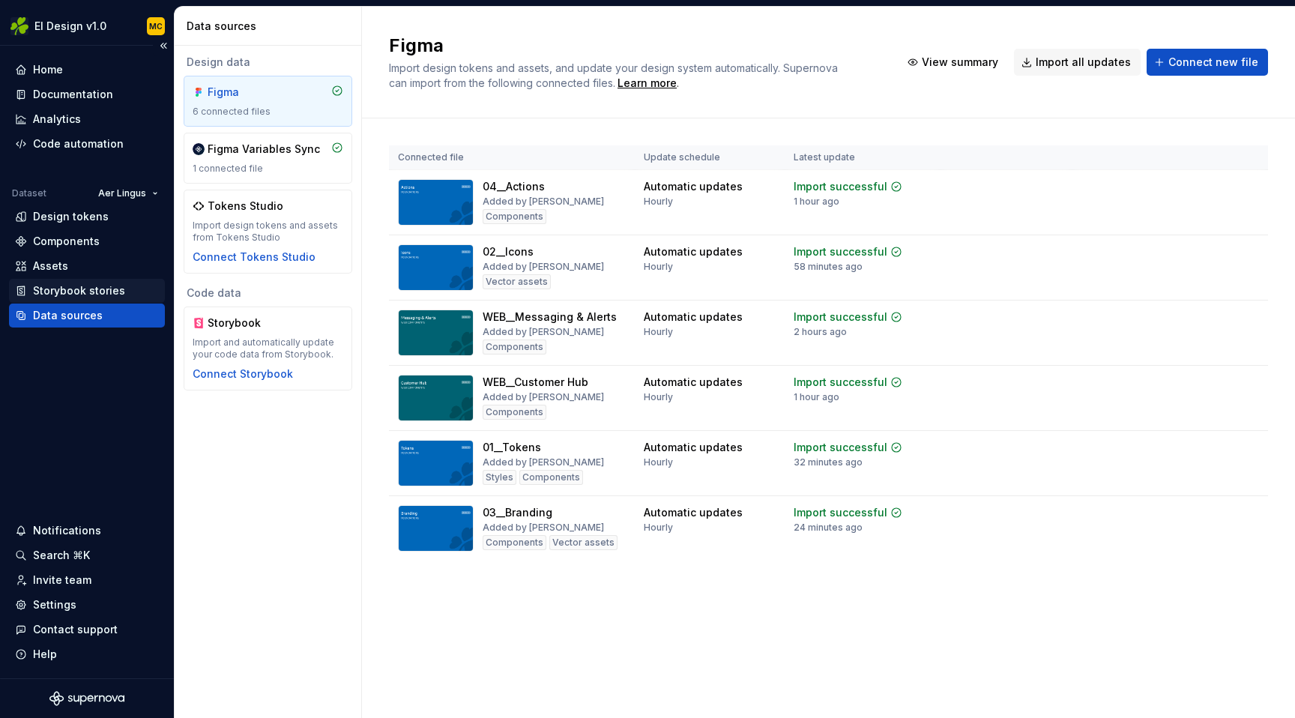
click at [89, 291] on div "Storybook stories" at bounding box center [79, 290] width 92 height 15
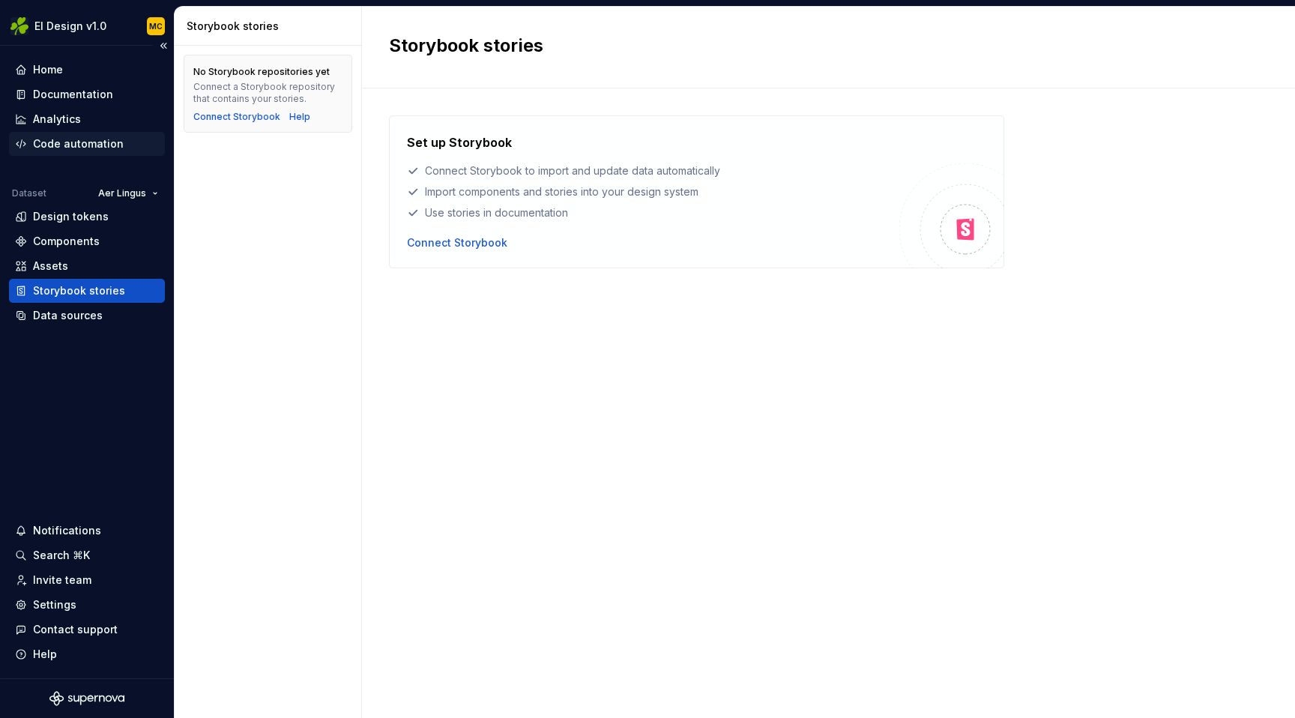
click at [84, 142] on div "Code automation" at bounding box center [78, 143] width 91 height 15
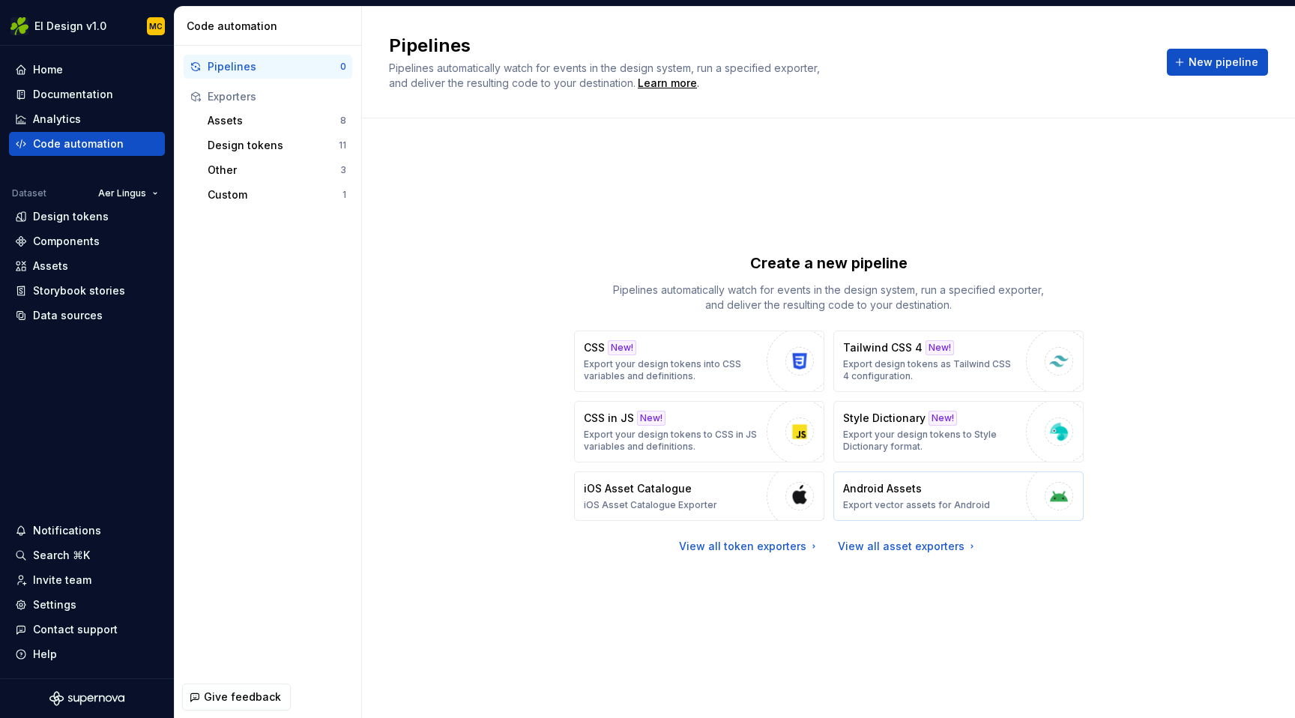
click at [972, 489] on div "Android Assets Export vector assets for Android" at bounding box center [916, 496] width 147 height 30
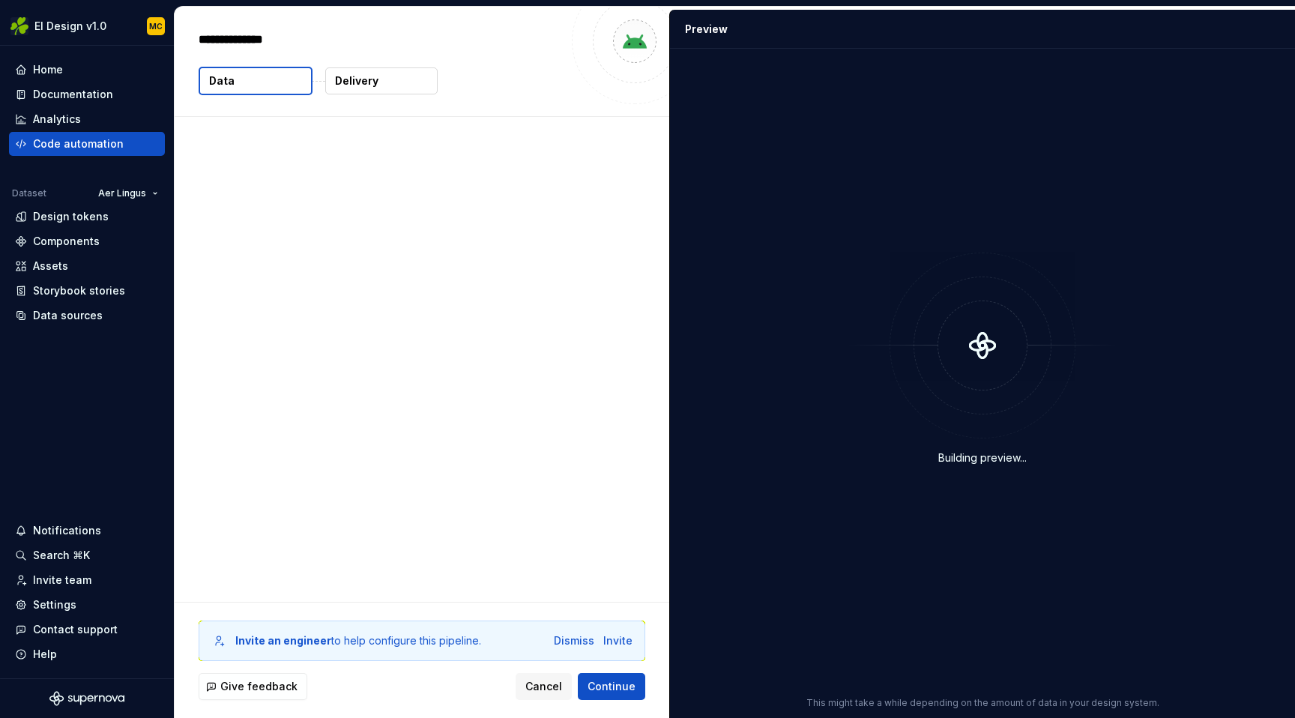
type textarea "*"
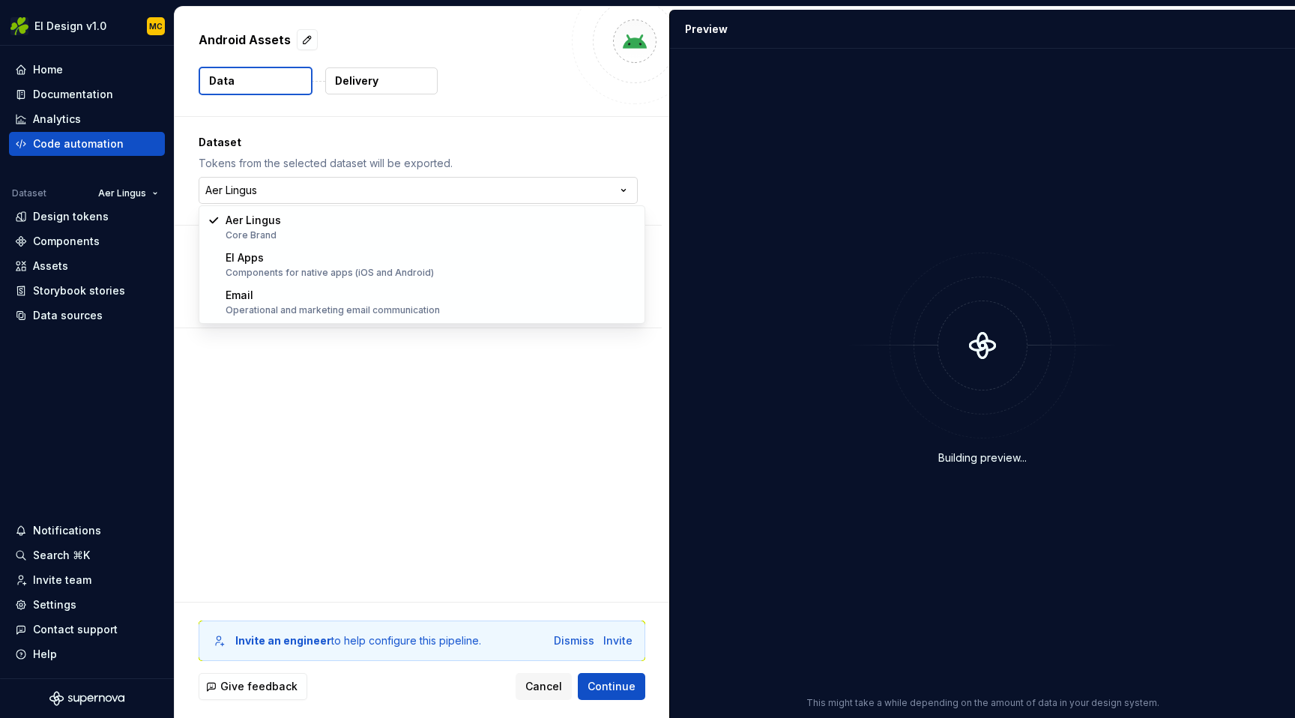
click at [632, 186] on html "**********" at bounding box center [647, 359] width 1295 height 718
click at [465, 432] on html "**********" at bounding box center [647, 359] width 1295 height 718
click at [340, 190] on html "**********" at bounding box center [647, 359] width 1295 height 718
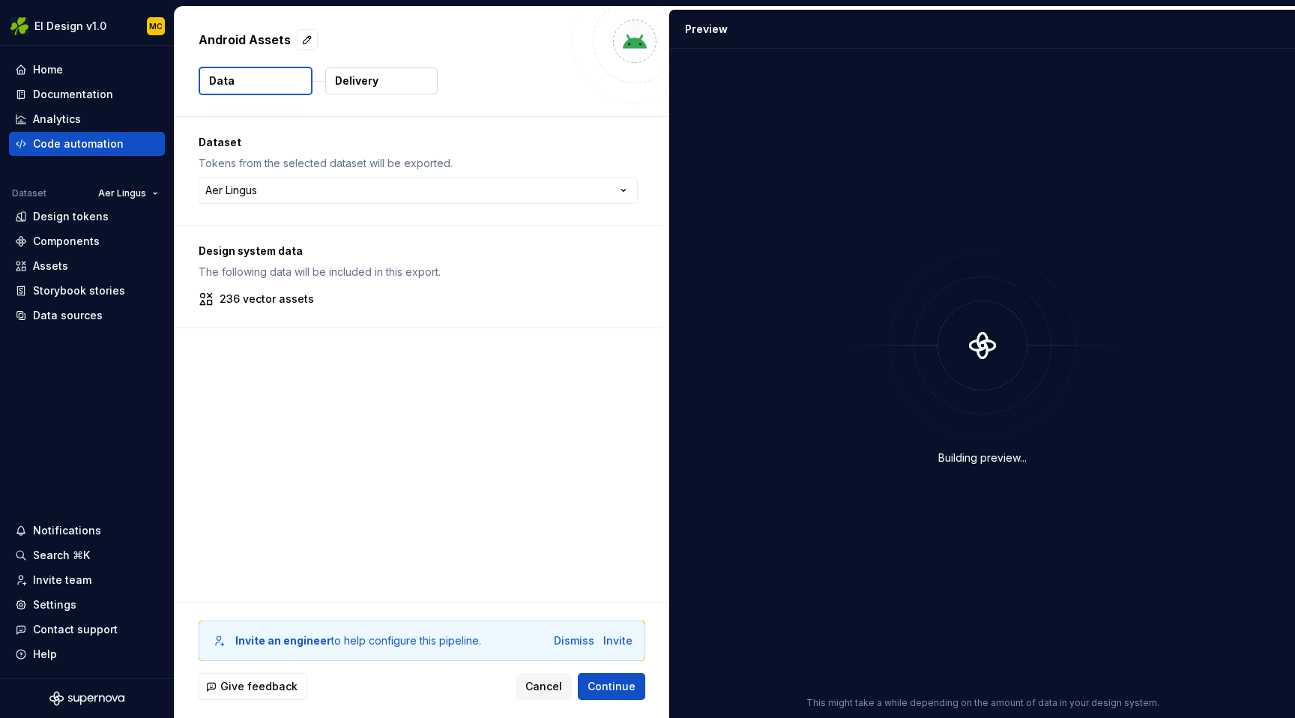
click at [314, 367] on html "**********" at bounding box center [647, 359] width 1295 height 718
click at [85, 151] on div "Code automation" at bounding box center [78, 143] width 91 height 15
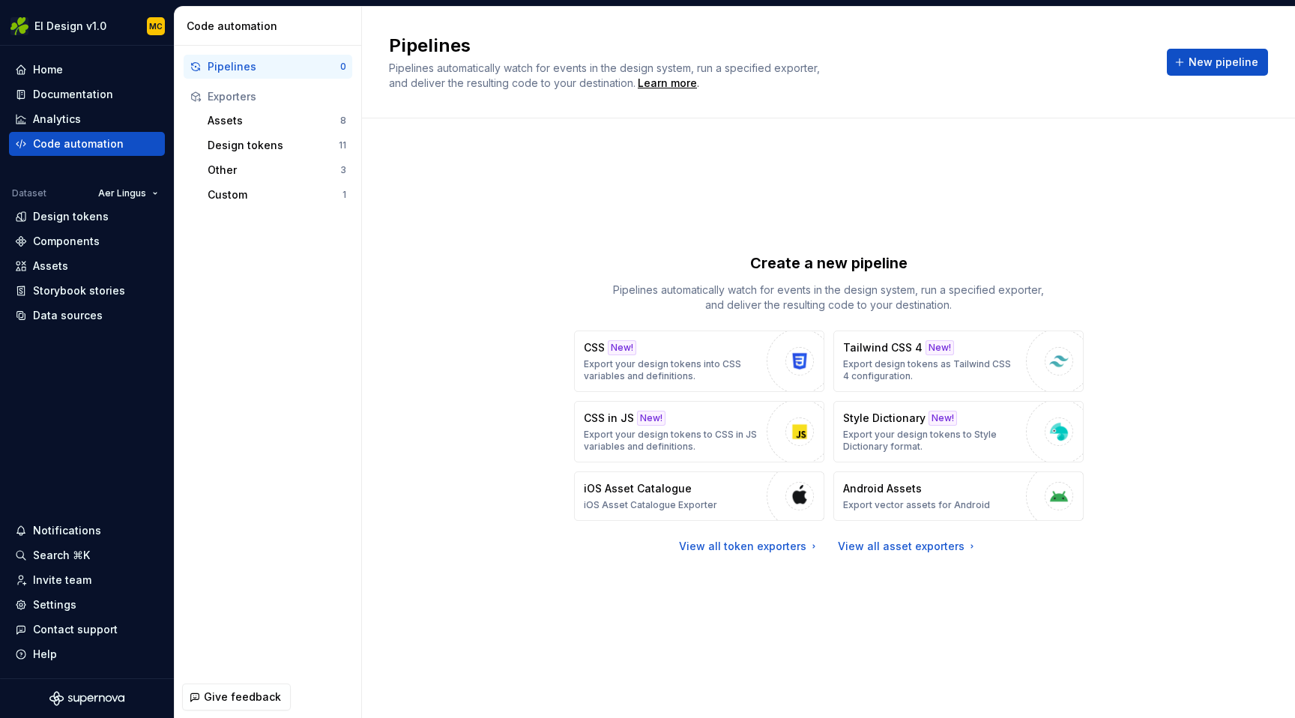
click at [463, 207] on div "Create a new pipeline Pipelines automatically watch for events in the design sy…" at bounding box center [828, 402] width 879 height 515
click at [297, 145] on div "Design tokens" at bounding box center [273, 145] width 131 height 15
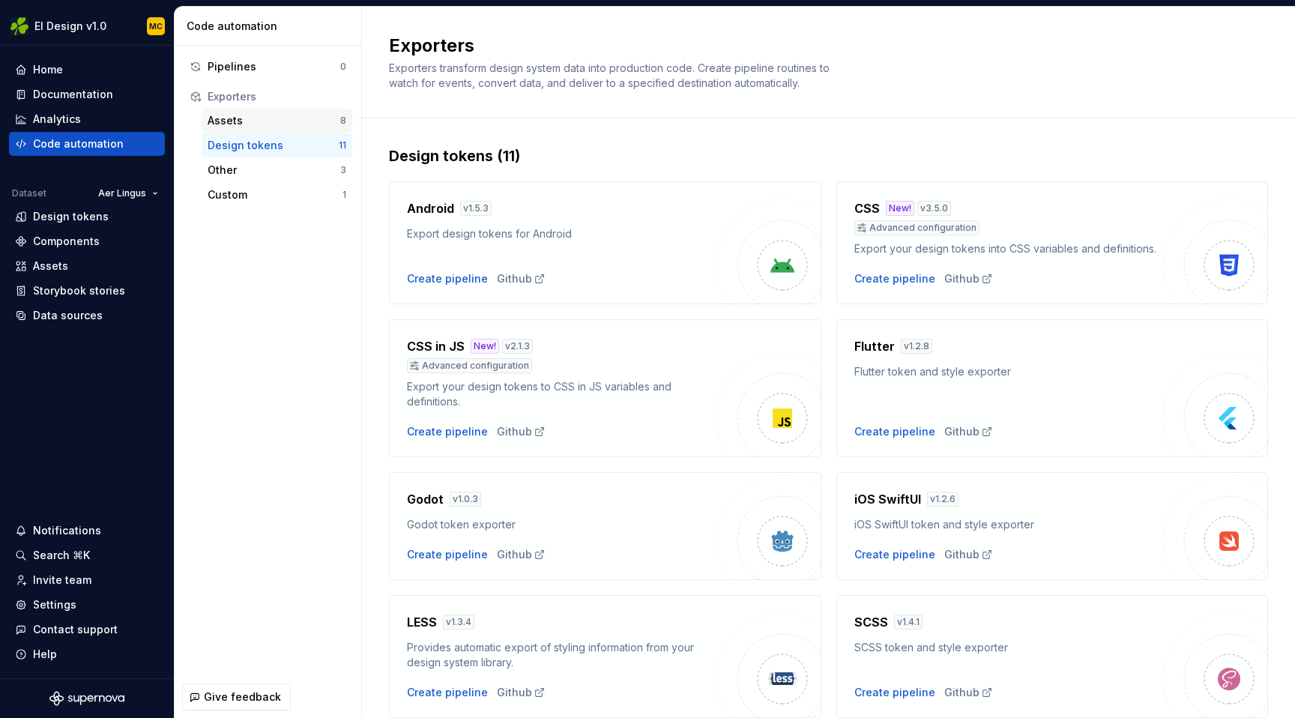
click at [288, 122] on div "Assets" at bounding box center [274, 120] width 133 height 15
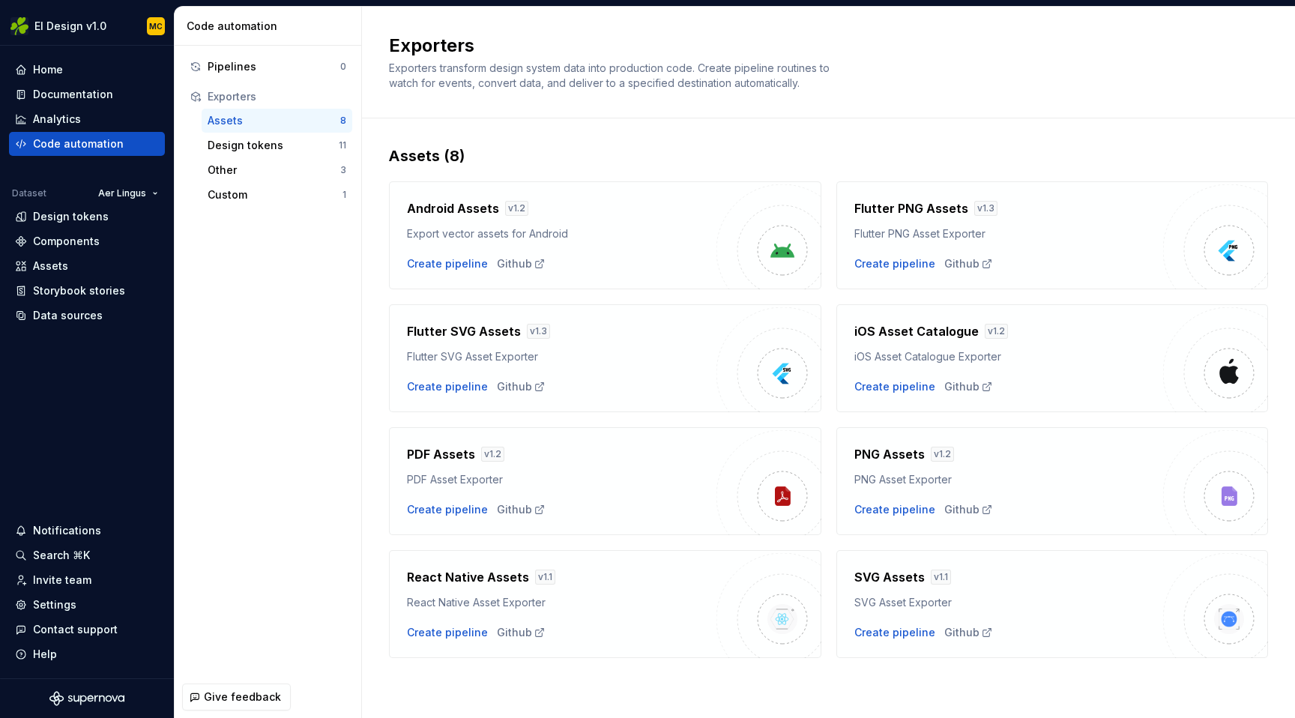
click at [405, 298] on div "Android Assets v 1.2 Export vector assets for Android Create pipeline Github Fl…" at bounding box center [828, 411] width 879 height 491
click at [89, 67] on div "Home" at bounding box center [87, 69] width 144 height 15
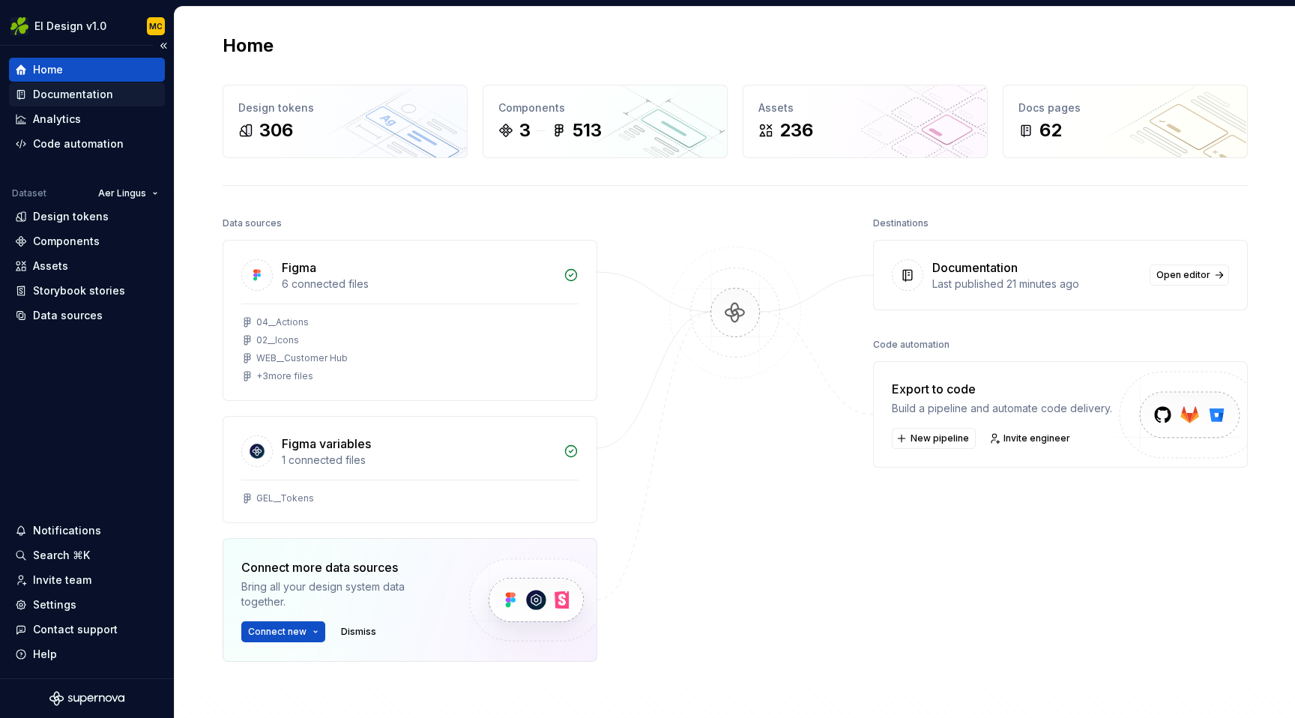
click at [47, 88] on div "Documentation" at bounding box center [73, 94] width 80 height 15
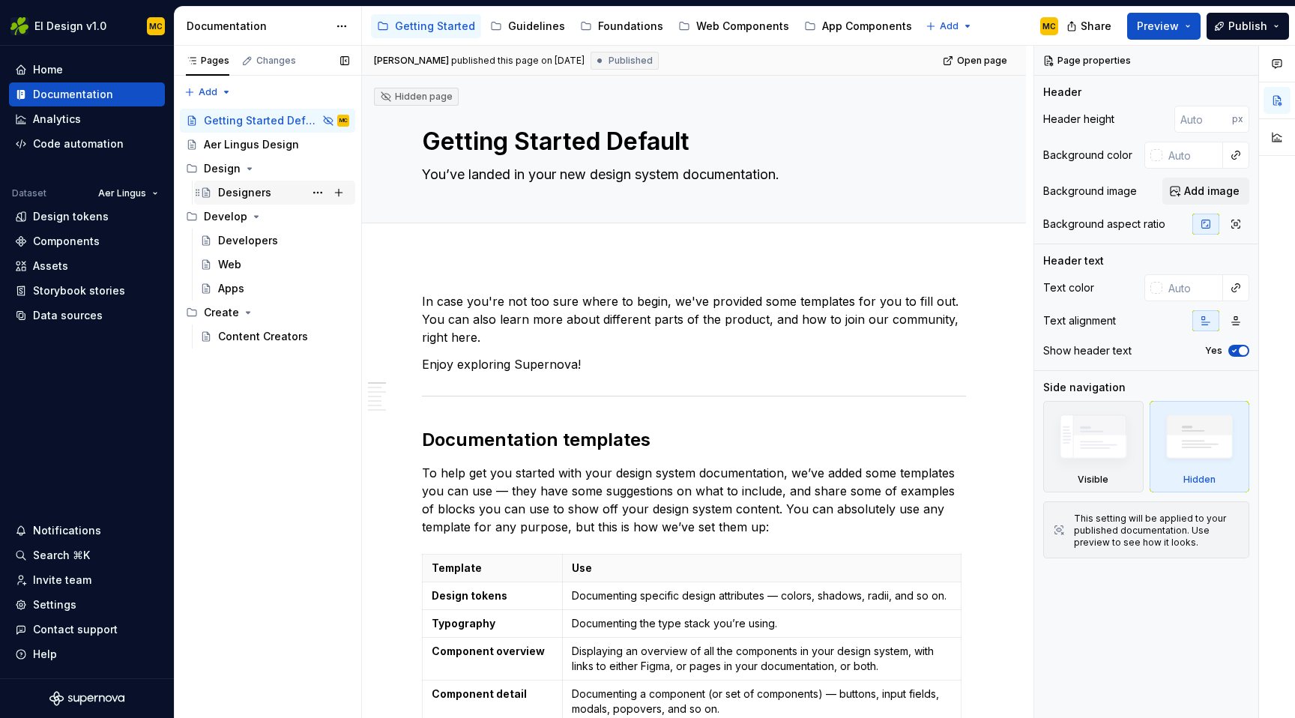
click at [259, 188] on div "Designers" at bounding box center [244, 192] width 53 height 15
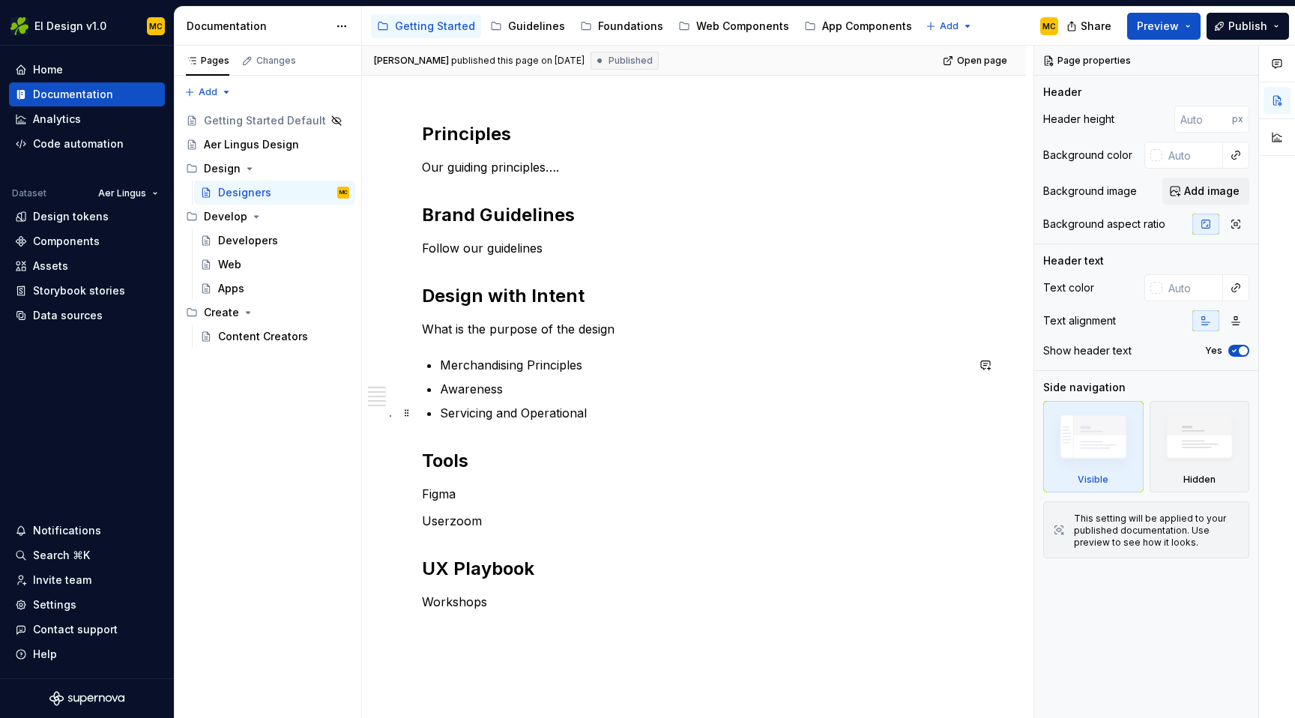
scroll to position [156, 0]
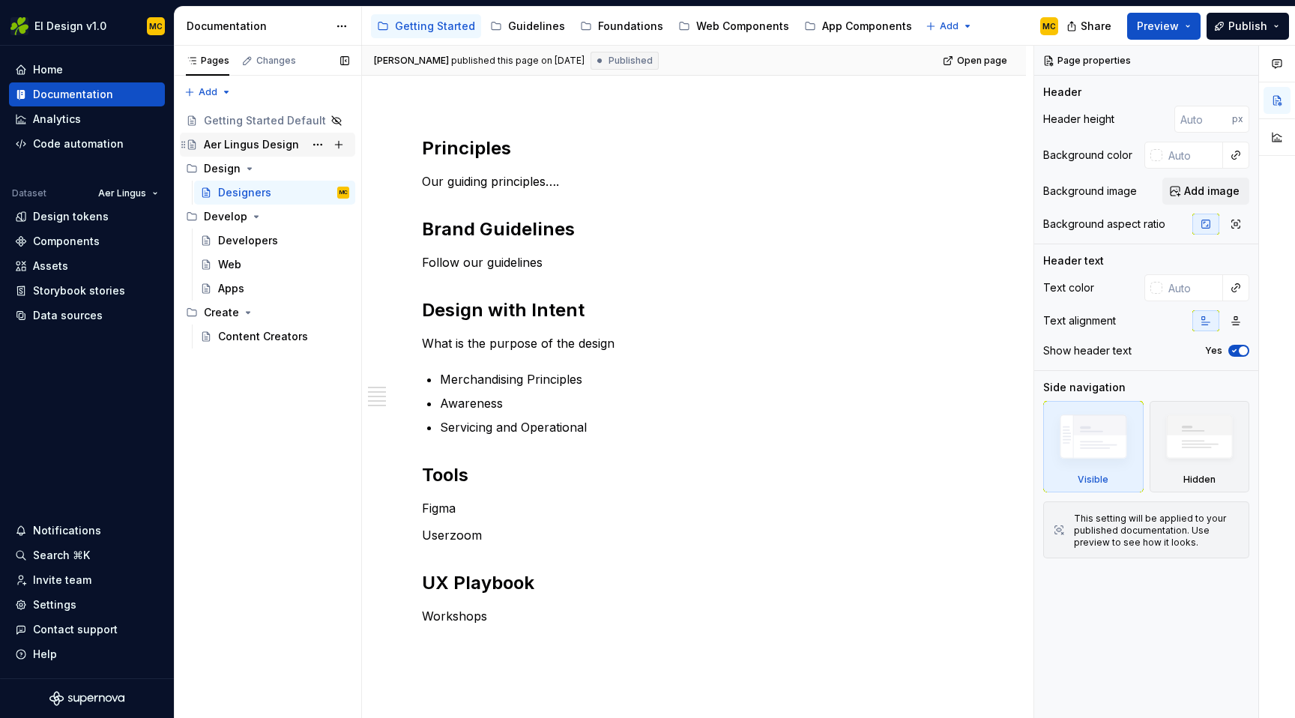
click at [281, 142] on div "Aer Lingus Design" at bounding box center [251, 144] width 95 height 15
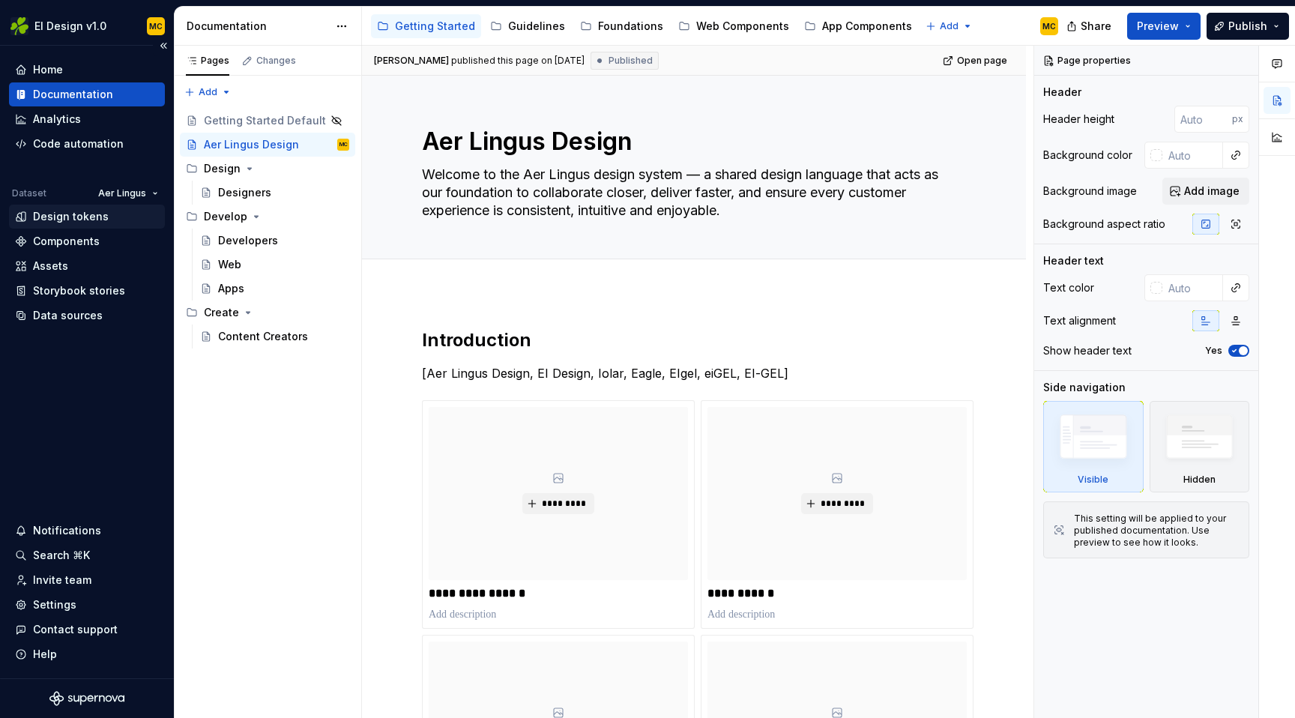
type textarea "*"
click at [85, 217] on div "Design tokens" at bounding box center [71, 216] width 76 height 15
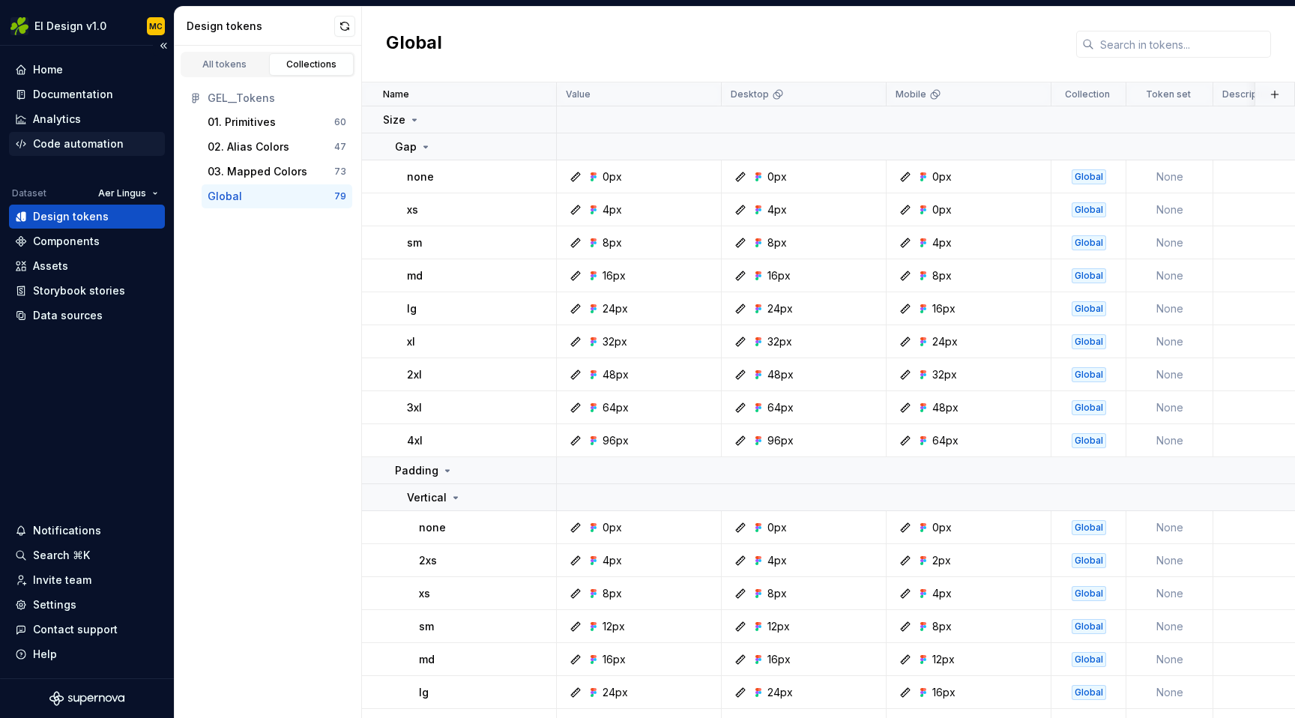
click at [85, 144] on div "Code automation" at bounding box center [78, 143] width 91 height 15
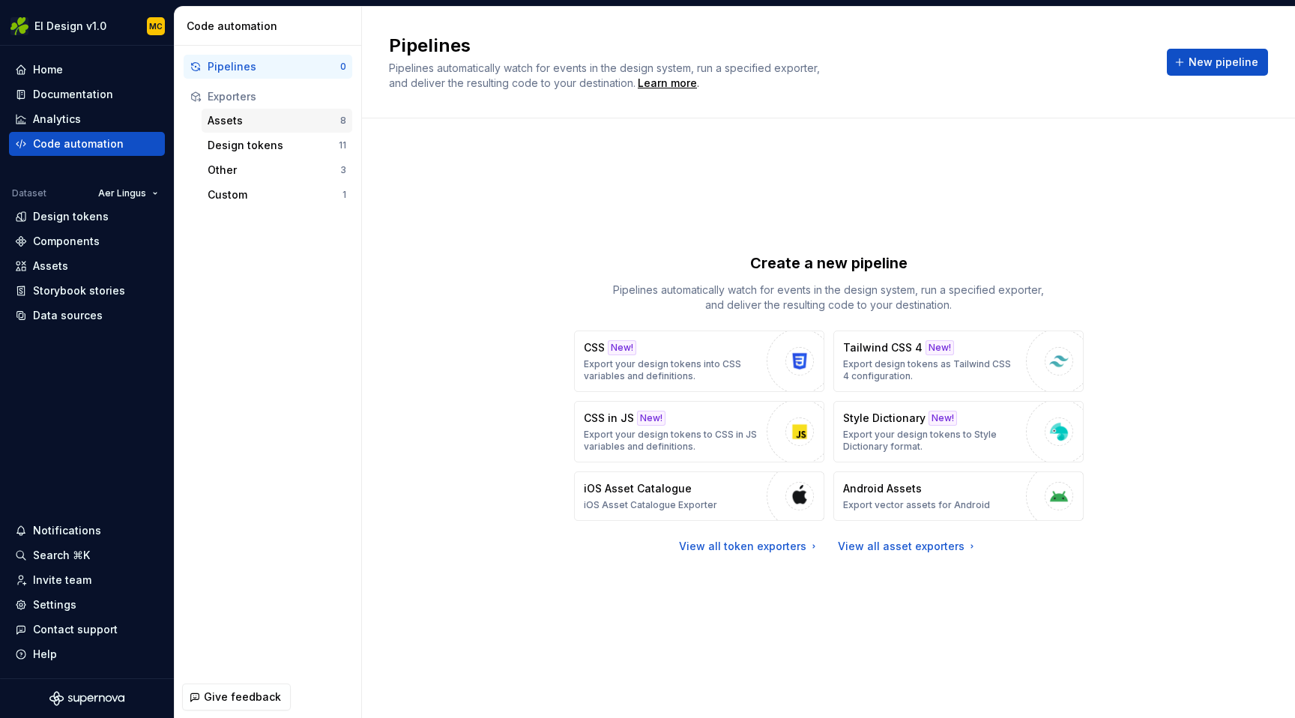
click at [288, 119] on div "Assets" at bounding box center [274, 120] width 133 height 15
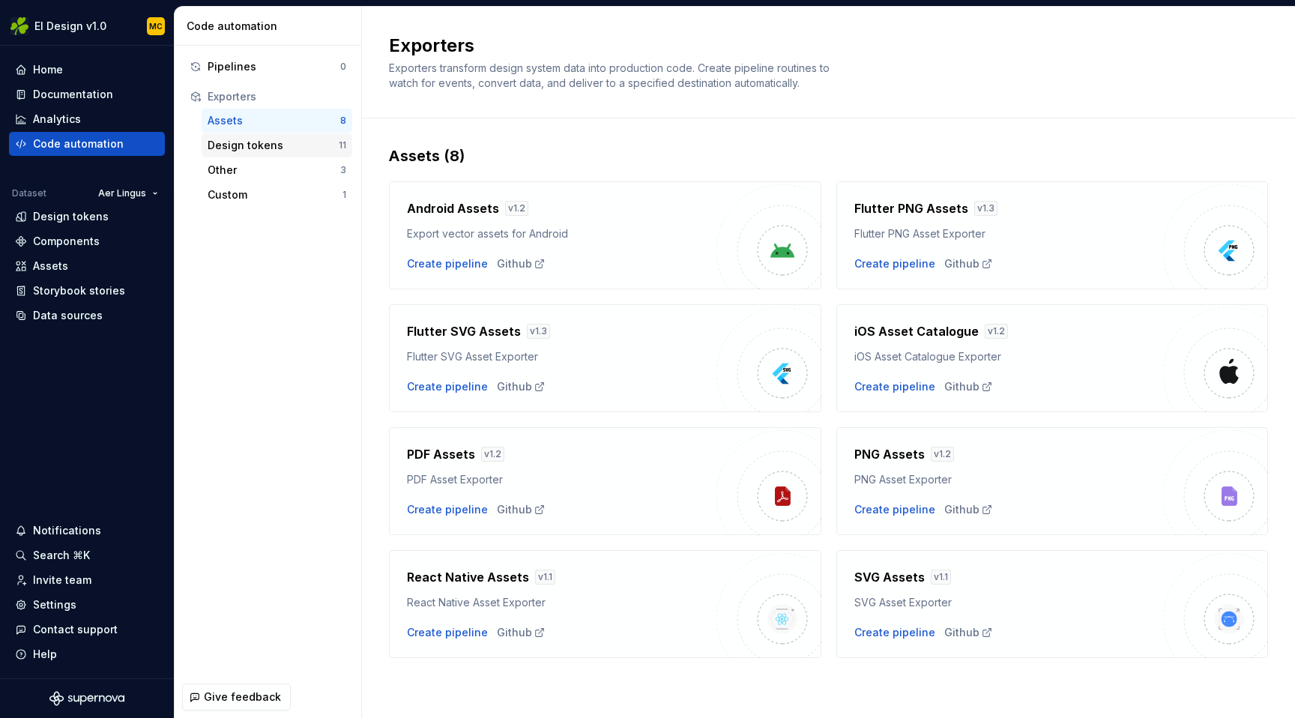
click at [278, 141] on div "Design tokens" at bounding box center [273, 145] width 131 height 15
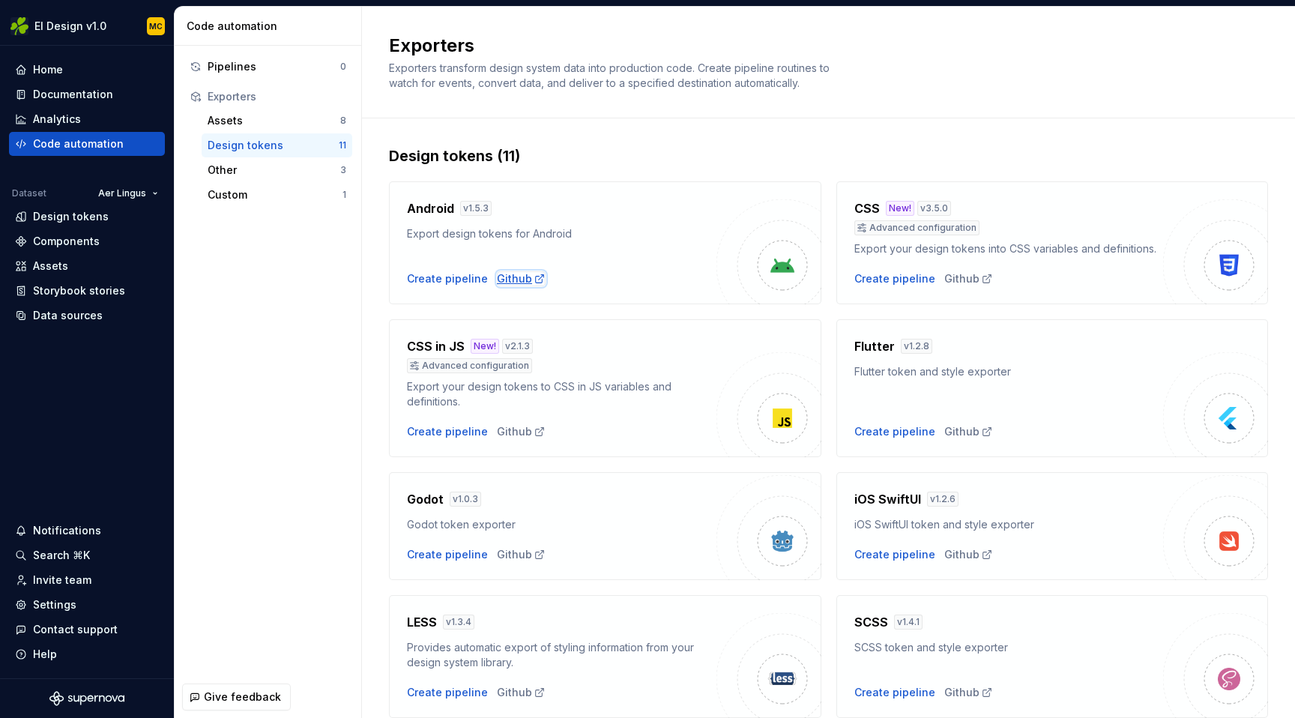
click at [510, 277] on div "Github" at bounding box center [521, 278] width 49 height 15
